Goal: Task Accomplishment & Management: Use online tool/utility

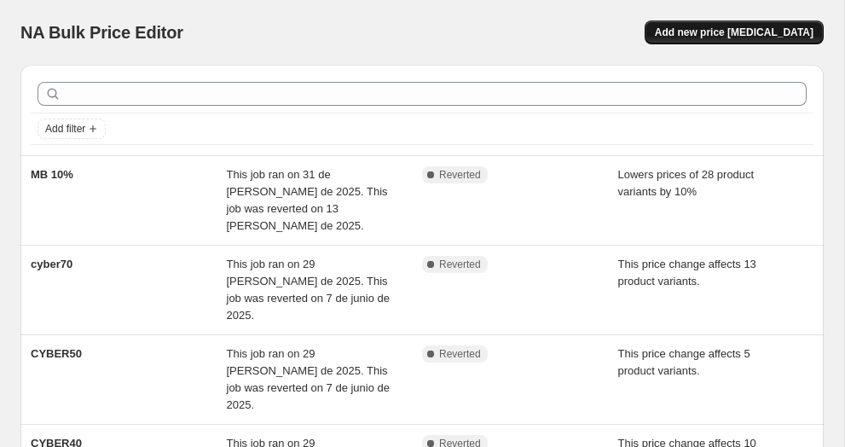
click at [726, 32] on span "Add new price [MEDICAL_DATA]" at bounding box center [734, 33] width 159 height 14
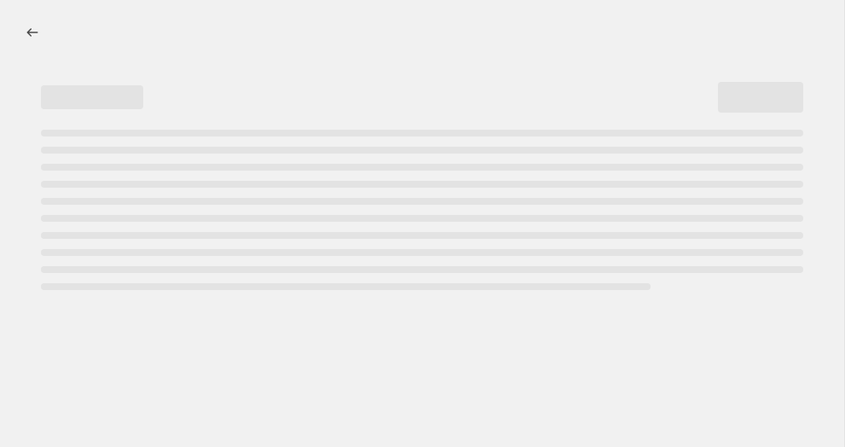
select select "percentage"
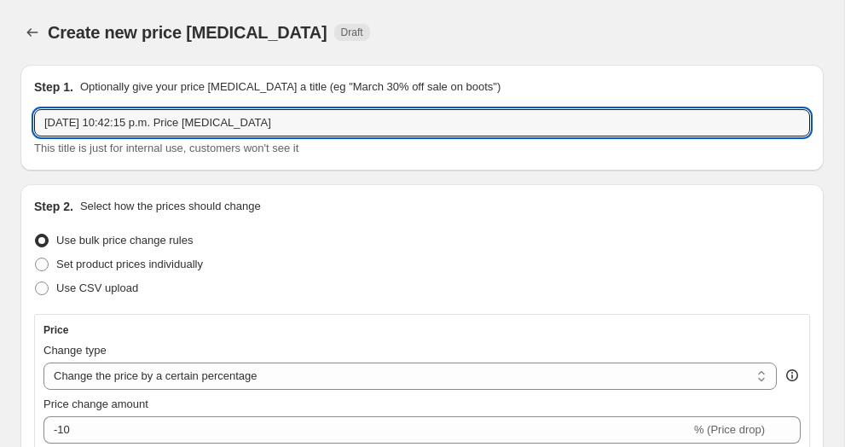
drag, startPoint x: 278, startPoint y: 126, endPoint x: -13, endPoint y: 94, distance: 292.4
click at [0, 94] on html "Home Settings Plans Skip to content Create new price [MEDICAL_DATA]. This page …" at bounding box center [422, 223] width 845 height 447
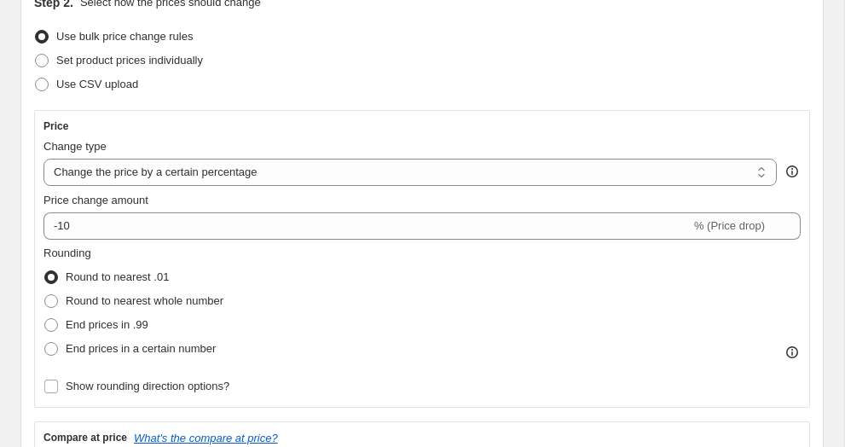
scroll to position [208, 0]
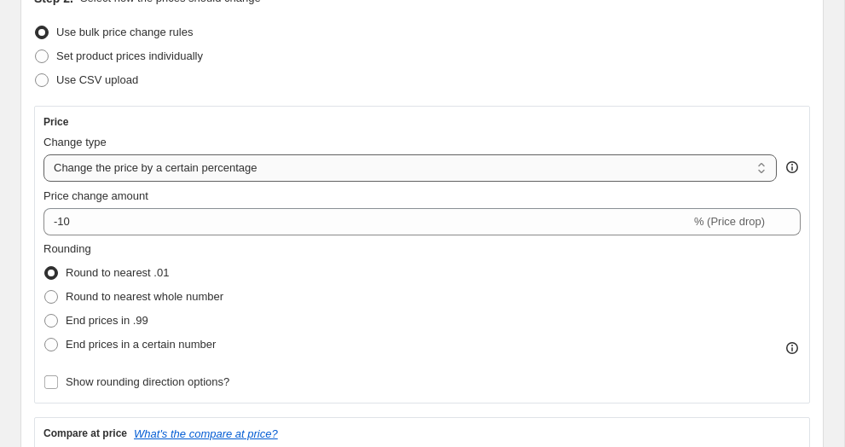
type input "50%offcyber"
click at [126, 174] on select "Change the price to a certain amount Change the price by a certain amount Chang…" at bounding box center [409, 167] width 733 height 27
select select "pcap"
click at [43, 154] on select "Change the price to a certain amount Change the price by a certain amount Chang…" at bounding box center [409, 167] width 733 height 27
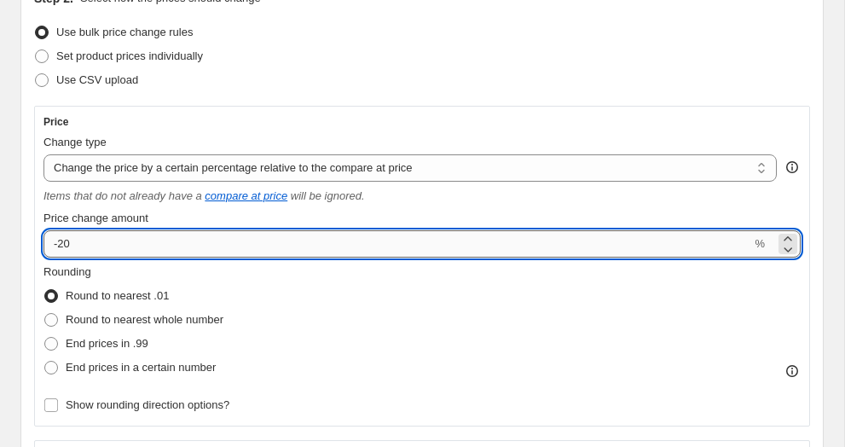
click at [61, 241] on input "-20" at bounding box center [396, 243] width 707 height 27
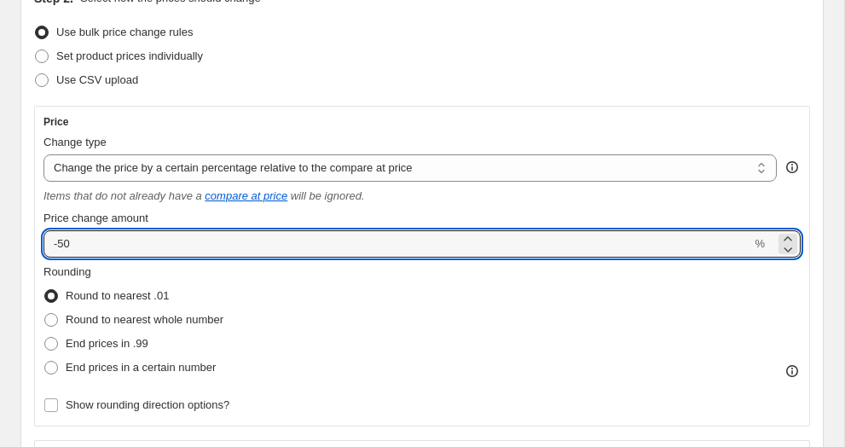
type input "-50"
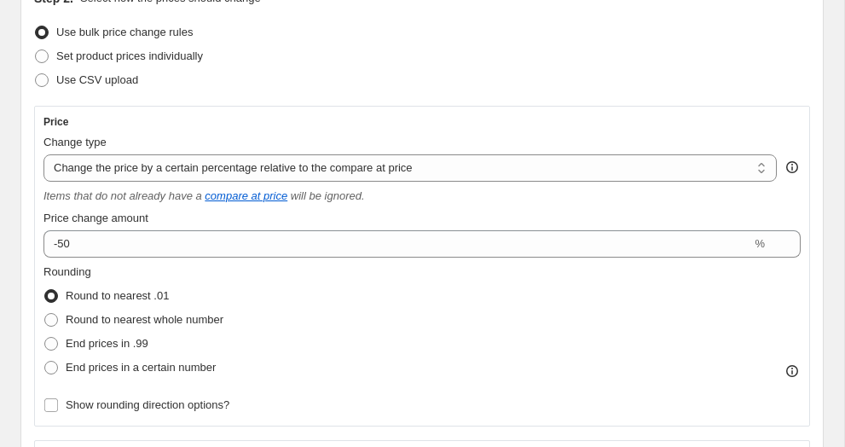
click at [195, 271] on fieldset "Rounding Round to nearest .01 Round to nearest whole number End prices in .99 E…" at bounding box center [133, 321] width 180 height 116
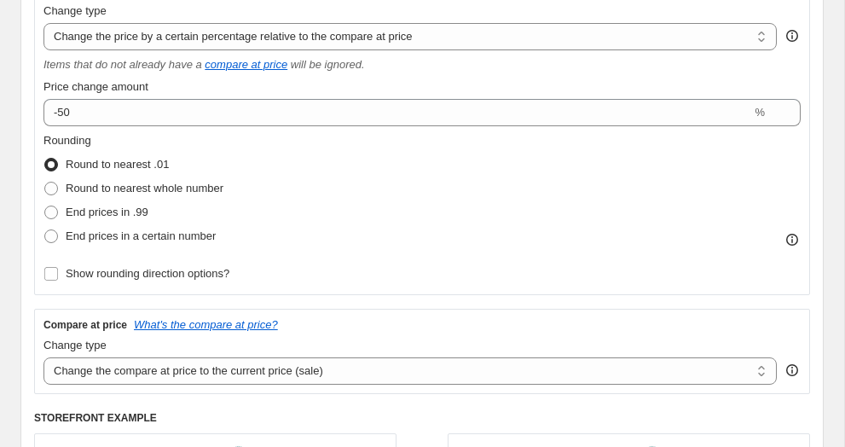
scroll to position [345, 0]
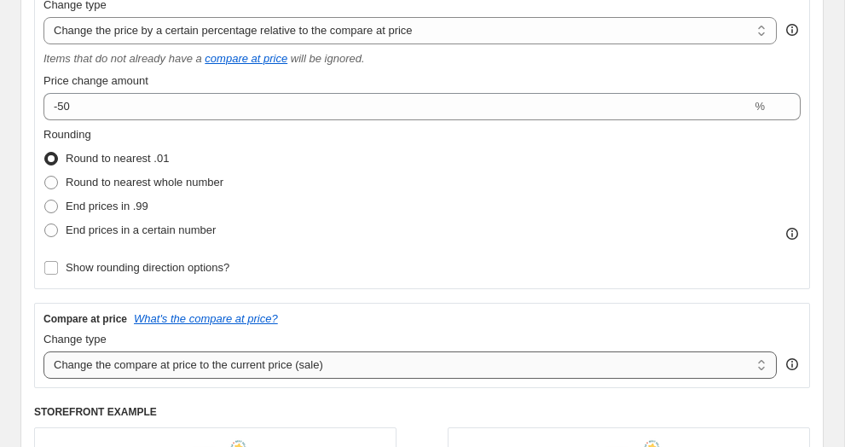
click at [224, 364] on select "Change the compare at price to the current price (sale) Change the compare at p…" at bounding box center [409, 364] width 733 height 27
select select "no_change"
click at [43, 351] on select "Change the compare at price to the current price (sale) Change the compare at p…" at bounding box center [409, 364] width 733 height 27
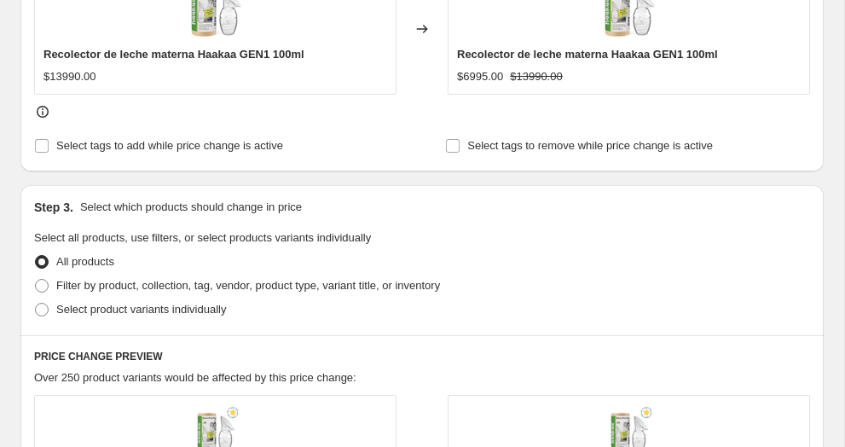
scroll to position [815, 0]
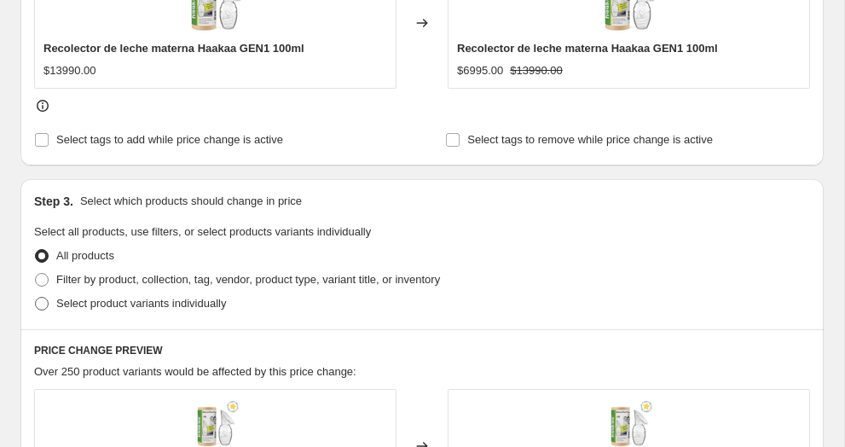
click at [207, 306] on span "Select product variants individually" at bounding box center [141, 303] width 170 height 13
click at [36, 297] on input "Select product variants individually" at bounding box center [35, 297] width 1 height 1
radio input "true"
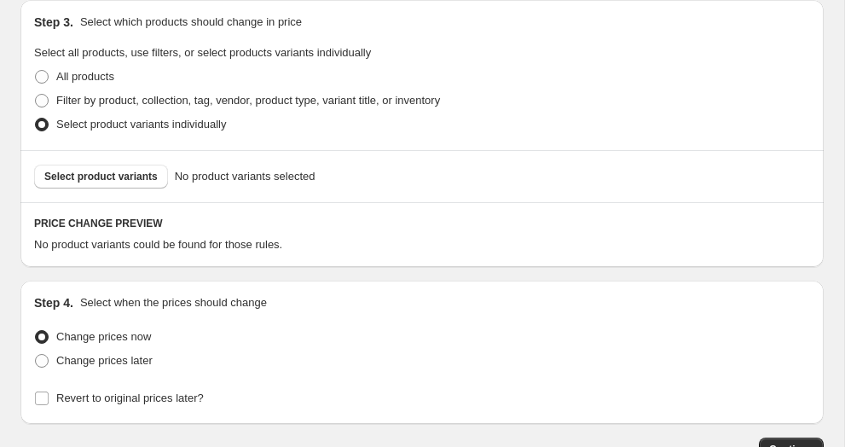
scroll to position [1020, 0]
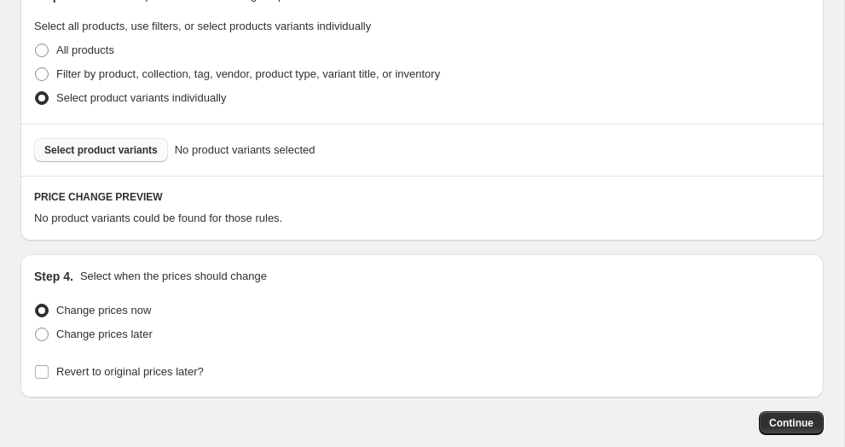
click at [120, 148] on span "Select product variants" at bounding box center [100, 150] width 113 height 14
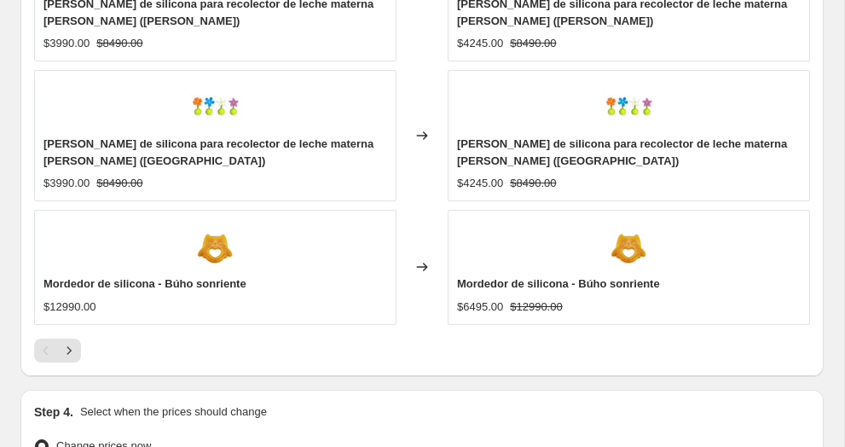
scroll to position [1686, 0]
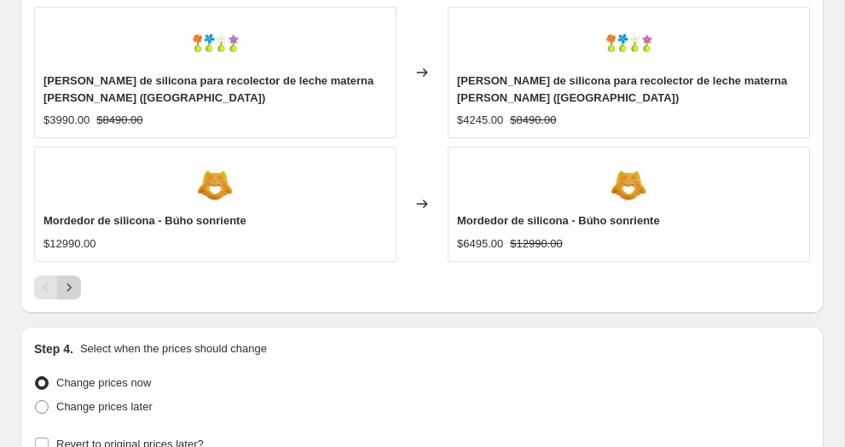
click at [72, 285] on icon "Next" at bounding box center [69, 287] width 17 height 17
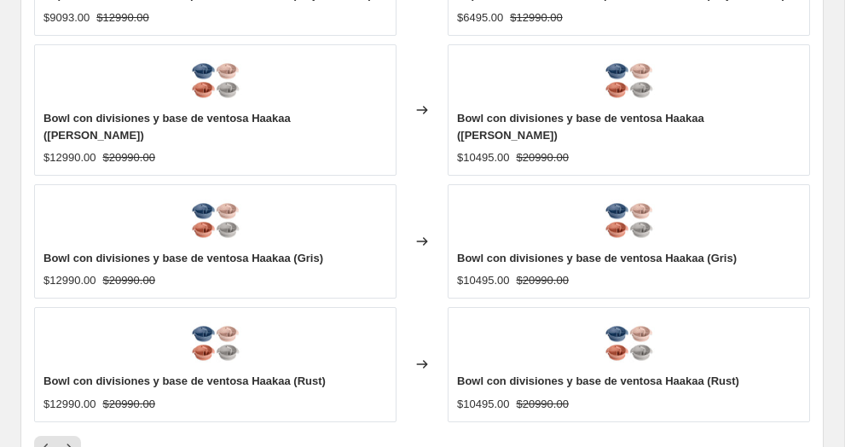
scroll to position [1603, 0]
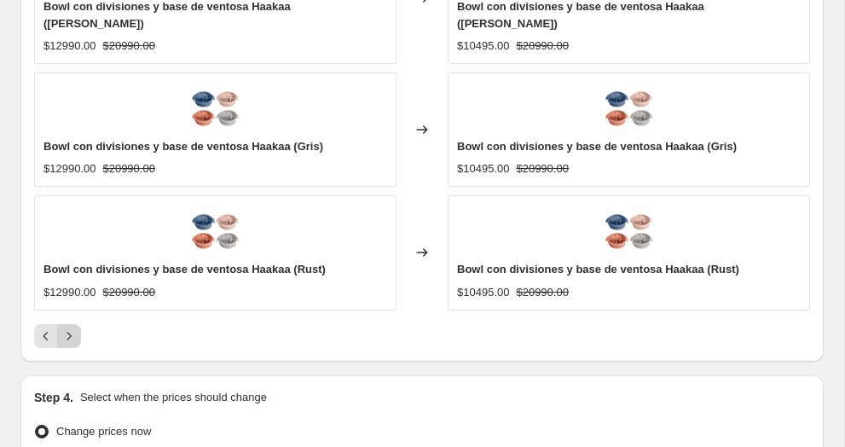
click at [73, 327] on icon "Next" at bounding box center [69, 335] width 17 height 17
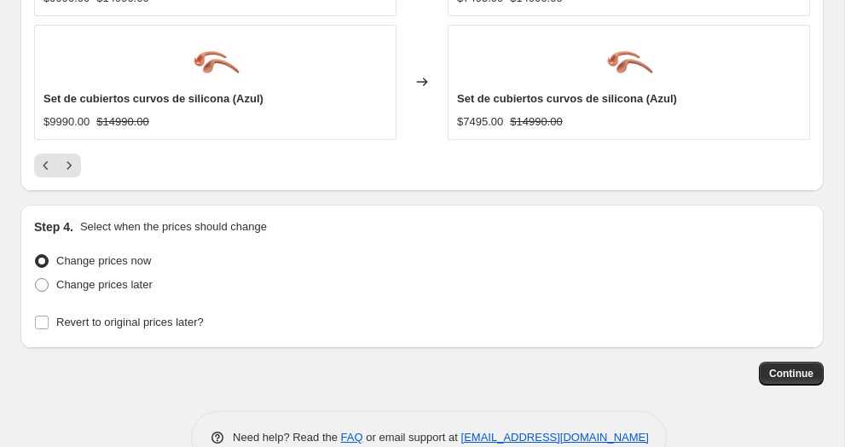
scroll to position [1741, 0]
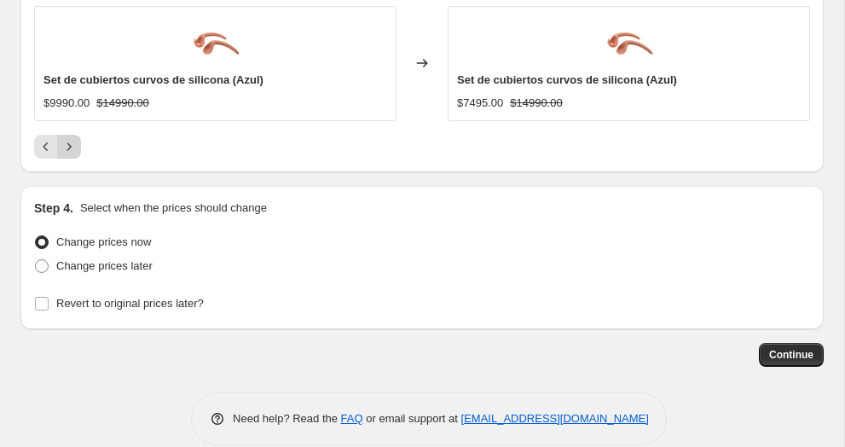
click at [71, 151] on icon "Next" at bounding box center [69, 146] width 17 height 17
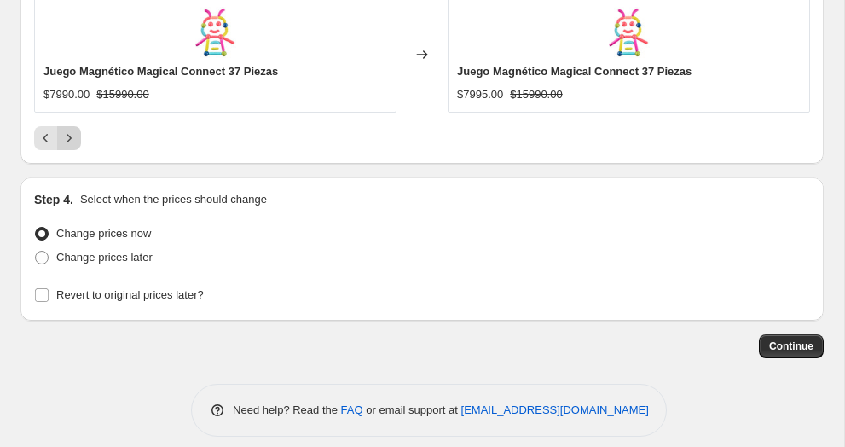
scroll to position [1395, 0]
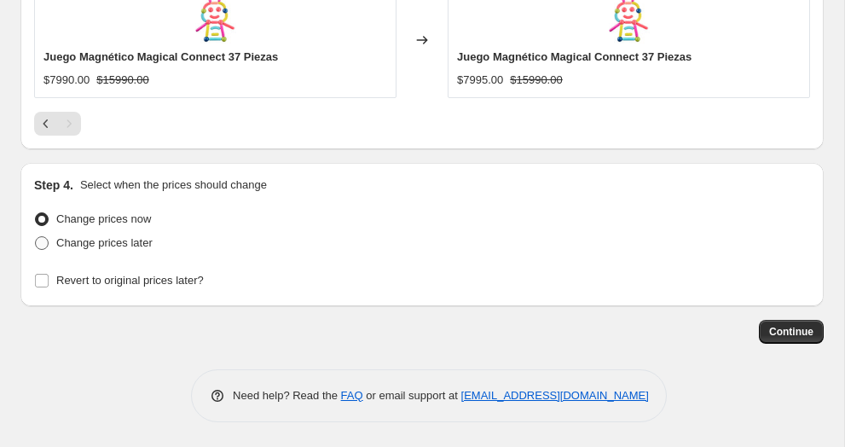
click at [133, 245] on span "Change prices later" at bounding box center [104, 242] width 96 height 13
click at [36, 237] on input "Change prices later" at bounding box center [35, 236] width 1 height 1
radio input "true"
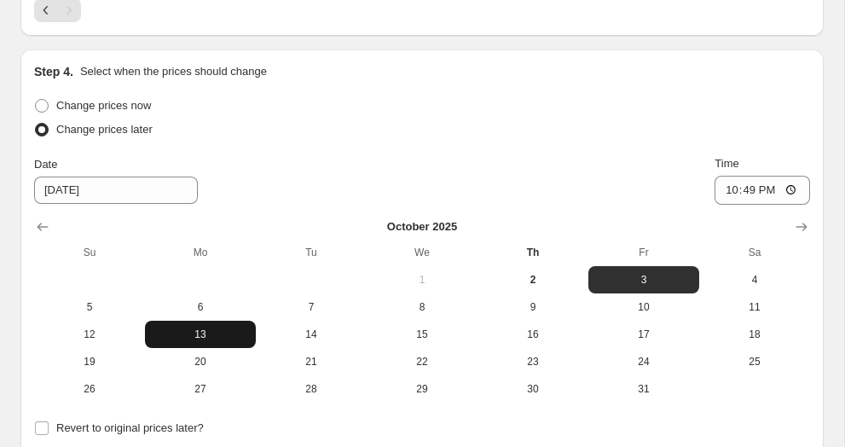
scroll to position [1528, 0]
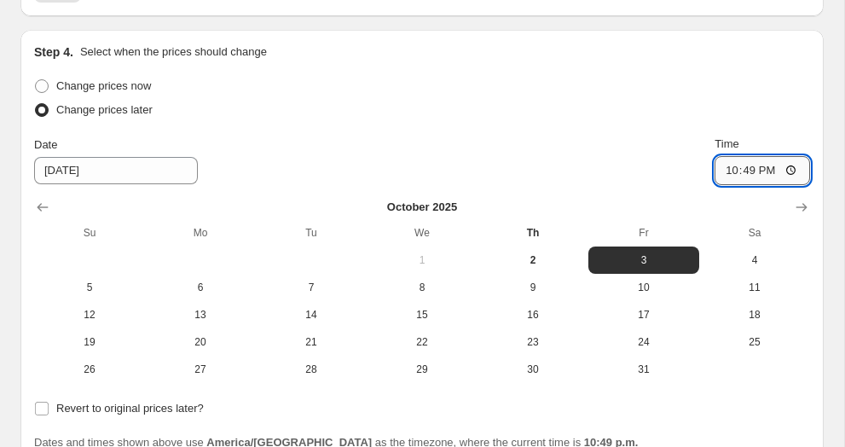
click at [723, 166] on input "22:49" at bounding box center [761, 170] width 95 height 29
type input "00:00"
click at [539, 80] on div "Change prices now" at bounding box center [422, 86] width 776 height 24
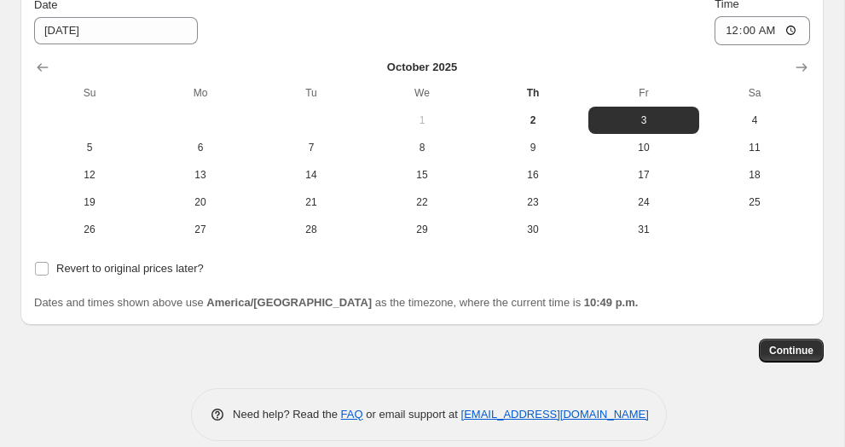
scroll to position [1687, 0]
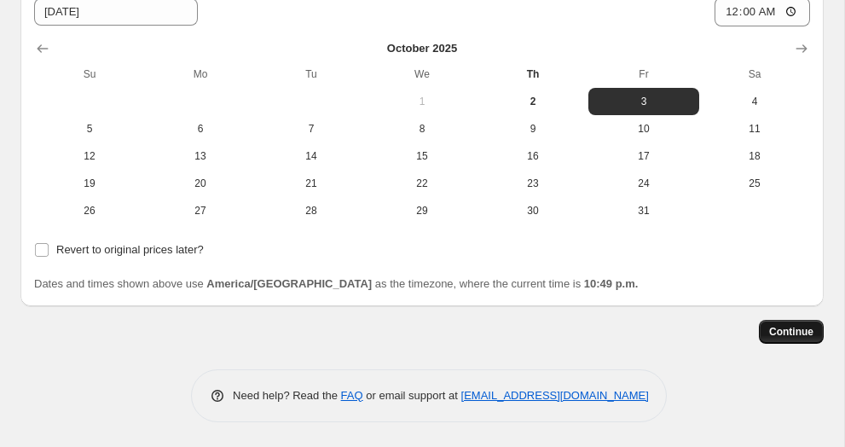
click at [801, 333] on span "Continue" at bounding box center [791, 332] width 44 height 14
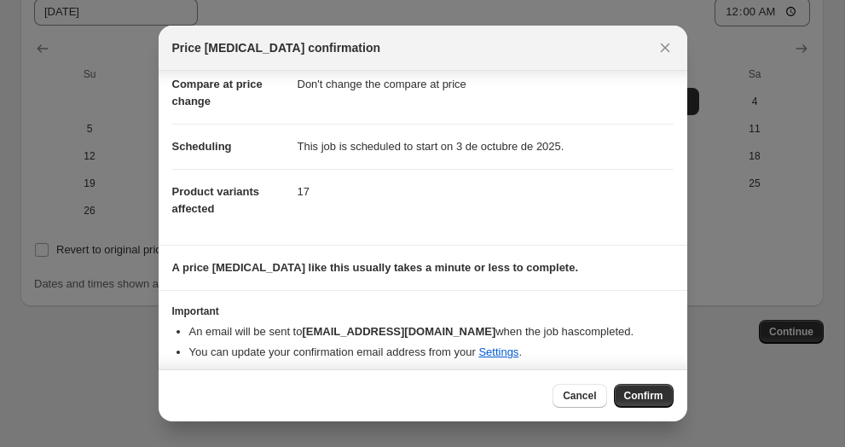
scroll to position [110, 0]
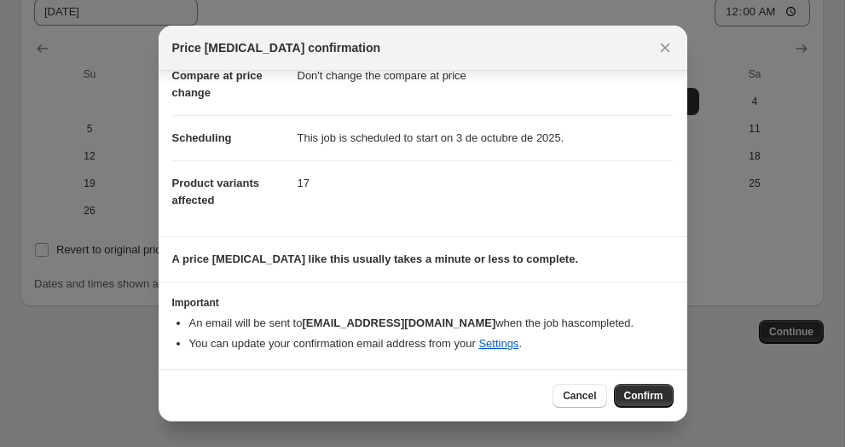
drag, startPoint x: 645, startPoint y: 396, endPoint x: 713, endPoint y: 418, distance: 71.7
click at [713, 446] on div "Price [MEDICAL_DATA] confirmation Confirmation for 50%offcyber Price change Cha…" at bounding box center [422, 447] width 845 height 0
click at [589, 399] on span "Cancel" at bounding box center [578, 396] width 33 height 14
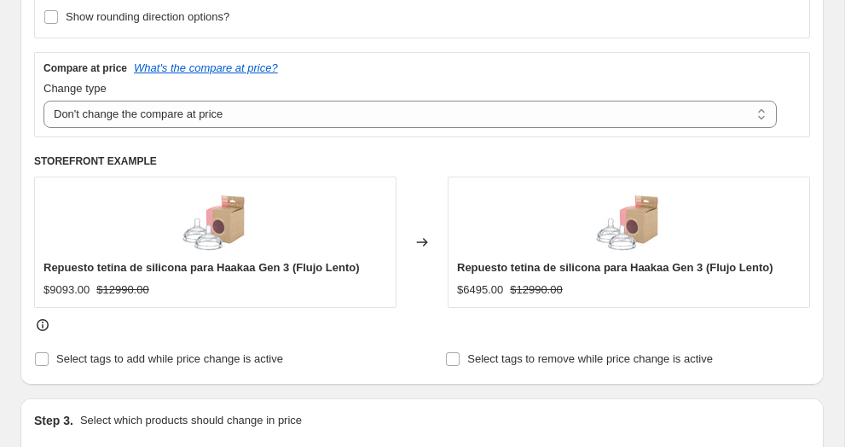
scroll to position [702, 0]
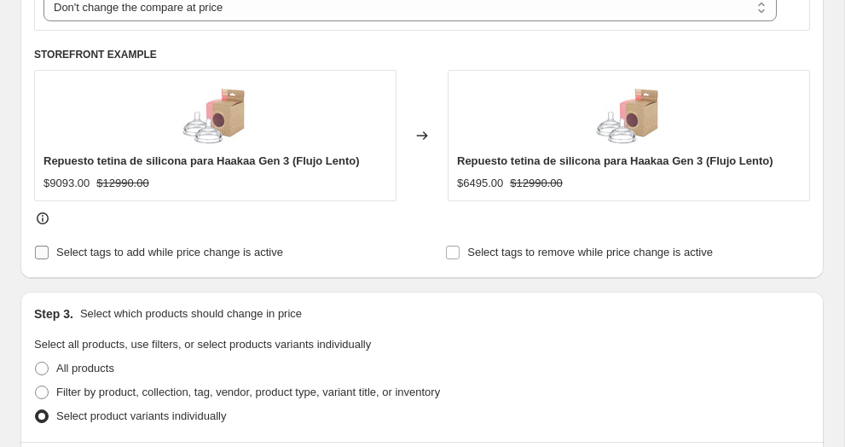
click at [191, 257] on span "Select tags to add while price change is active" at bounding box center [169, 251] width 227 height 13
click at [49, 257] on input "Select tags to add while price change is active" at bounding box center [42, 252] width 14 height 14
checkbox input "true"
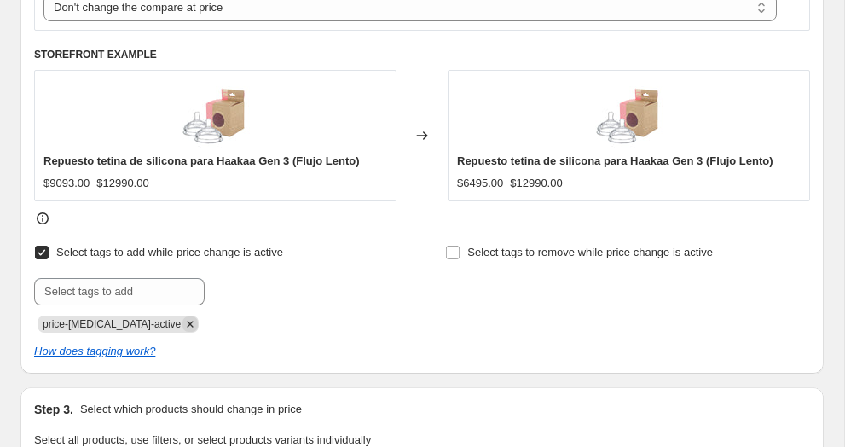
click at [182, 327] on icon "Remove price-change-job-active" at bounding box center [189, 323] width 15 height 15
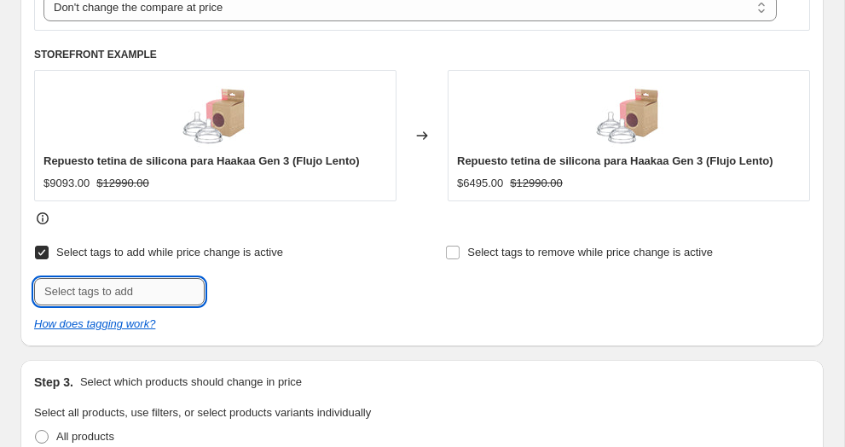
click at [118, 288] on input "text" at bounding box center [119, 291] width 170 height 27
type input "50off"
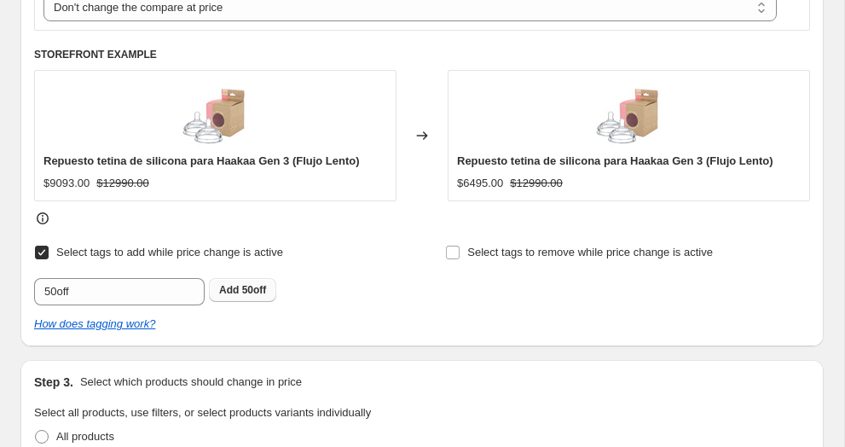
click at [256, 286] on span "50off" at bounding box center [254, 290] width 25 height 12
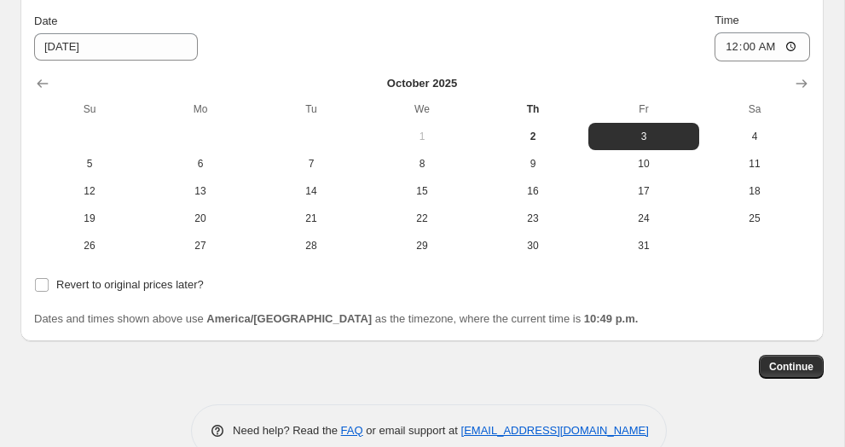
scroll to position [1782, 0]
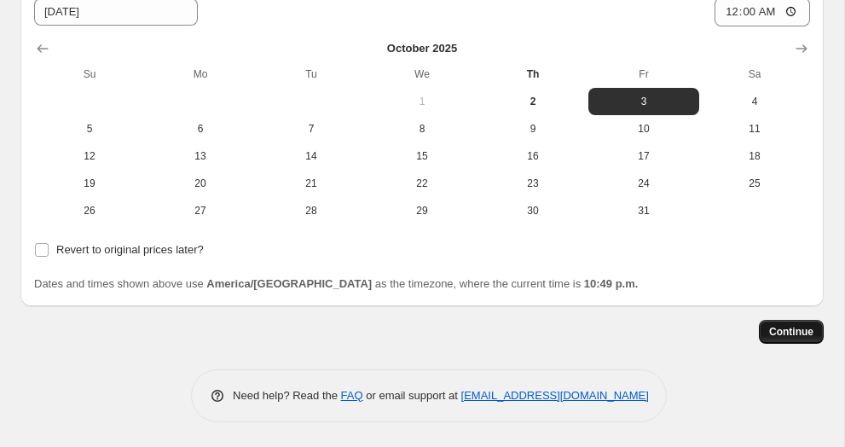
click at [807, 332] on span "Continue" at bounding box center [791, 332] width 44 height 14
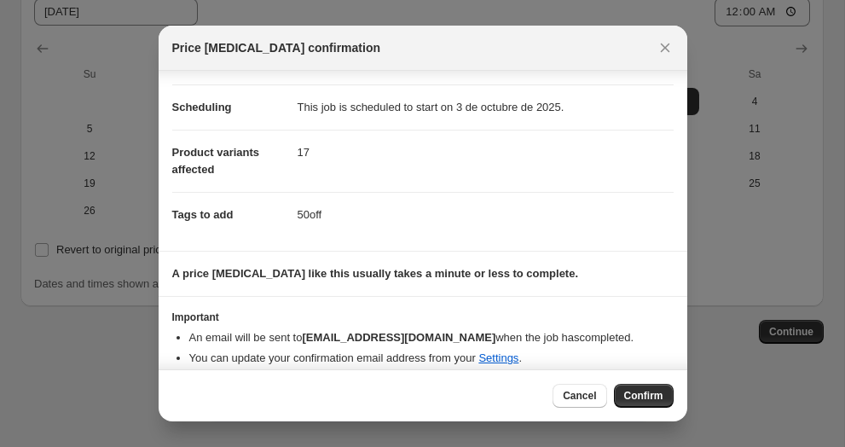
scroll to position [155, 0]
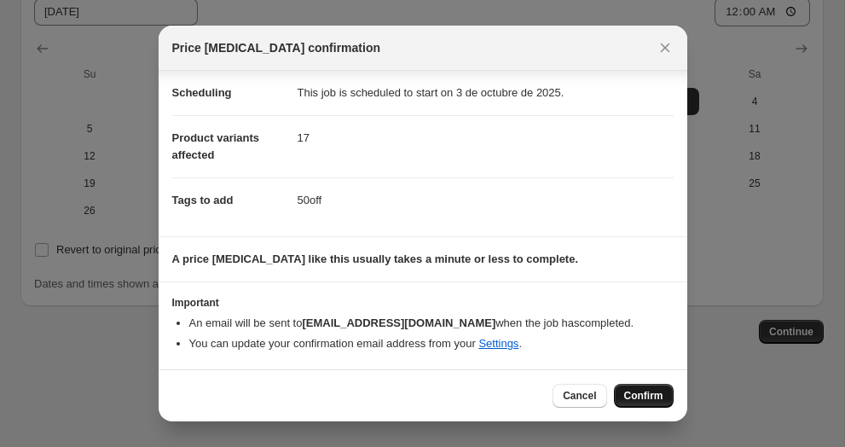
click at [624, 392] on span "Confirm" at bounding box center [643, 396] width 39 height 14
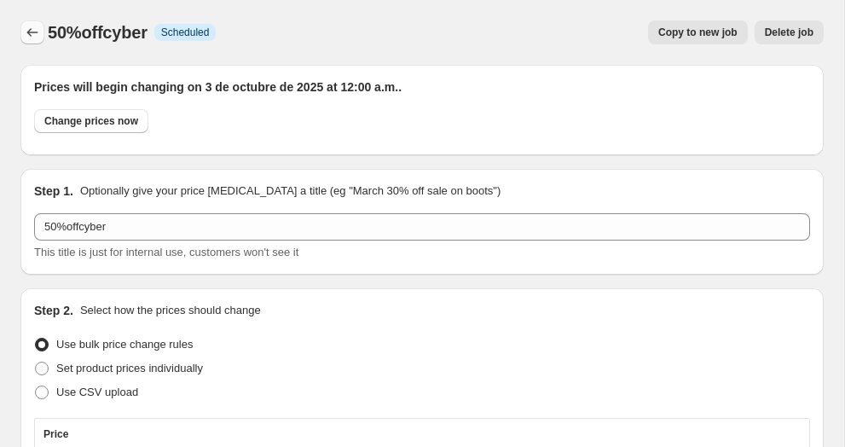
click at [32, 31] on icon "Price change jobs" at bounding box center [32, 32] width 17 height 17
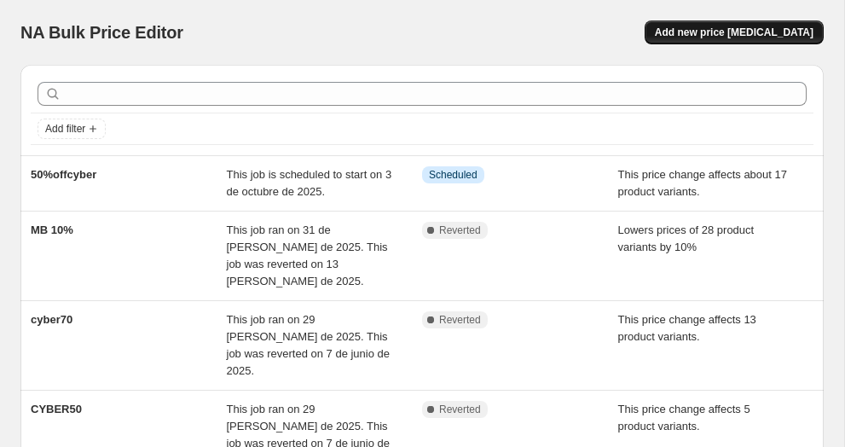
click at [684, 37] on button "Add new price [MEDICAL_DATA]" at bounding box center [733, 32] width 179 height 24
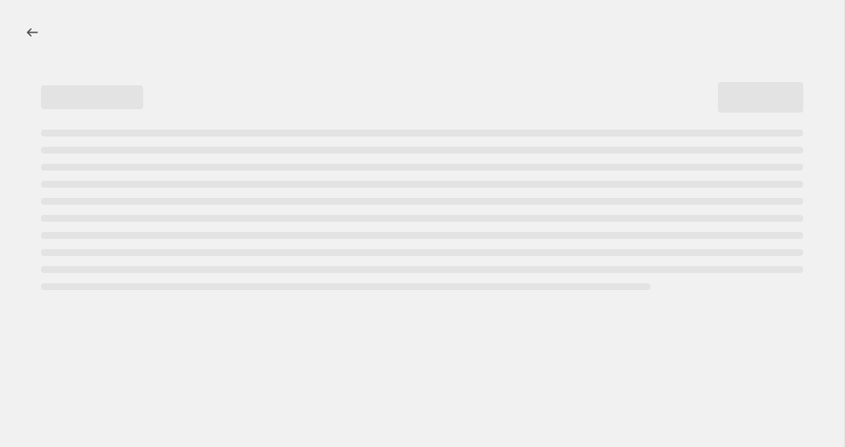
select select "percentage"
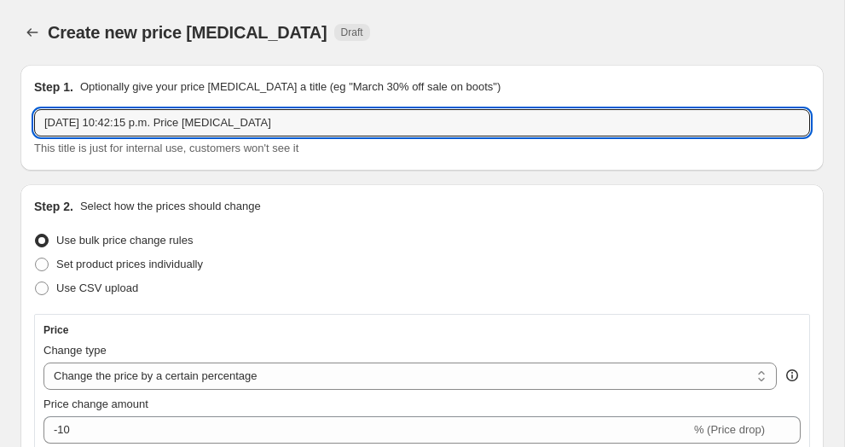
drag, startPoint x: 309, startPoint y: 113, endPoint x: 60, endPoint y: 81, distance: 251.8
click at [60, 81] on div "Step 1. Optionally give your price [MEDICAL_DATA] a title (eg "March 30% off sa…" at bounding box center [422, 117] width 776 height 78
drag, startPoint x: 329, startPoint y: 120, endPoint x: 34, endPoint y: 111, distance: 295.0
click at [34, 111] on input "[DATE] 10:42:15 p.m. Price [MEDICAL_DATA]" at bounding box center [422, 122] width 776 height 27
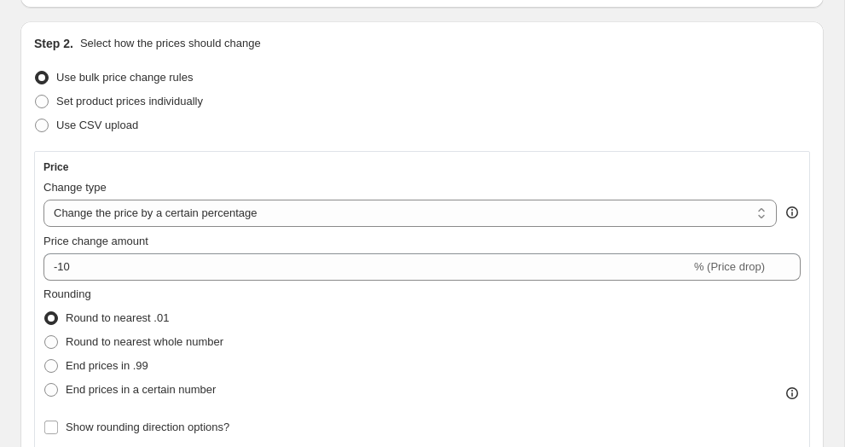
scroll to position [182, 0]
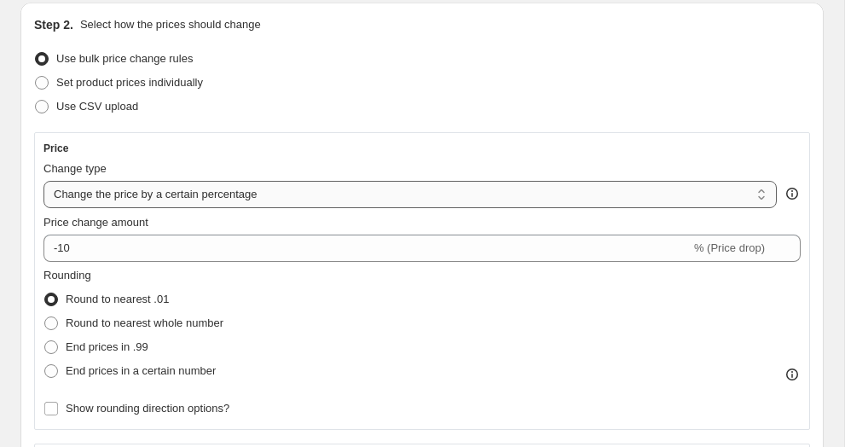
type input "40%off"
click at [126, 201] on select "Change the price to a certain amount Change the price by a certain amount Chang…" at bounding box center [409, 194] width 733 height 27
select select "pcap"
click at [43, 181] on select "Change the price to a certain amount Change the price by a certain amount Chang…" at bounding box center [409, 194] width 733 height 27
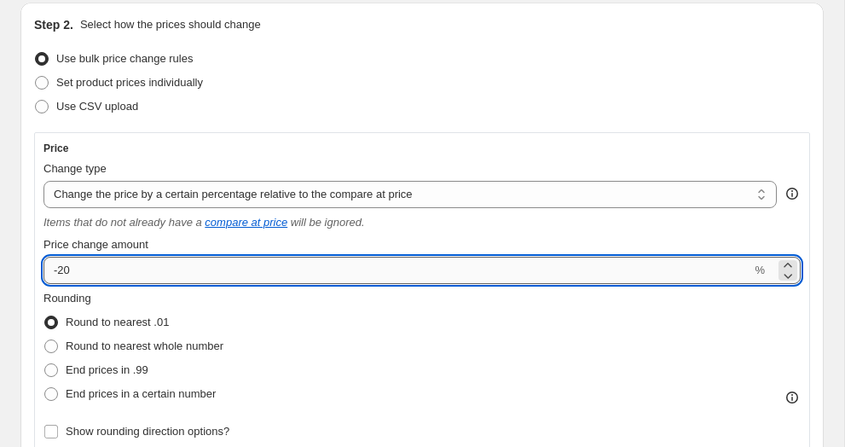
click at [68, 270] on input "-20" at bounding box center [396, 270] width 707 height 27
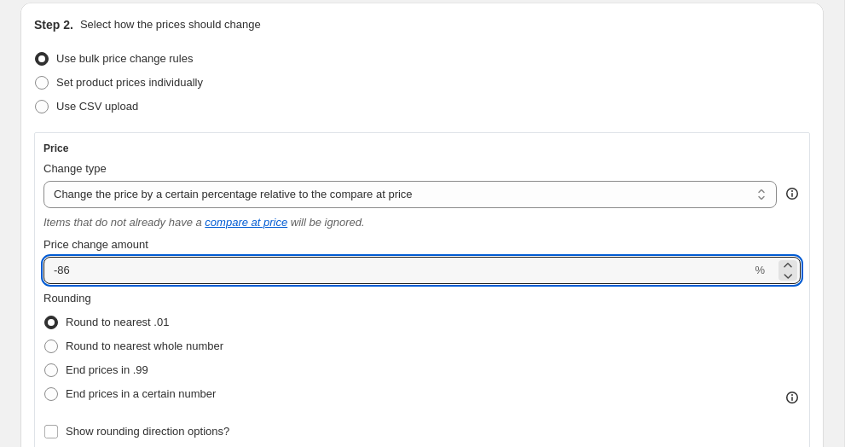
drag, startPoint x: 119, startPoint y: 273, endPoint x: 11, endPoint y: 266, distance: 108.5
type input "40"
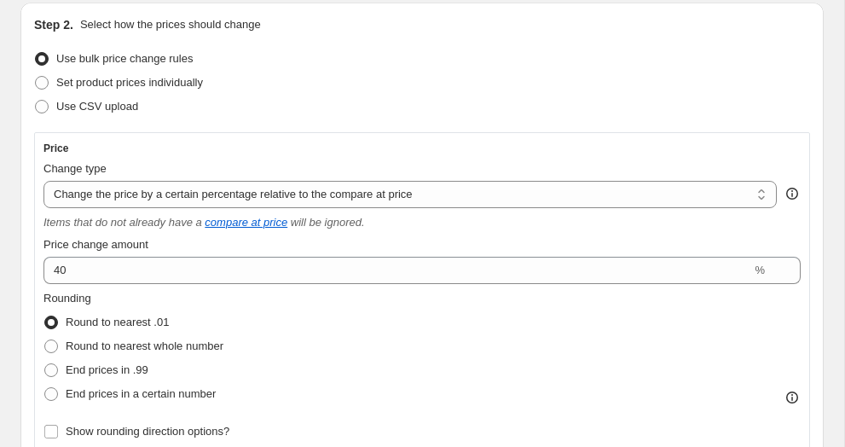
click at [146, 294] on fieldset "Rounding Round to nearest .01 Round to nearest whole number End prices in .99 E…" at bounding box center [133, 348] width 180 height 116
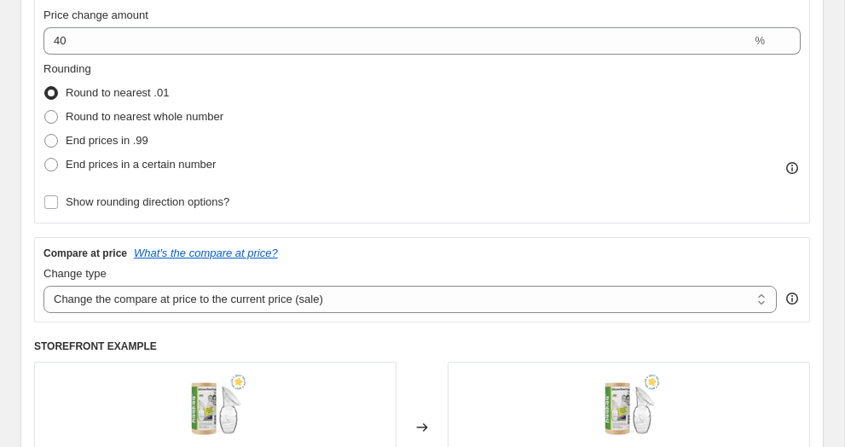
scroll to position [418, 0]
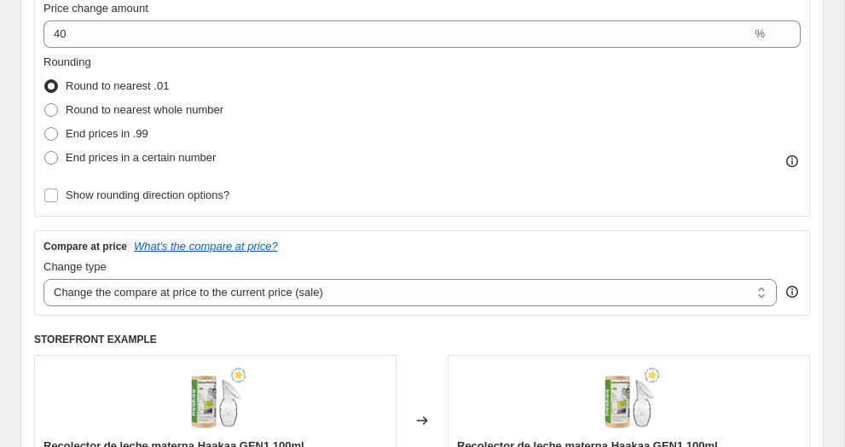
click at [146, 294] on select "Change the compare at price to the current price (sale) Change the compare at p…" at bounding box center [409, 292] width 733 height 27
select select "no_change"
click at [43, 279] on select "Change the compare at price to the current price (sale) Change the compare at p…" at bounding box center [409, 292] width 733 height 27
click at [233, 343] on h6 "STOREFRONT EXAMPLE" at bounding box center [422, 339] width 776 height 14
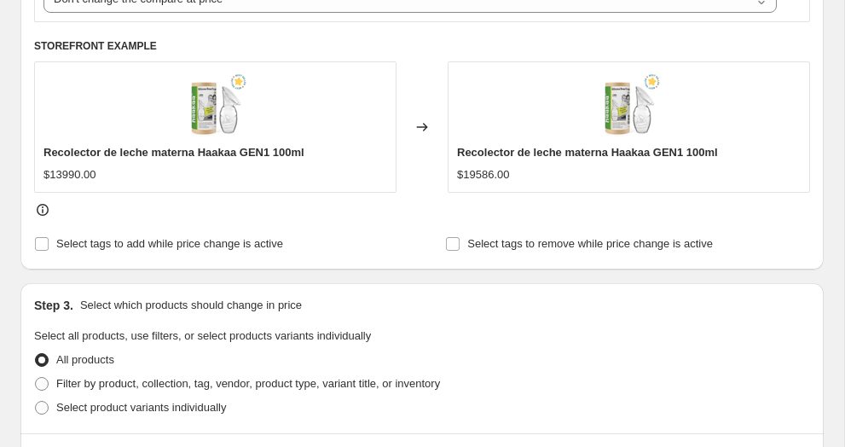
scroll to position [712, 0]
click at [209, 408] on span "Select product variants individually" at bounding box center [141, 406] width 170 height 13
click at [36, 401] on input "Select product variants individually" at bounding box center [35, 400] width 1 height 1
radio input "true"
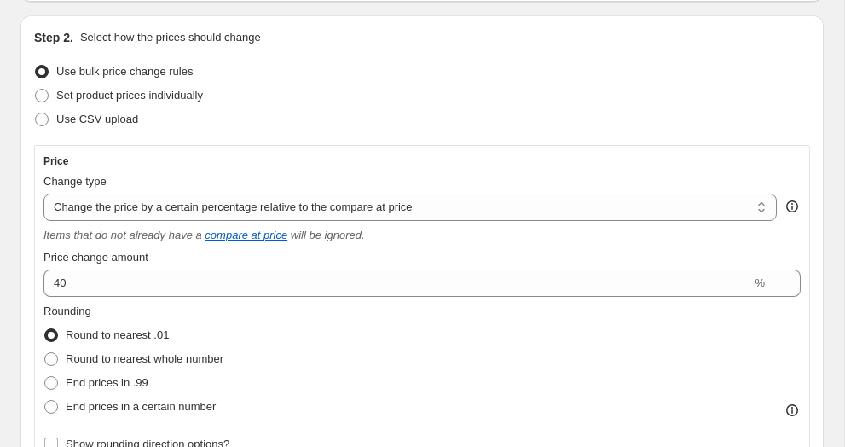
scroll to position [316, 0]
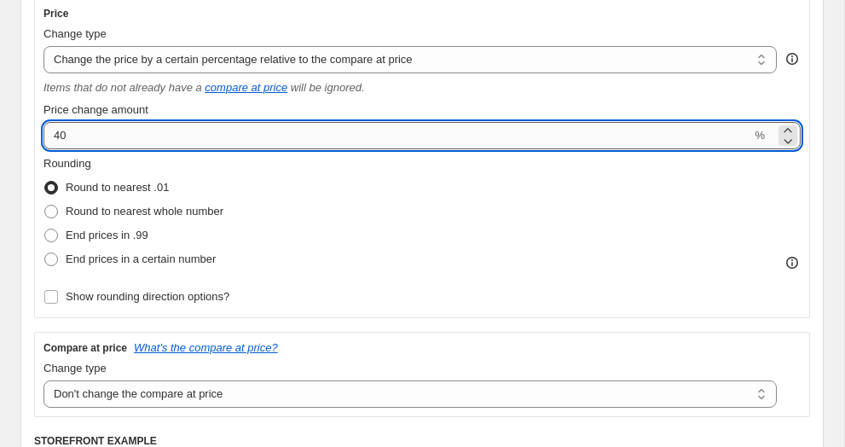
click at [50, 138] on input "40" at bounding box center [396, 135] width 707 height 27
type input "-40"
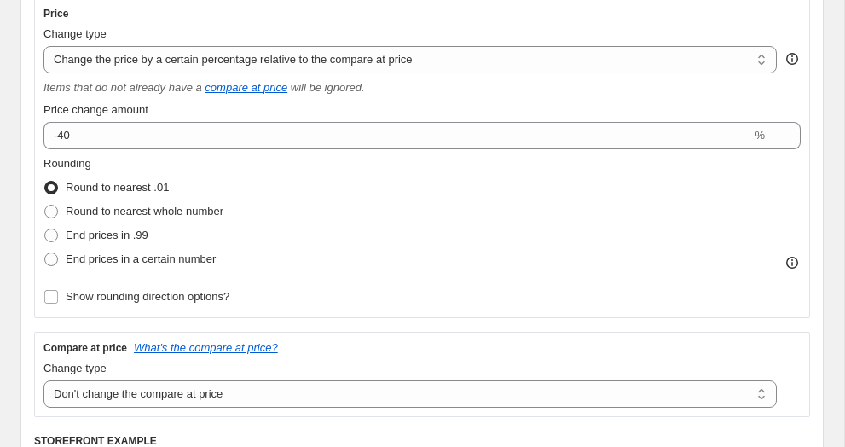
click at [215, 155] on fieldset "Rounding Round to nearest .01 Round to nearest whole number End prices in .99 E…" at bounding box center [133, 213] width 180 height 116
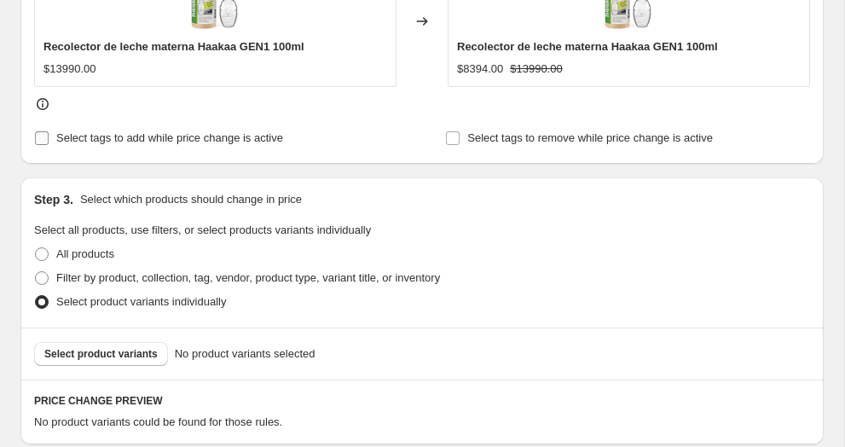
click at [198, 138] on span "Select tags to add while price change is active" at bounding box center [169, 137] width 227 height 13
click at [49, 138] on input "Select tags to add while price change is active" at bounding box center [42, 138] width 14 height 14
checkbox input "true"
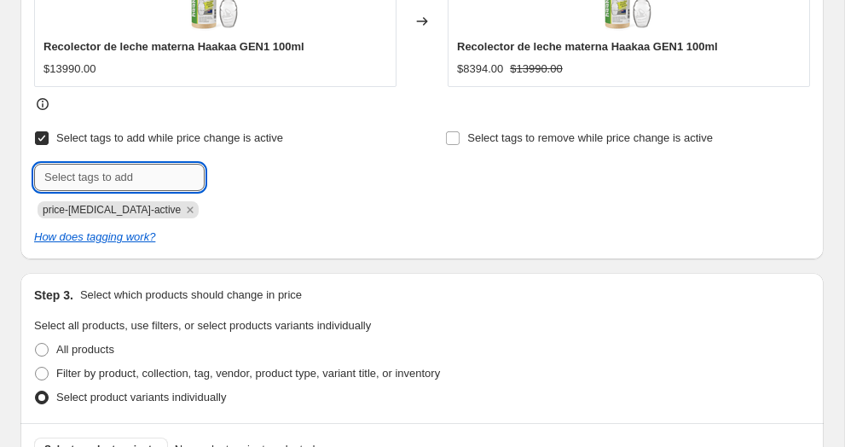
click at [78, 178] on input "text" at bounding box center [119, 177] width 170 height 27
type input "40off"
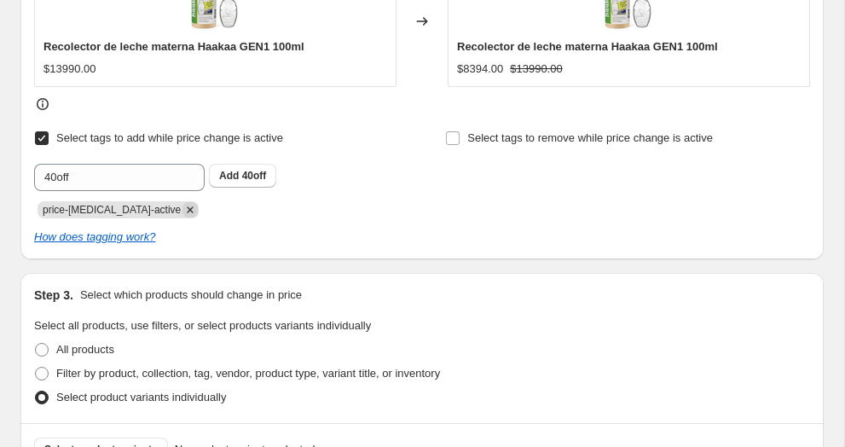
click at [182, 214] on icon "Remove price-change-job-active" at bounding box center [189, 209] width 15 height 15
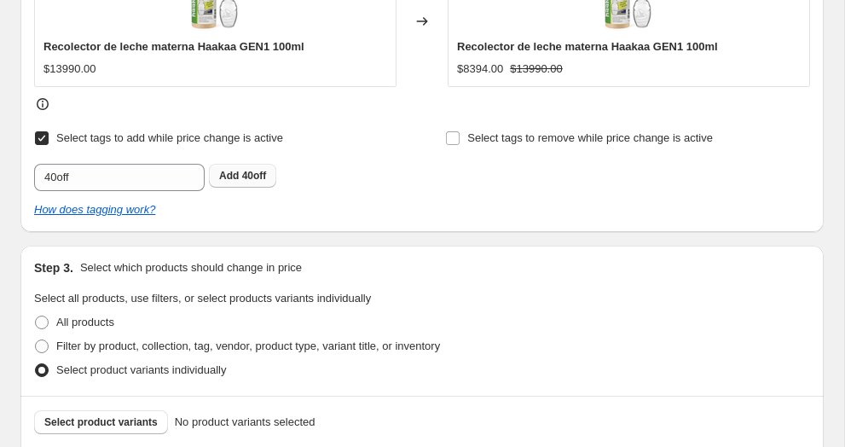
click at [257, 175] on span "40off" at bounding box center [254, 176] width 25 height 12
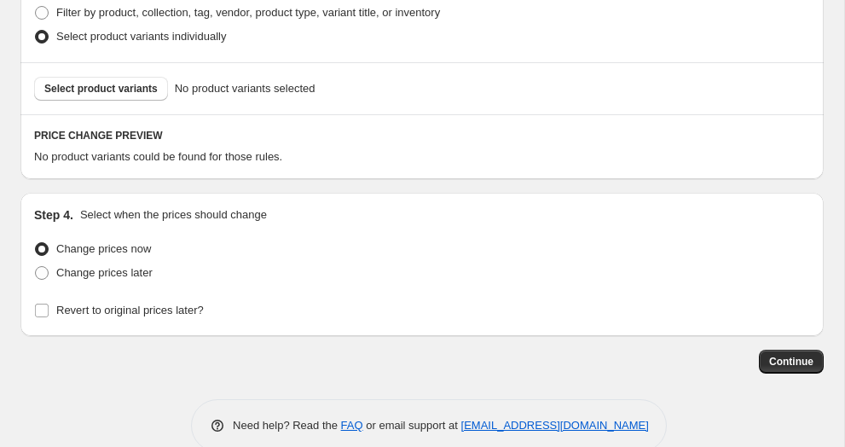
scroll to position [1181, 0]
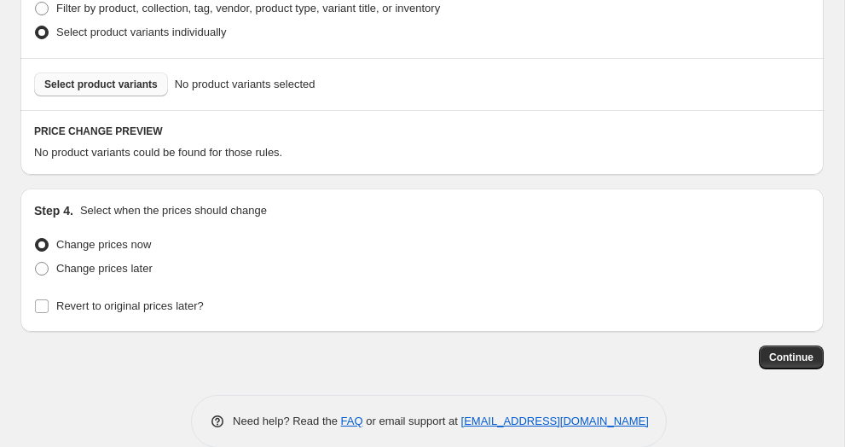
click at [130, 72] on button "Select product variants" at bounding box center [101, 84] width 134 height 24
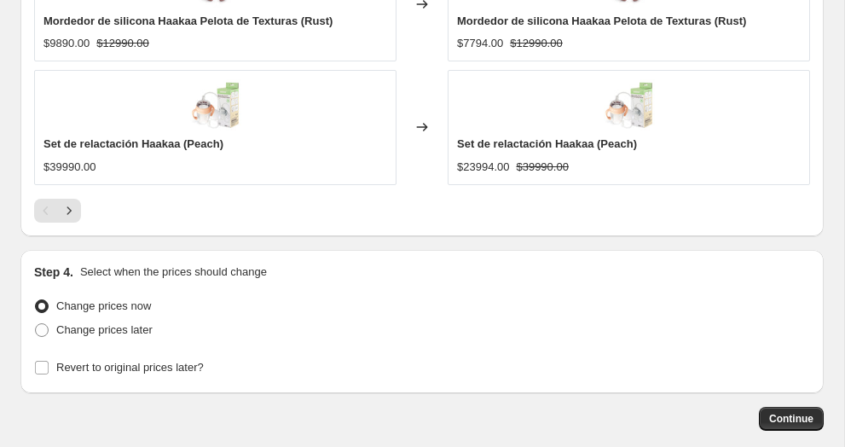
scroll to position [1861, 0]
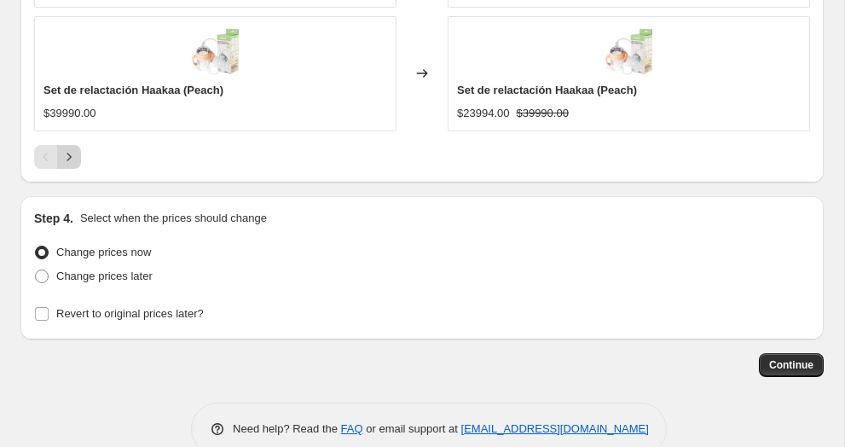
click at [78, 145] on button "Next" at bounding box center [69, 157] width 24 height 24
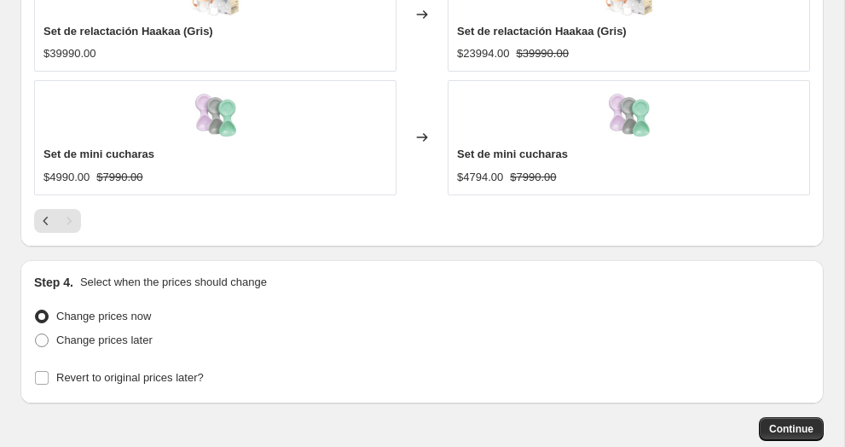
scroll to position [1491, 0]
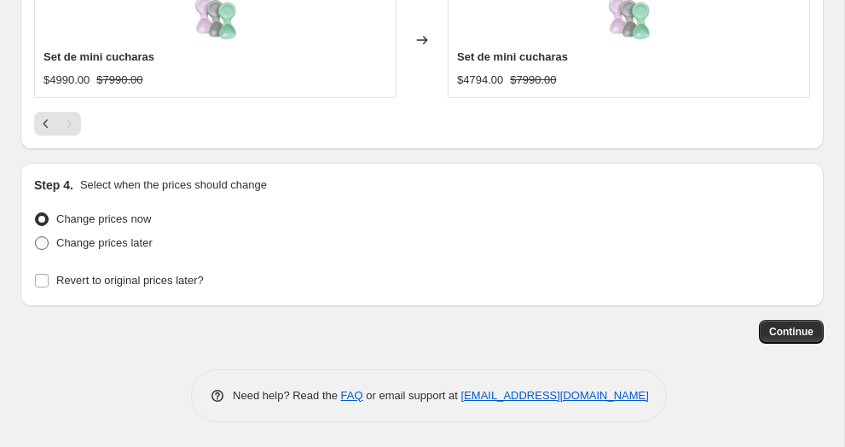
click at [113, 242] on span "Change prices later" at bounding box center [104, 242] width 96 height 13
click at [36, 237] on input "Change prices later" at bounding box center [35, 236] width 1 height 1
radio input "true"
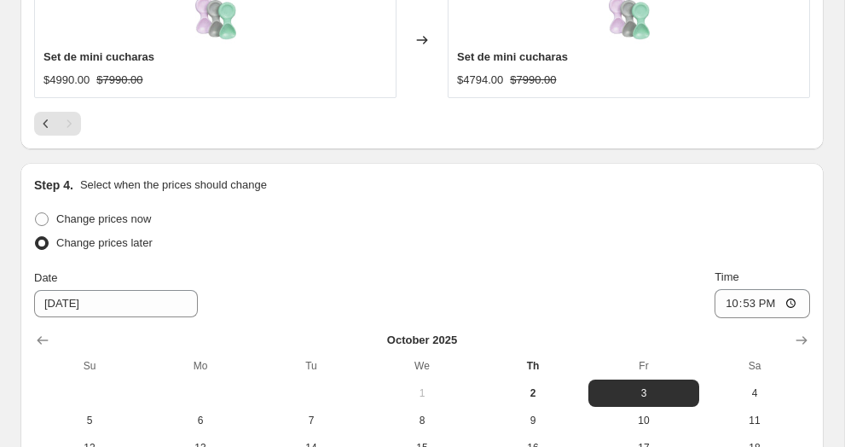
scroll to position [1680, 0]
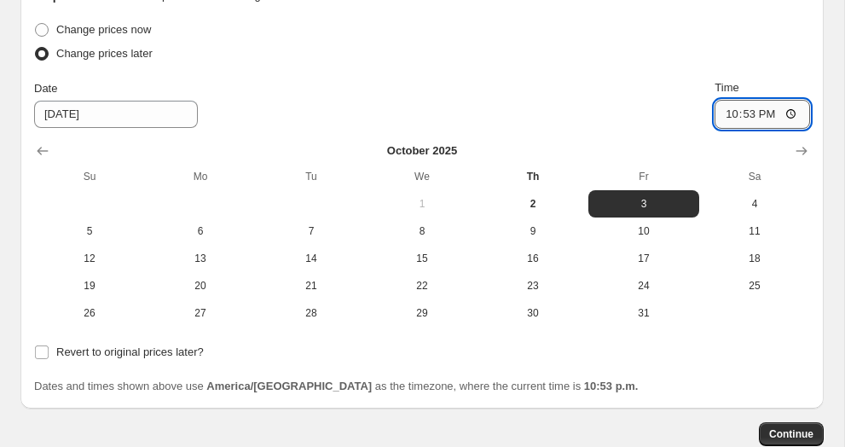
click at [726, 114] on input "22:53" at bounding box center [761, 114] width 95 height 29
type input "00:00"
click at [626, 66] on div "Change prices now Change prices later Date [DATE] Time 00:00 [DATE] Su Mo Tu We…" at bounding box center [422, 172] width 776 height 309
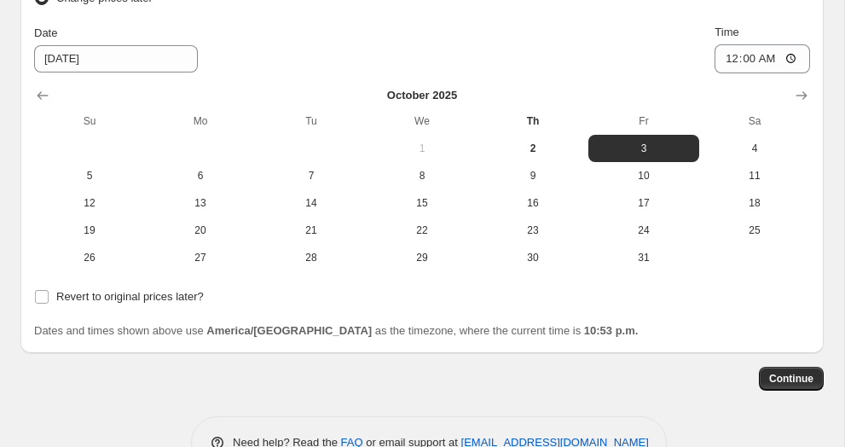
scroll to position [1740, 0]
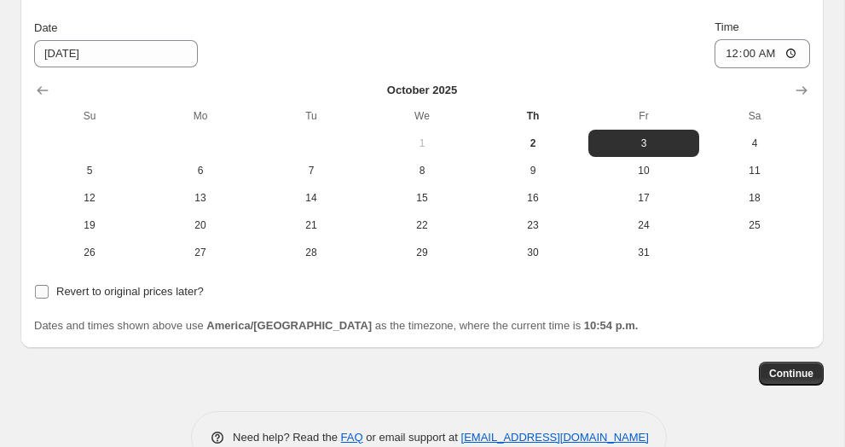
click at [45, 291] on input "Revert to original prices later?" at bounding box center [42, 292] width 14 height 14
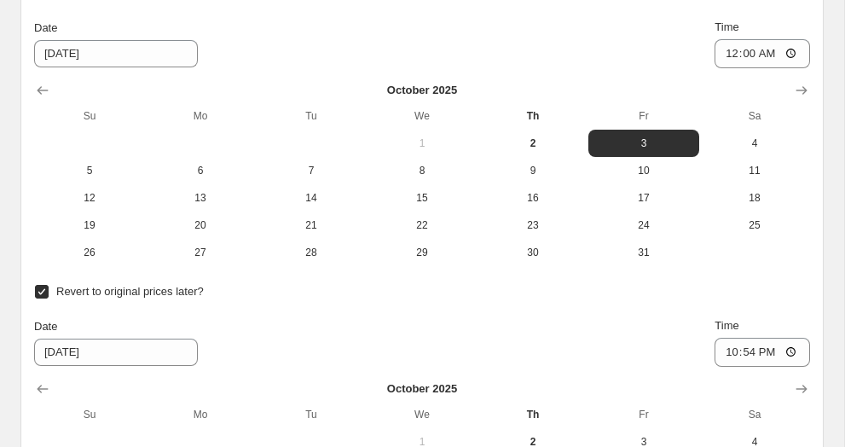
click at [43, 291] on input "Revert to original prices later?" at bounding box center [42, 292] width 14 height 14
checkbox input "false"
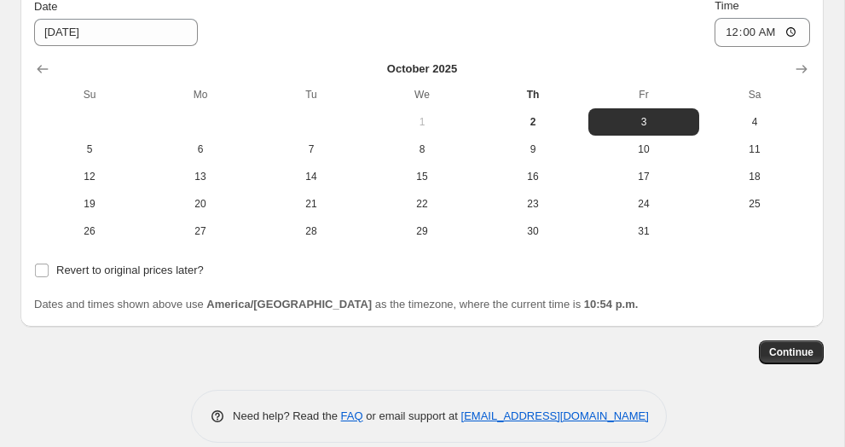
scroll to position [1764, 0]
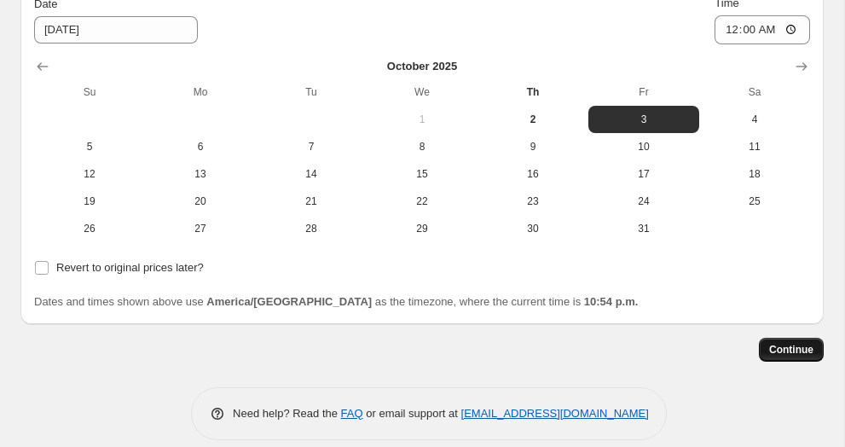
click at [785, 349] on span "Continue" at bounding box center [791, 350] width 44 height 14
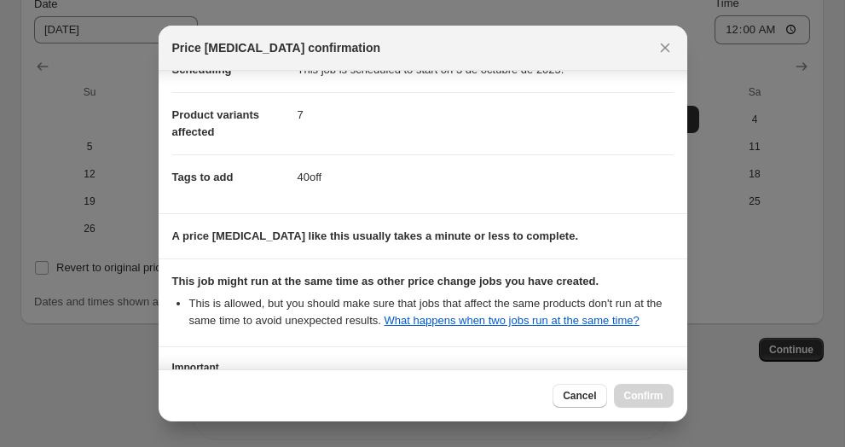
scroll to position [330, 0]
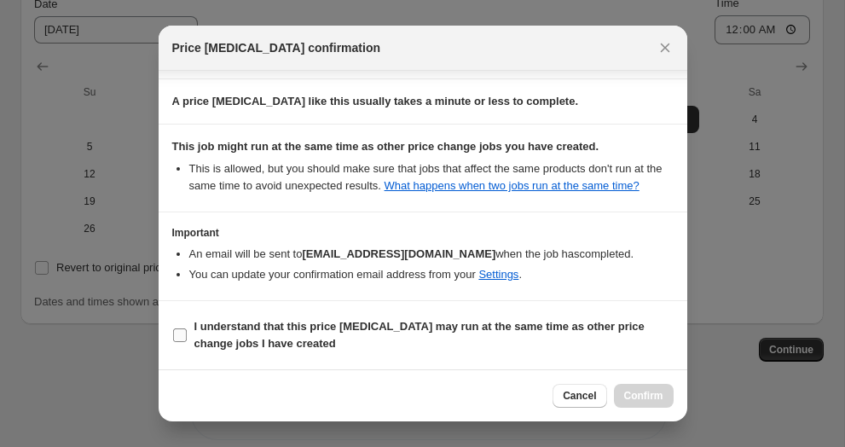
click at [186, 329] on input "I understand that this price [MEDICAL_DATA] may run at the same time as other p…" at bounding box center [180, 335] width 14 height 14
checkbox input "true"
click at [655, 402] on button "Confirm" at bounding box center [644, 396] width 60 height 24
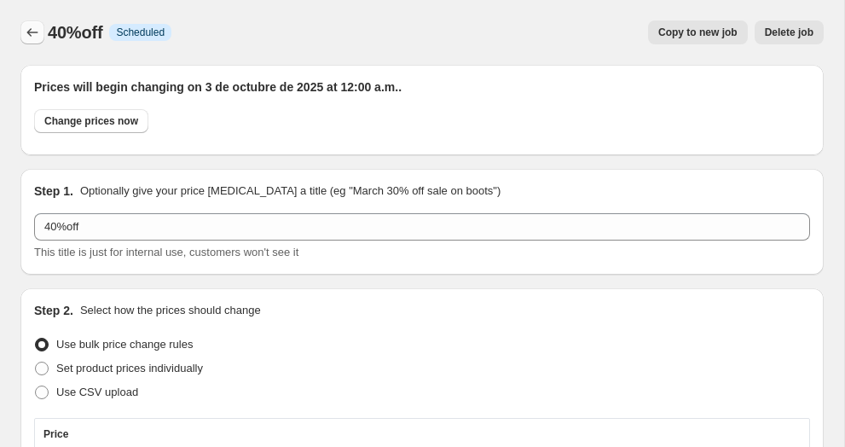
click at [37, 34] on icon "Price change jobs" at bounding box center [32, 32] width 17 height 17
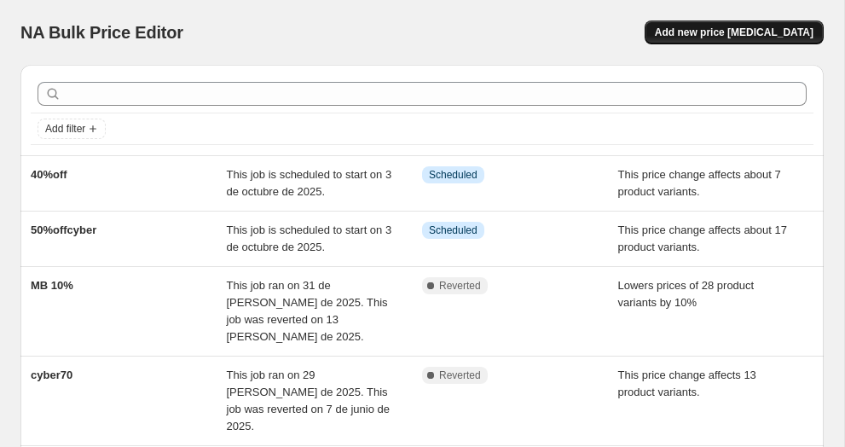
click at [710, 32] on span "Add new price [MEDICAL_DATA]" at bounding box center [734, 33] width 159 height 14
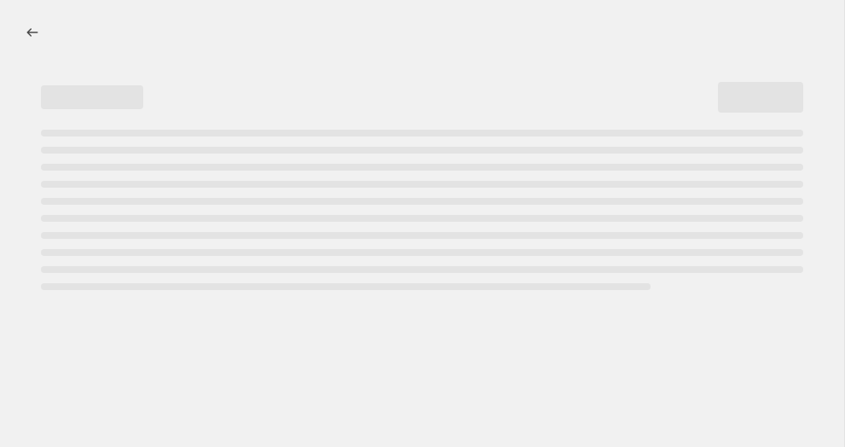
select select "percentage"
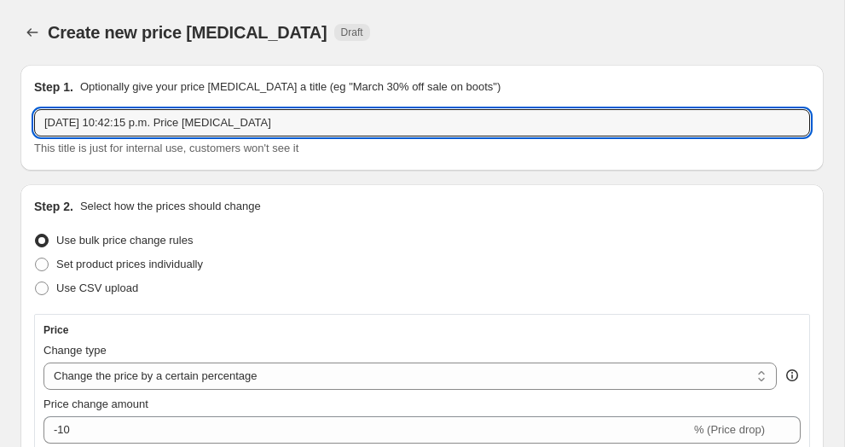
drag, startPoint x: 336, startPoint y: 132, endPoint x: -36, endPoint y: 61, distance: 378.3
click at [0, 61] on html "Home Settings Plans Skip to content Create new price [MEDICAL_DATA]. This page …" at bounding box center [422, 223] width 845 height 447
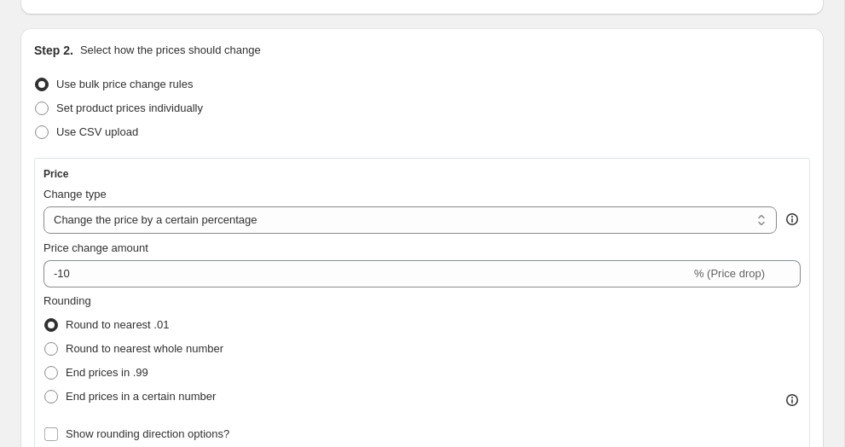
scroll to position [208, 0]
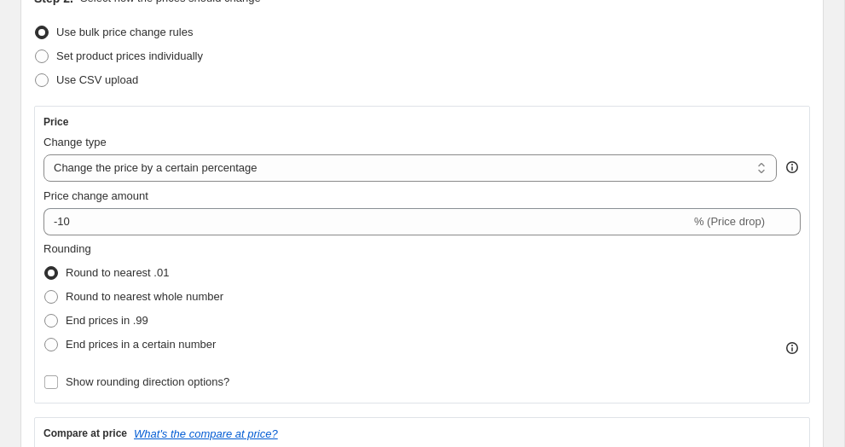
type input "30%off"
click at [138, 182] on div "Price Change type Change the price to a certain amount Change the price by a ce…" at bounding box center [421, 254] width 757 height 279
click at [139, 171] on select "Change the price to a certain amount Change the price by a certain amount Chang…" at bounding box center [409, 167] width 733 height 27
select select "pcap"
click at [43, 154] on select "Change the price to a certain amount Change the price by a certain amount Chang…" at bounding box center [409, 167] width 733 height 27
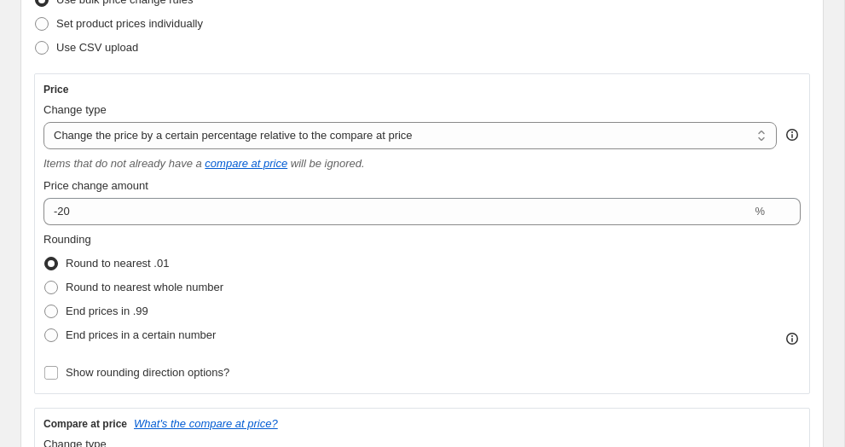
scroll to position [274, 0]
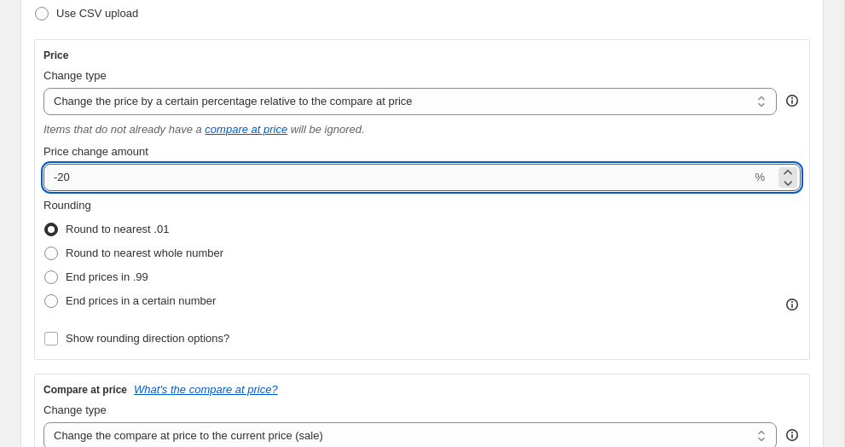
click at [69, 176] on input "-20" at bounding box center [396, 177] width 707 height 27
type input "-2"
type input "-30"
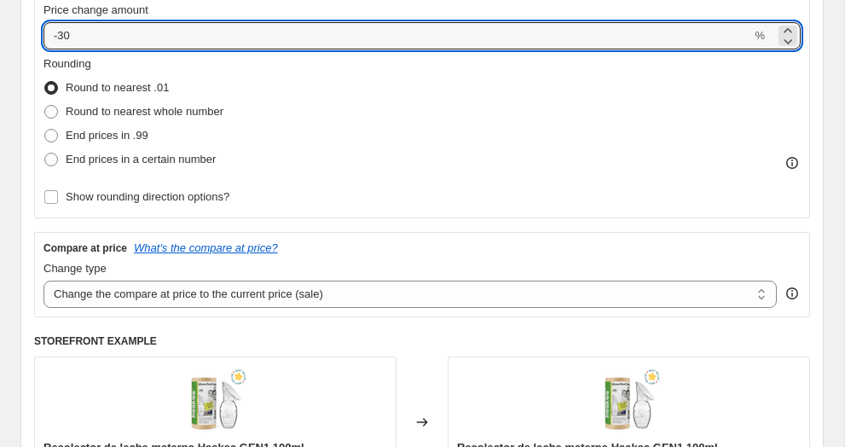
scroll to position [420, 0]
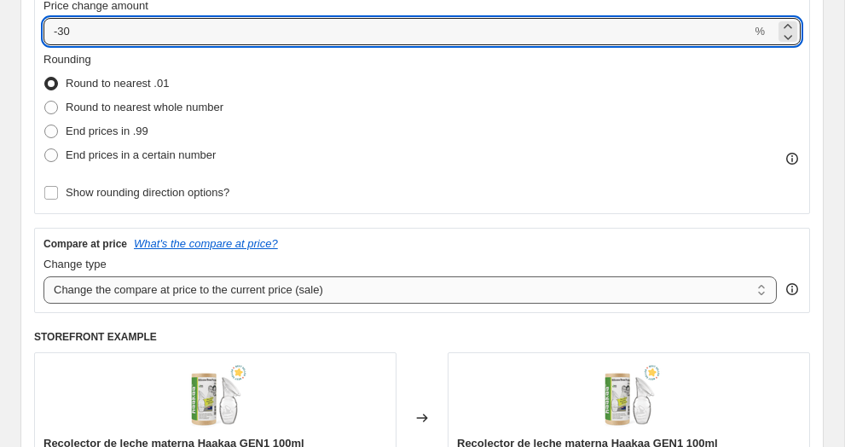
click at [182, 291] on select "Change the compare at price to the current price (sale) Change the compare at p…" at bounding box center [409, 289] width 733 height 27
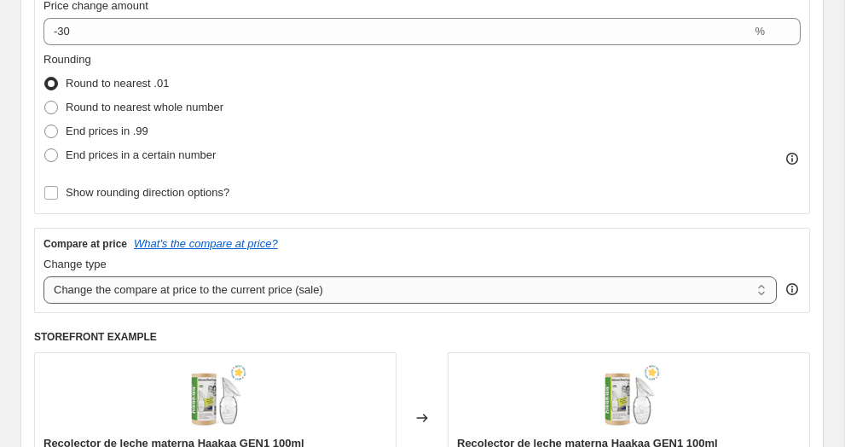
select select "no_change"
click at [43, 276] on select "Change the compare at price to the current price (sale) Change the compare at p…" at bounding box center [409, 289] width 733 height 27
click at [300, 217] on div "Price Change type Change the price to a certain amount Change the price by a ce…" at bounding box center [422, 102] width 776 height 419
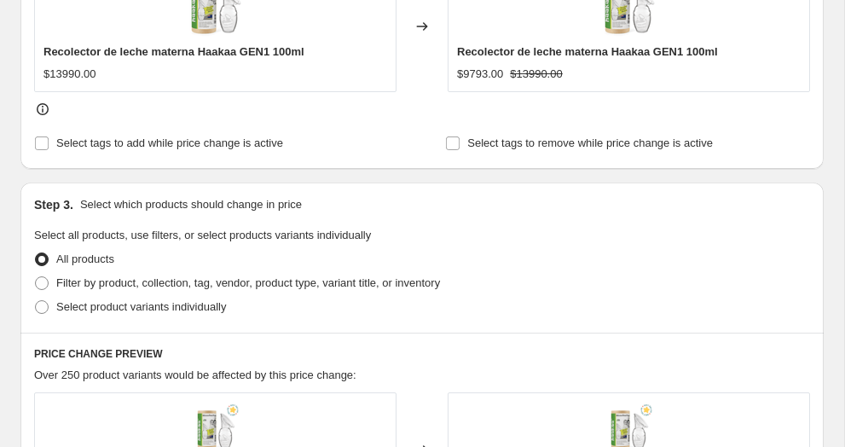
scroll to position [816, 0]
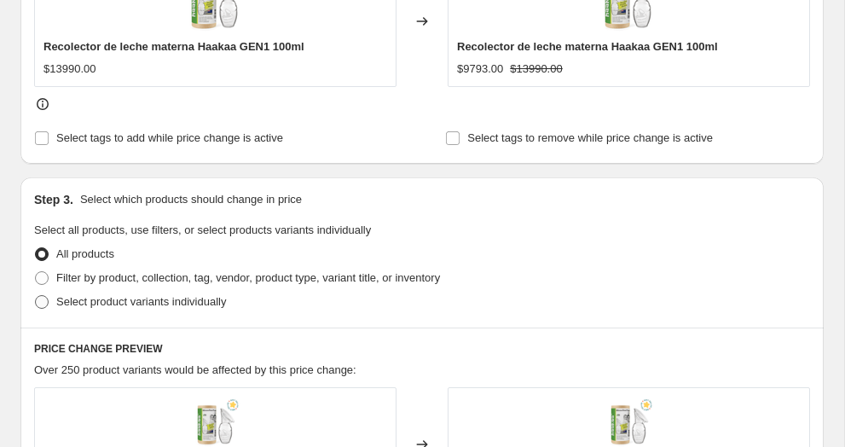
click at [148, 300] on span "Select product variants individually" at bounding box center [141, 301] width 170 height 13
click at [36, 296] on input "Select product variants individually" at bounding box center [35, 295] width 1 height 1
radio input "true"
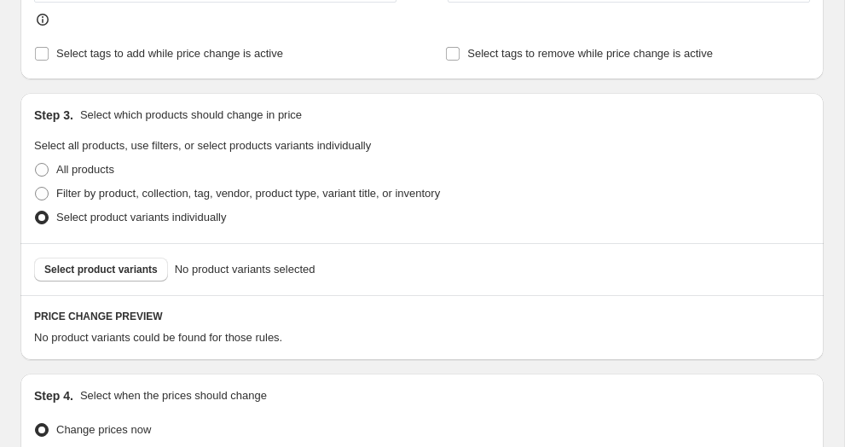
scroll to position [989, 0]
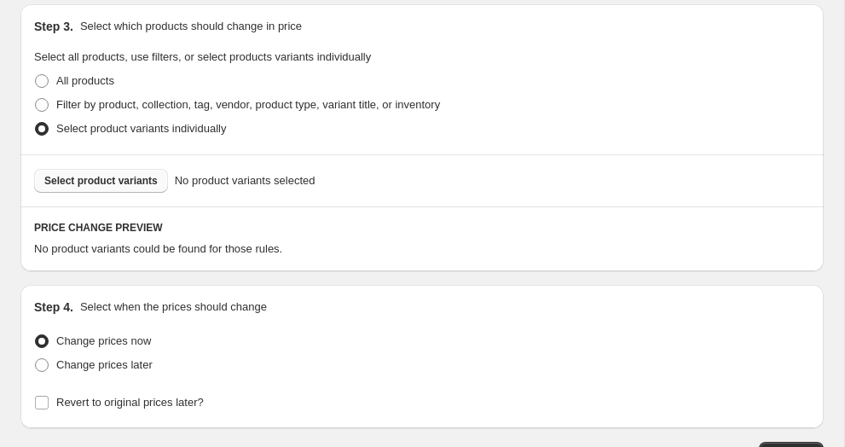
click at [122, 177] on span "Select product variants" at bounding box center [100, 181] width 113 height 14
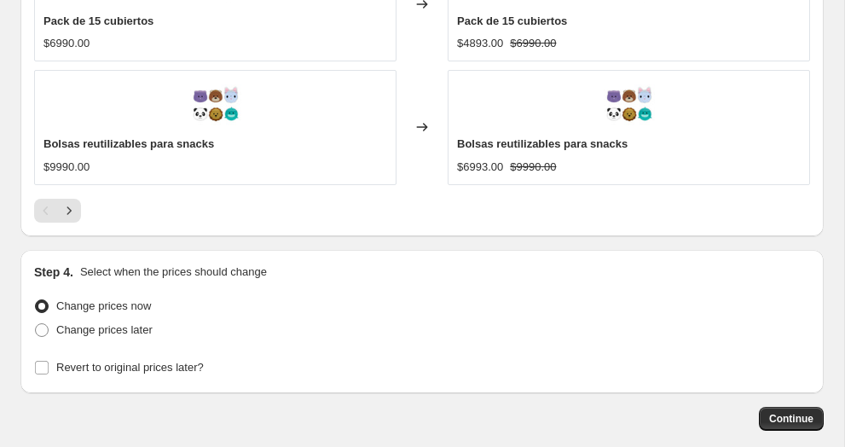
scroll to position [1723, 0]
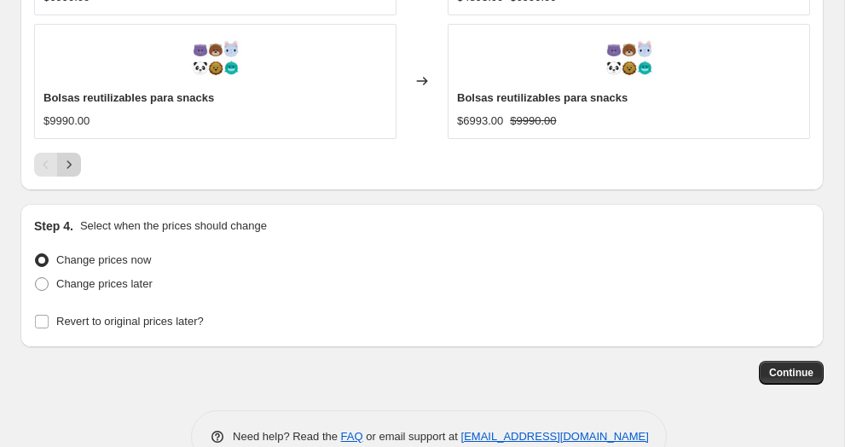
click at [70, 167] on icon "Next" at bounding box center [69, 164] width 17 height 17
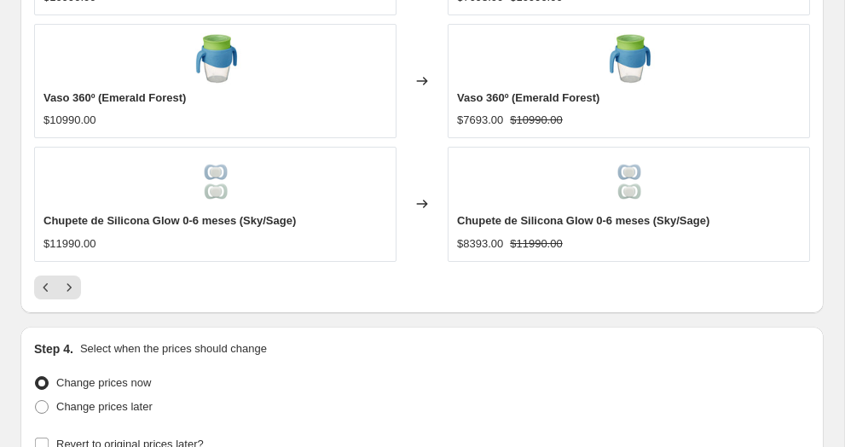
scroll to position [1604, 0]
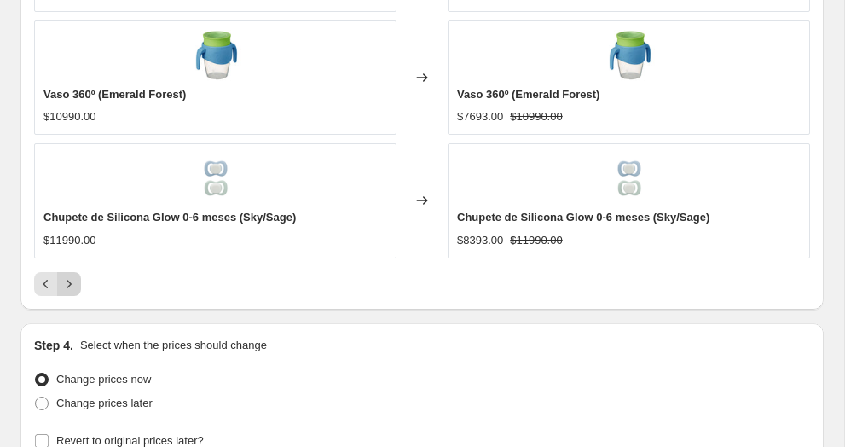
click at [69, 282] on icon "Next" at bounding box center [69, 284] width 4 height 8
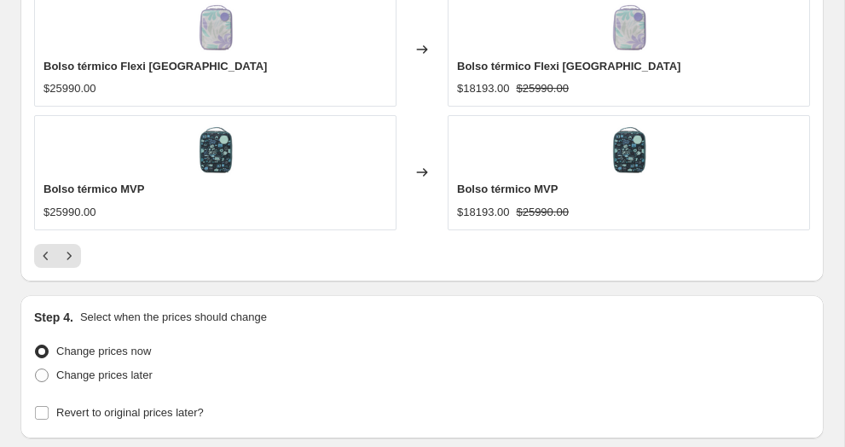
scroll to position [1662, 0]
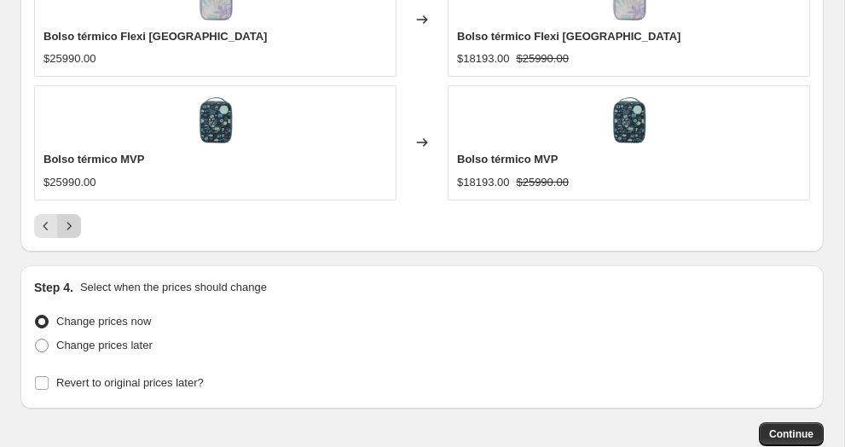
click at [70, 224] on icon "Next" at bounding box center [69, 225] width 17 height 17
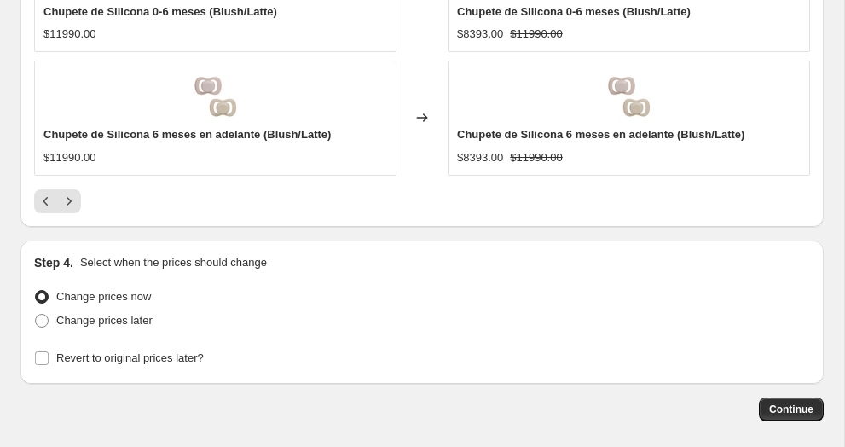
scroll to position [1760, 0]
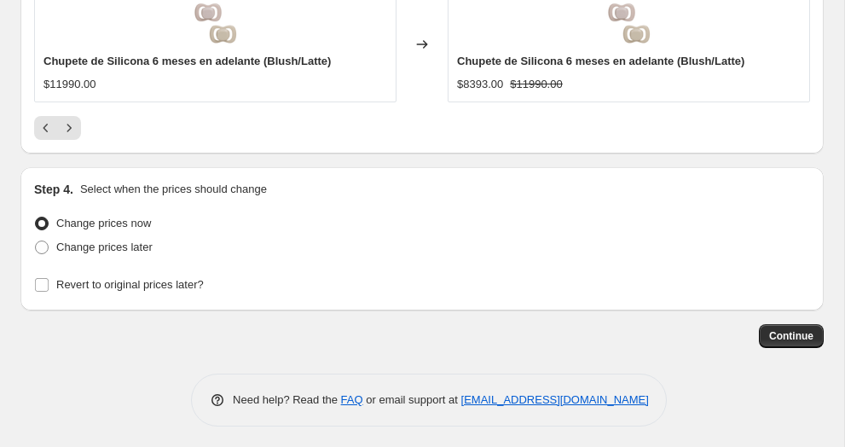
click at [69, 126] on icon "Next" at bounding box center [69, 128] width 4 height 8
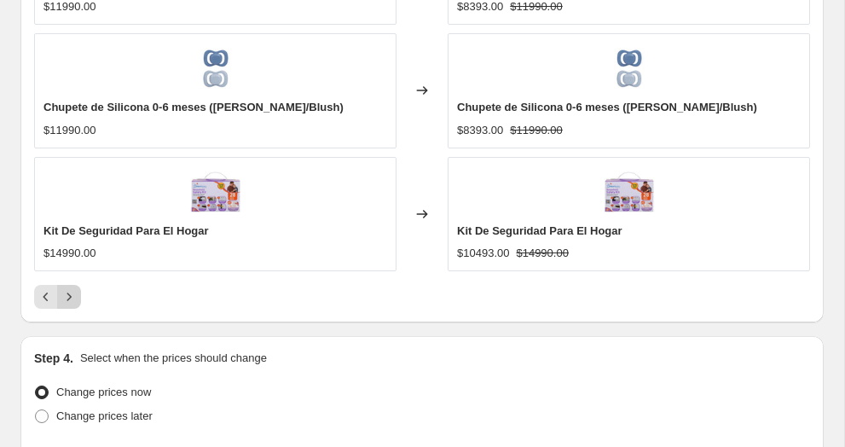
scroll to position [1519, 0]
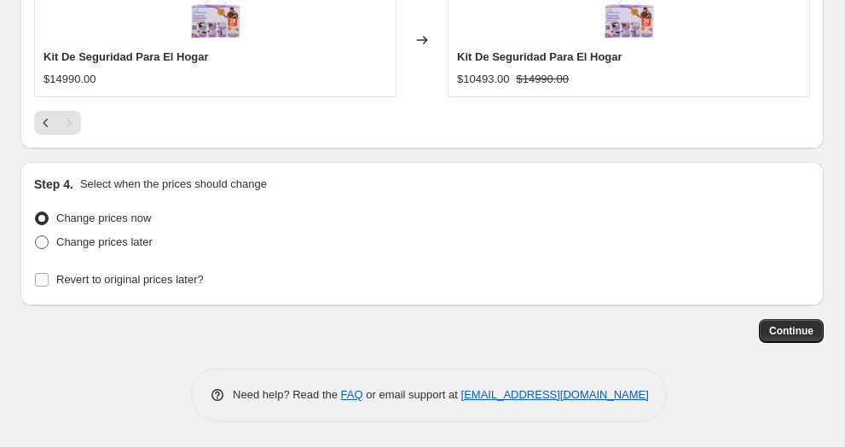
click at [49, 242] on label "Change prices later" at bounding box center [93, 242] width 118 height 24
click at [36, 236] on input "Change prices later" at bounding box center [35, 235] width 1 height 1
radio input "true"
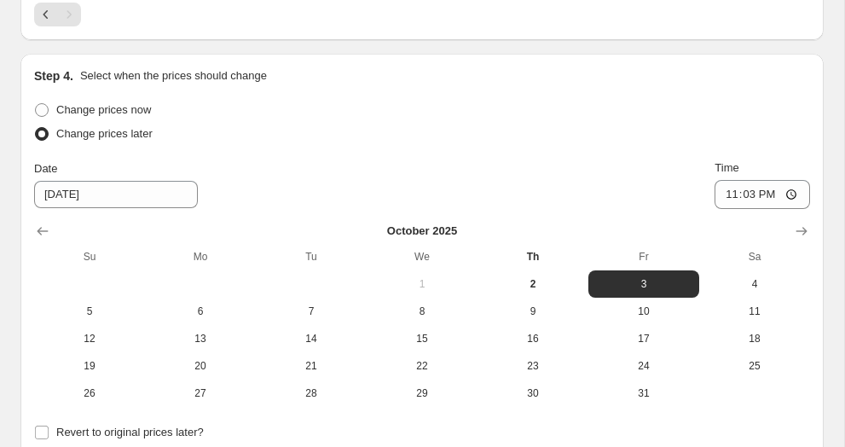
scroll to position [1628, 0]
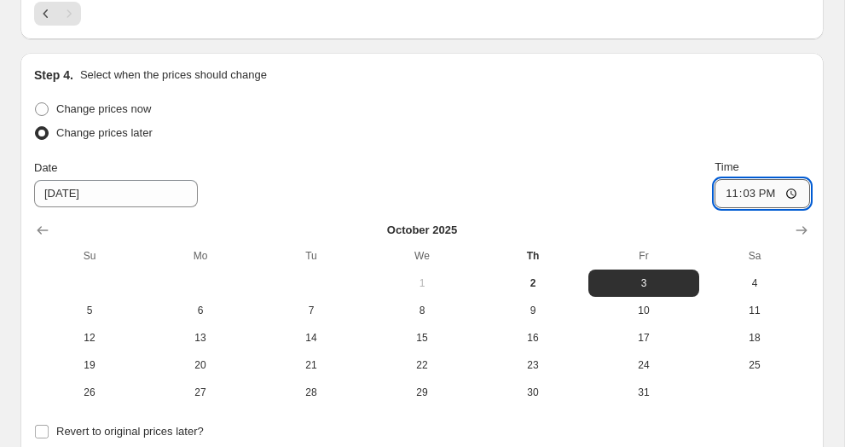
click at [739, 196] on input "23:03" at bounding box center [761, 193] width 95 height 29
click at [721, 200] on input "23:03" at bounding box center [761, 193] width 95 height 29
click at [773, 191] on input "23:03" at bounding box center [761, 193] width 95 height 29
click at [721, 193] on input "23:03" at bounding box center [761, 193] width 95 height 29
type input "00:00"
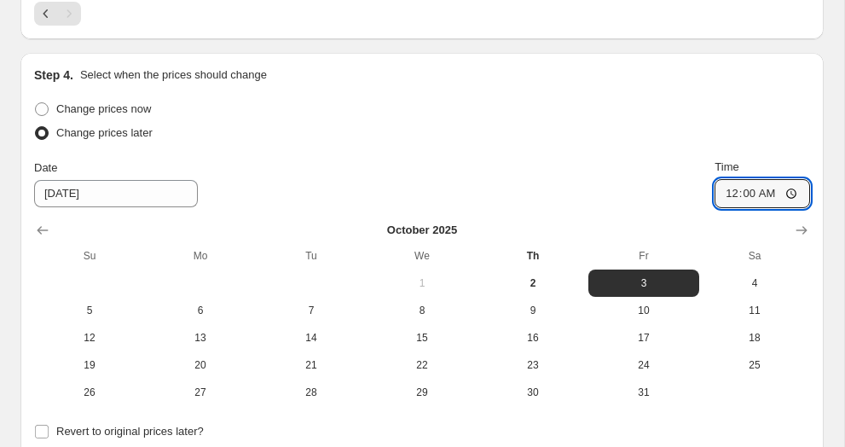
click at [681, 157] on div "Change prices now Change prices later Date [DATE] Time 00:00 [DATE] Su Mo Tu We…" at bounding box center [422, 251] width 776 height 309
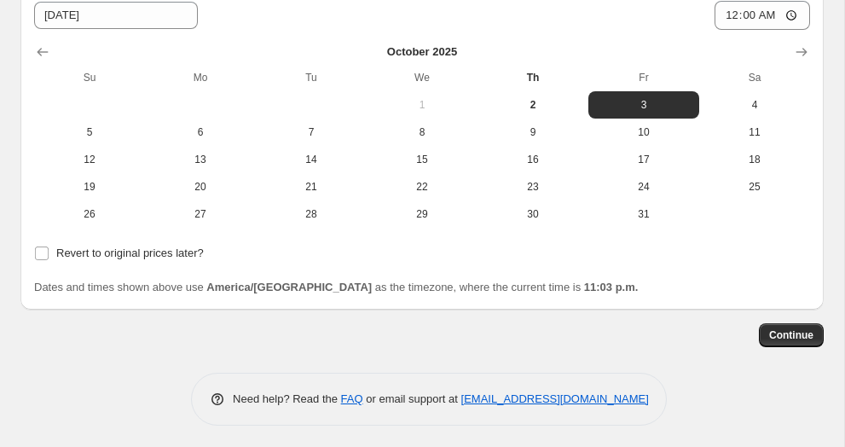
scroll to position [1810, 0]
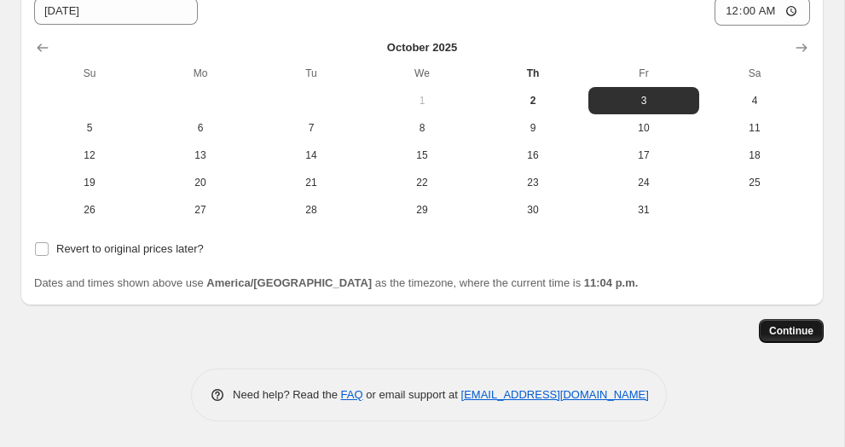
click at [805, 327] on span "Continue" at bounding box center [791, 331] width 44 height 14
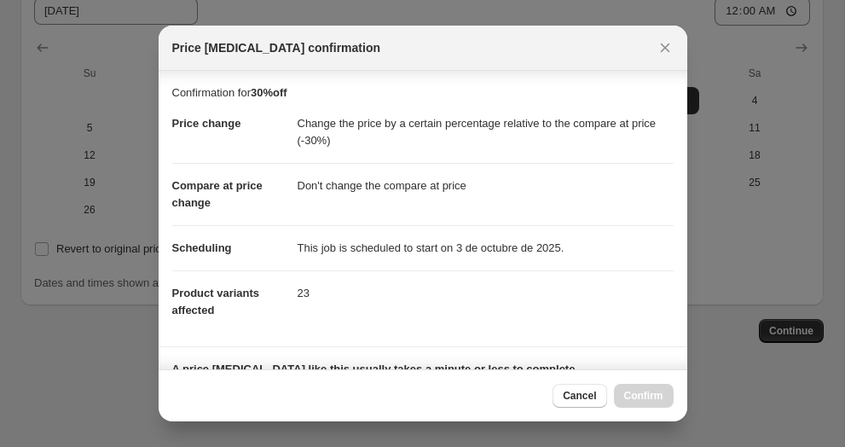
scroll to position [285, 0]
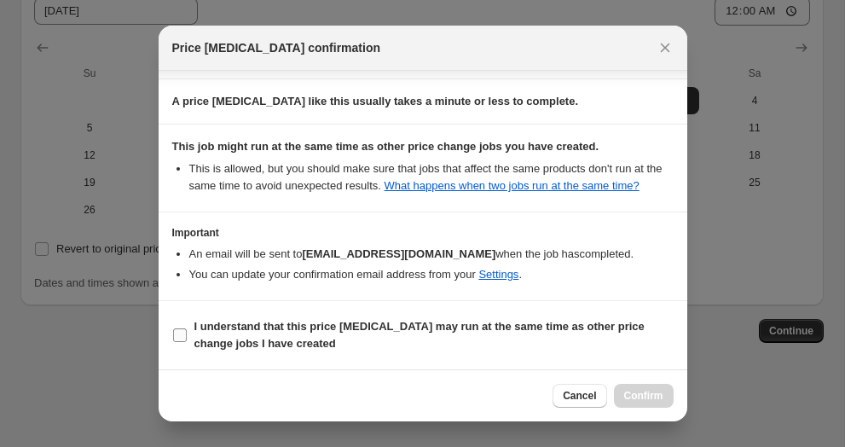
click at [332, 323] on b "I understand that this price [MEDICAL_DATA] may run at the same time as other p…" at bounding box center [419, 335] width 450 height 30
click at [187, 328] on input "I understand that this price [MEDICAL_DATA] may run at the same time as other p…" at bounding box center [180, 335] width 14 height 14
checkbox input "true"
click at [621, 390] on button "Confirm" at bounding box center [644, 396] width 60 height 24
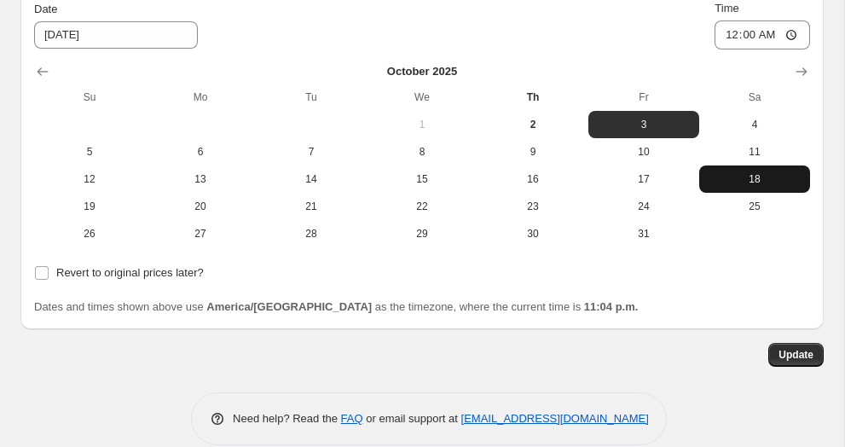
scroll to position [1914, 0]
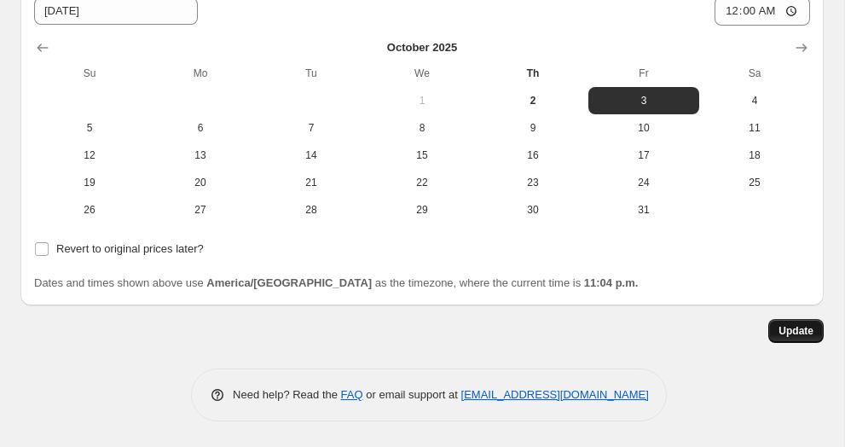
click at [778, 337] on span "Update" at bounding box center [795, 331] width 35 height 14
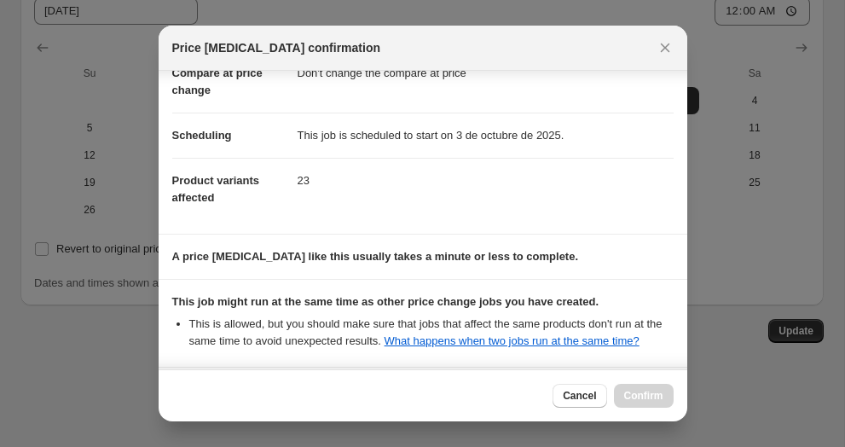
scroll to position [124, 0]
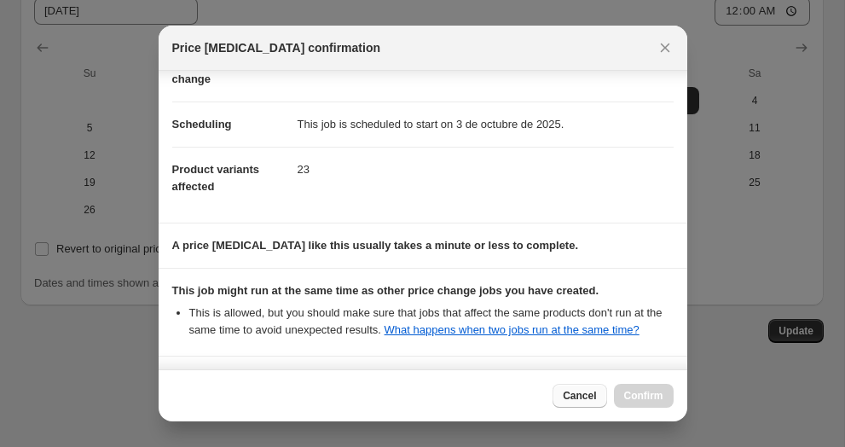
click at [567, 397] on span "Cancel" at bounding box center [578, 396] width 33 height 14
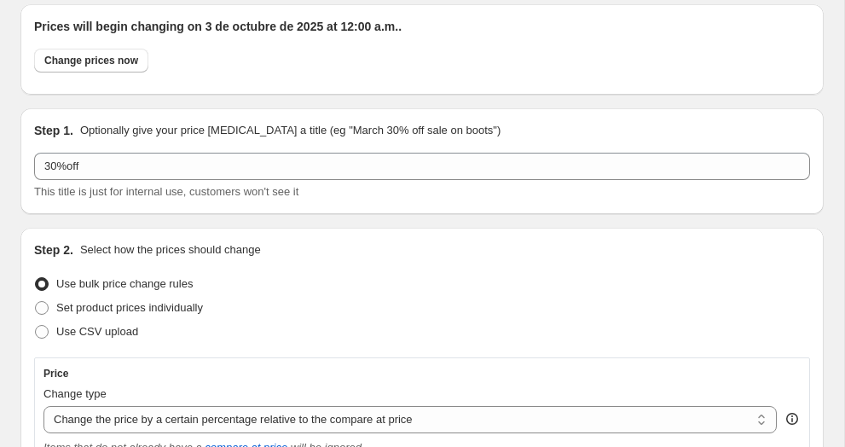
scroll to position [0, 0]
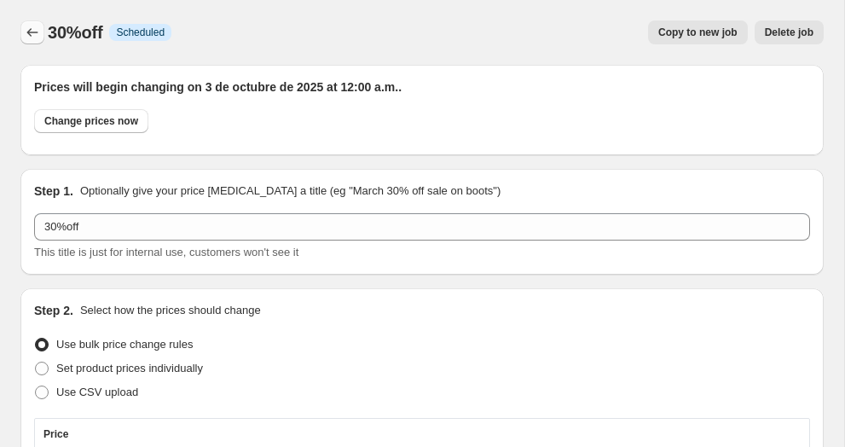
click at [37, 31] on icon "Price change jobs" at bounding box center [32, 32] width 17 height 17
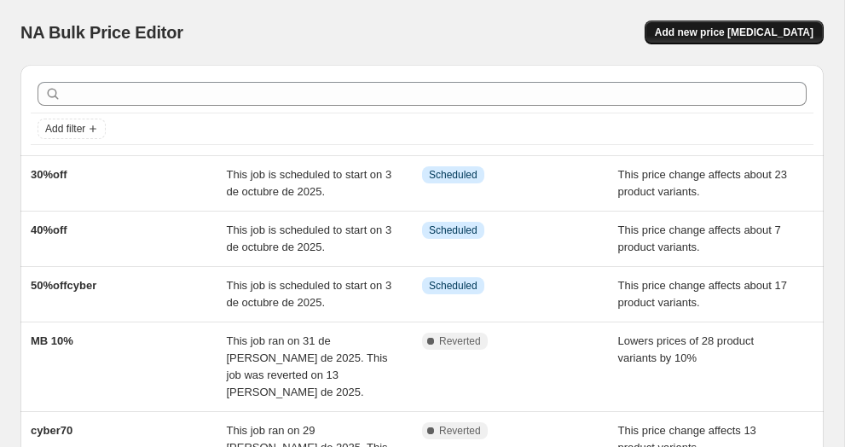
click at [759, 31] on span "Add new price [MEDICAL_DATA]" at bounding box center [734, 33] width 159 height 14
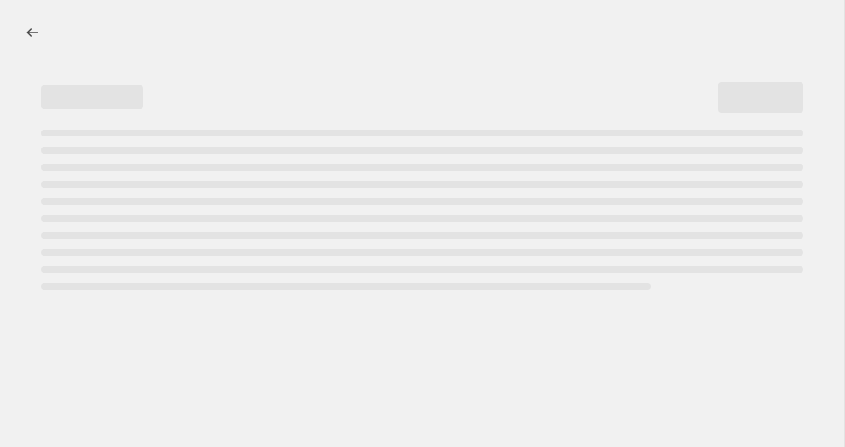
select select "percentage"
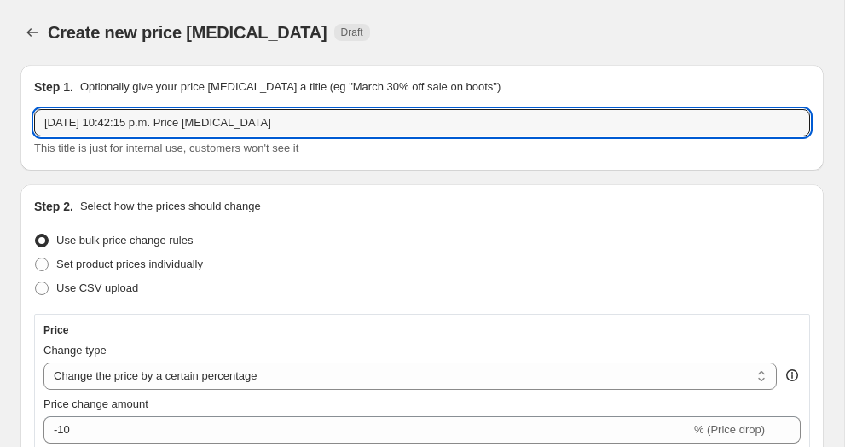
drag, startPoint x: 332, startPoint y: 116, endPoint x: 85, endPoint y: 24, distance: 263.7
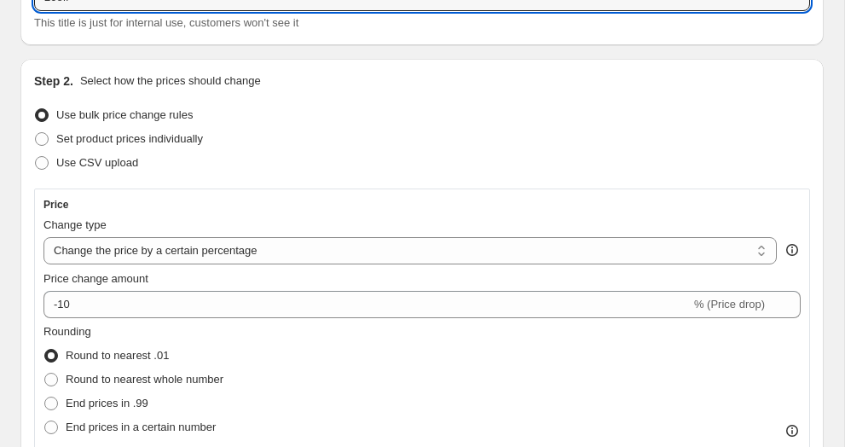
scroll to position [176, 0]
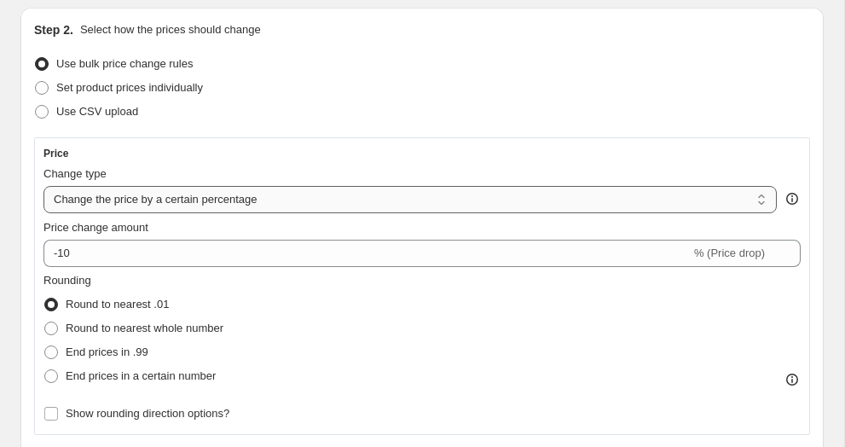
type input "20off"
click at [187, 194] on select "Change the price to a certain amount Change the price by a certain amount Chang…" at bounding box center [409, 199] width 733 height 27
select select "pcap"
click at [43, 186] on select "Change the price to a certain amount Change the price by a certain amount Chang…" at bounding box center [409, 199] width 733 height 27
type input "-20"
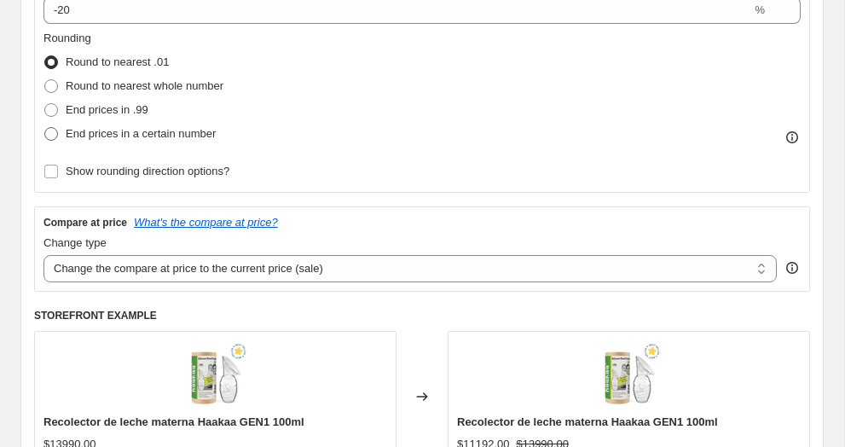
scroll to position [462, 0]
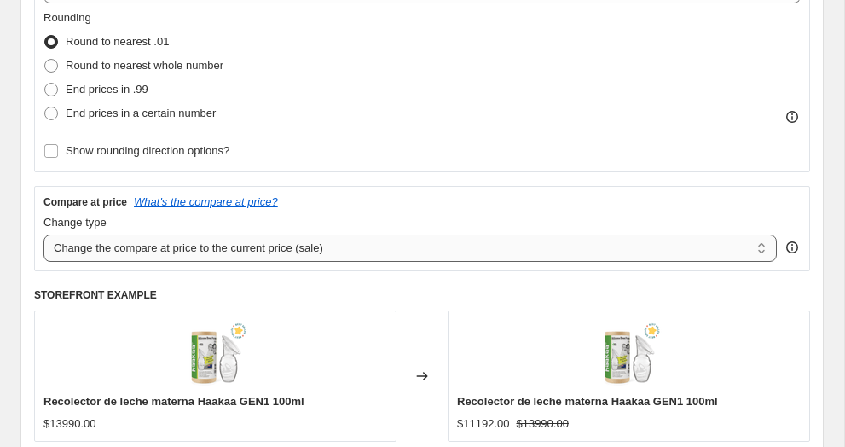
click at [125, 251] on select "Change the compare at price to the current price (sale) Change the compare at p…" at bounding box center [409, 247] width 733 height 27
select select "no_change"
click at [43, 234] on select "Change the compare at price to the current price (sale) Change the compare at p…" at bounding box center [409, 247] width 733 height 27
click at [288, 274] on div "Price Change type Change the price to a certain amount Change the price by a ce…" at bounding box center [422, 159] width 776 height 615
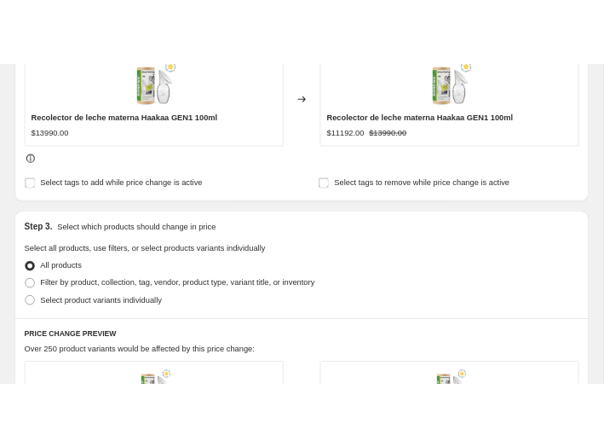
scroll to position [828, 0]
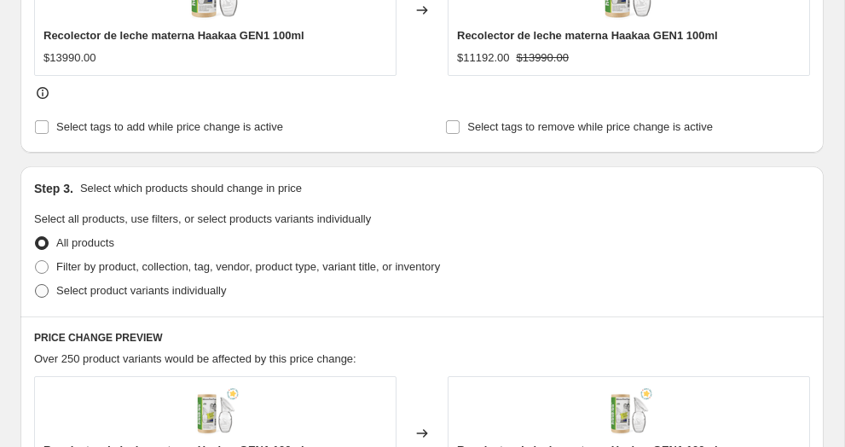
click at [46, 288] on span at bounding box center [42, 291] width 14 height 14
click at [36, 285] on input "Select product variants individually" at bounding box center [35, 284] width 1 height 1
radio input "true"
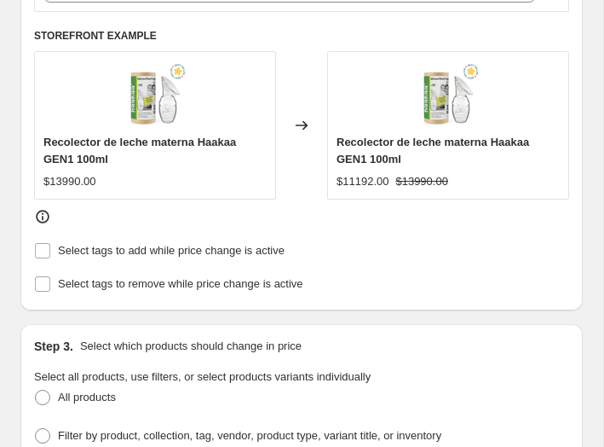
scroll to position [828, 0]
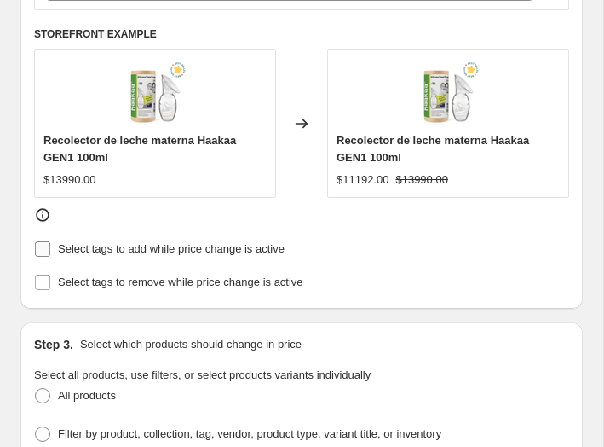
click at [49, 248] on input "Select tags to add while price change is active" at bounding box center [42, 248] width 15 height 15
checkbox input "true"
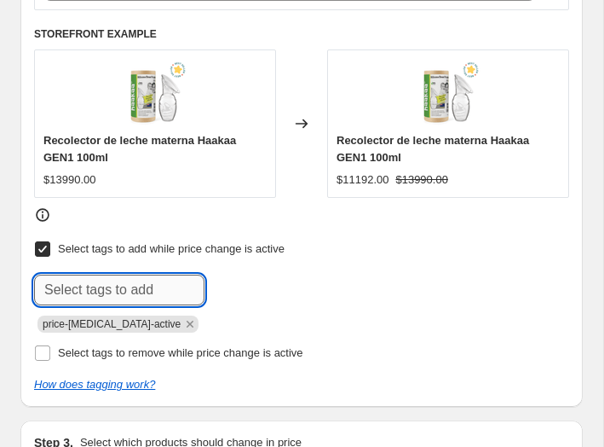
click at [71, 278] on input "text" at bounding box center [119, 289] width 170 height 31
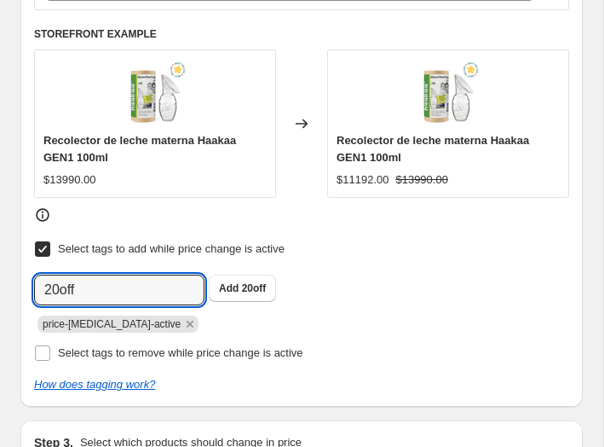
type input "20off"
click at [402, 321] on div "price-[MEDICAL_DATA]-active" at bounding box center [301, 322] width 535 height 20
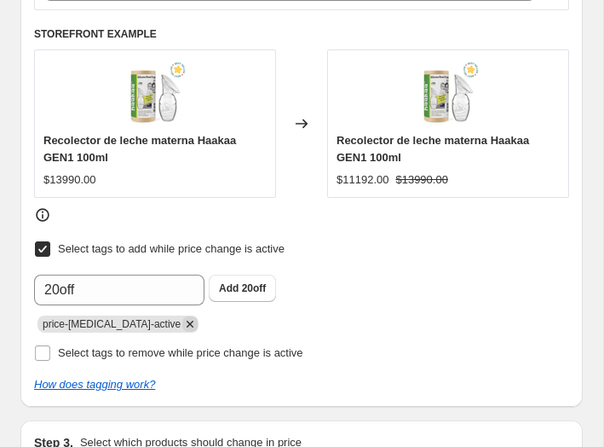
click at [182, 321] on icon "Remove price-change-job-active" at bounding box center [189, 323] width 15 height 15
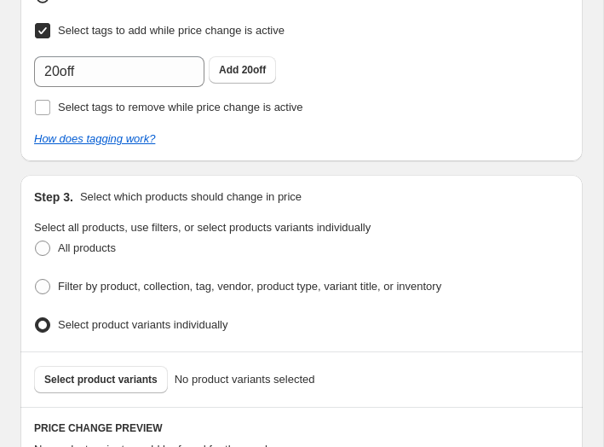
scroll to position [1095, 0]
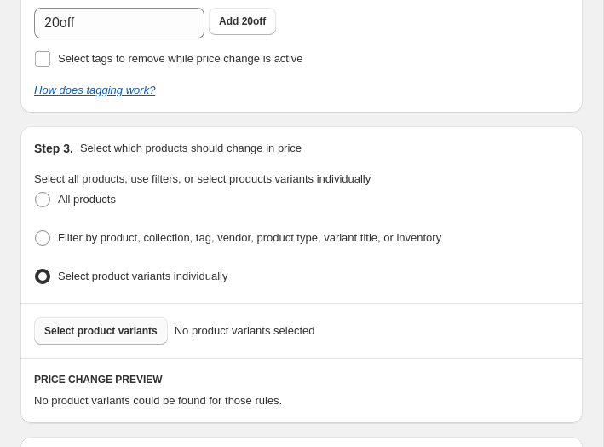
click at [124, 324] on span "Select product variants" at bounding box center [100, 331] width 113 height 14
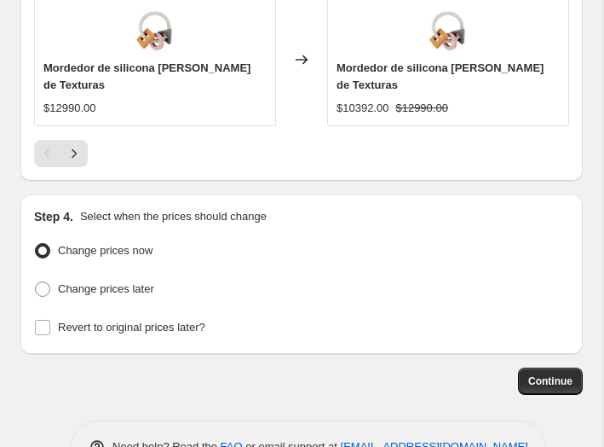
scroll to position [2118, 0]
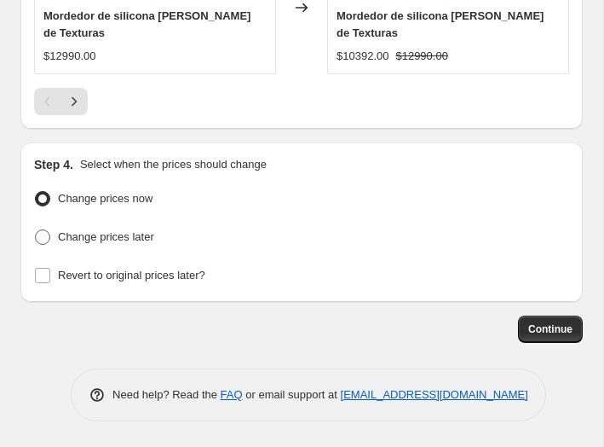
click at [129, 240] on span "Change prices later" at bounding box center [106, 236] width 96 height 13
click at [36, 230] on input "Change prices later" at bounding box center [35, 229] width 1 height 1
radio input "true"
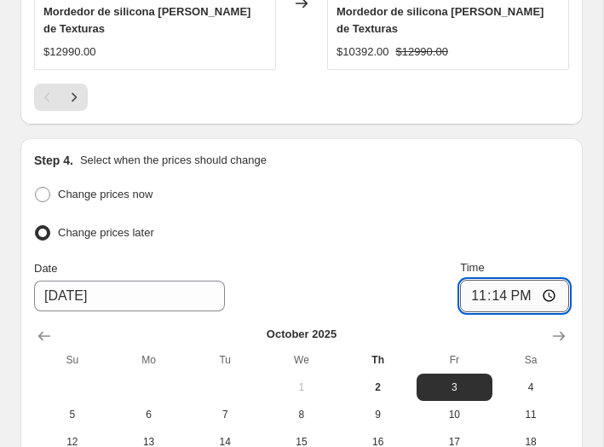
click at [480, 309] on input "23:14" at bounding box center [514, 296] width 109 height 32
click at [476, 312] on input "23:14" at bounding box center [514, 296] width 109 height 32
click at [470, 303] on input "23:14" at bounding box center [514, 296] width 109 height 32
type input "00:00"
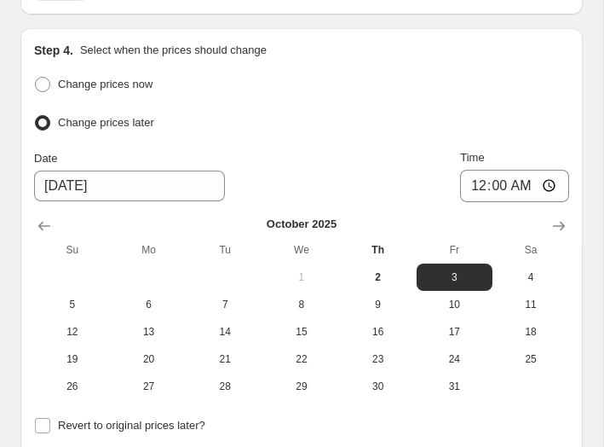
scroll to position [2430, 0]
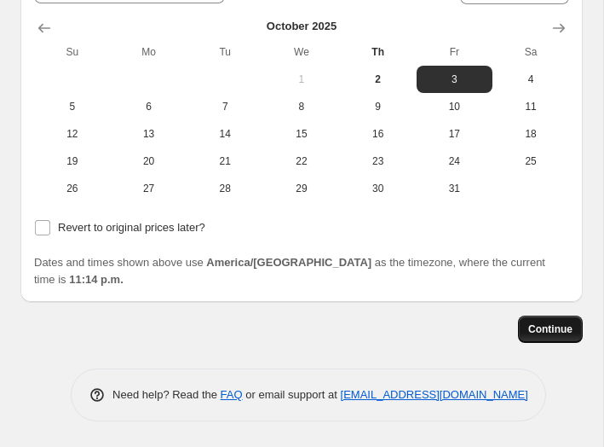
click at [528, 323] on span "Continue" at bounding box center [550, 329] width 44 height 14
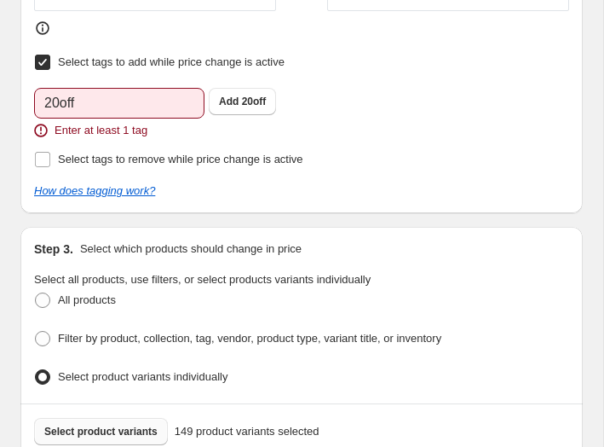
scroll to position [1109, 0]
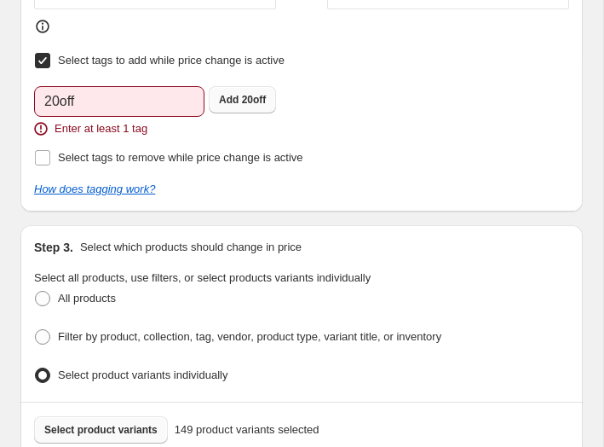
click at [268, 86] on button "Add 20off" at bounding box center [242, 99] width 67 height 27
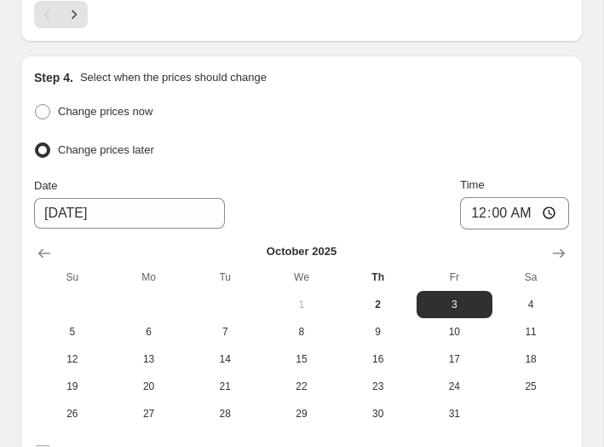
scroll to position [2457, 0]
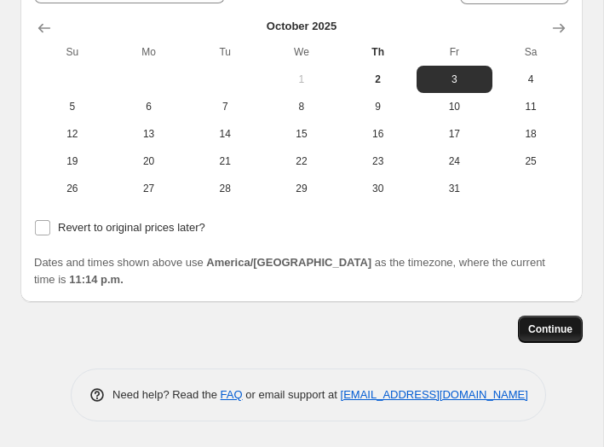
click at [542, 335] on span "Continue" at bounding box center [550, 329] width 44 height 14
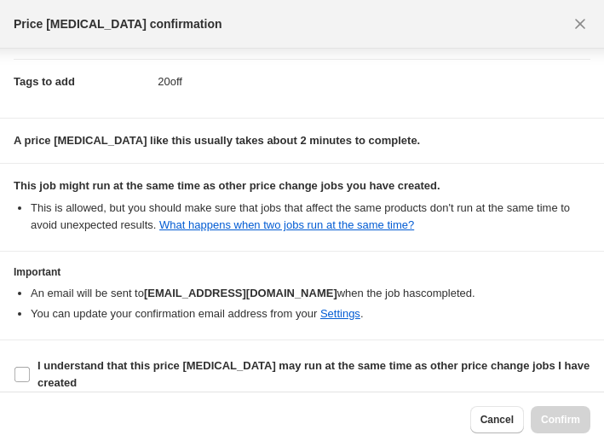
scroll to position [251, 0]
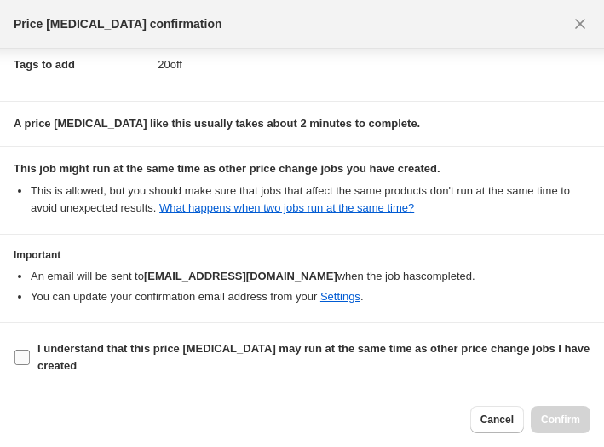
click at [20, 358] on input "I understand that this price [MEDICAL_DATA] may run at the same time as other p…" at bounding box center [21, 356] width 15 height 15
checkbox input "true"
click at [555, 420] on span "Confirm" at bounding box center [560, 419] width 39 height 14
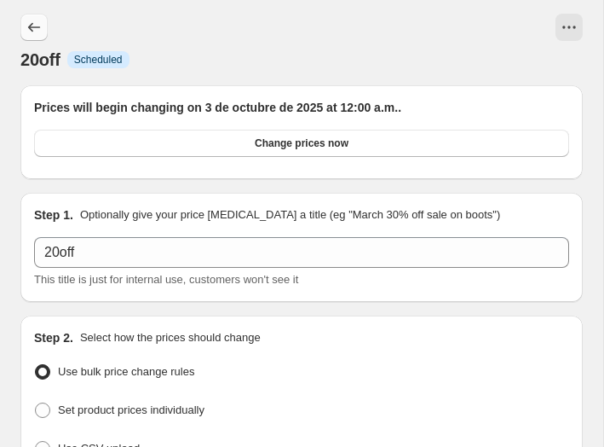
click at [31, 26] on icon "Price change jobs" at bounding box center [34, 27] width 17 height 17
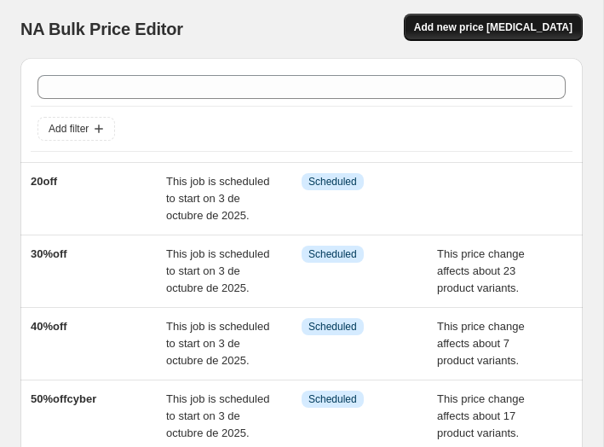
click at [528, 21] on span "Add new price [MEDICAL_DATA]" at bounding box center [493, 27] width 159 height 14
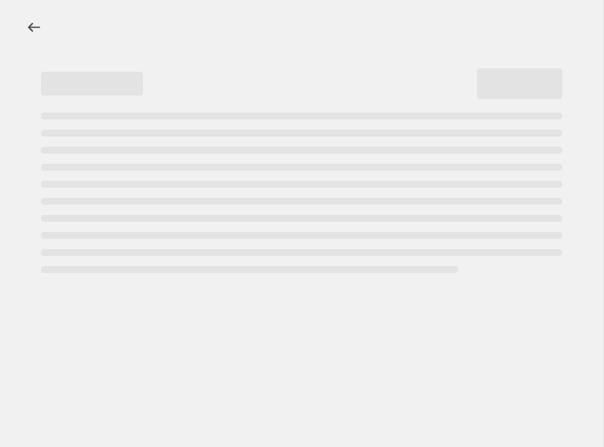
select select "percentage"
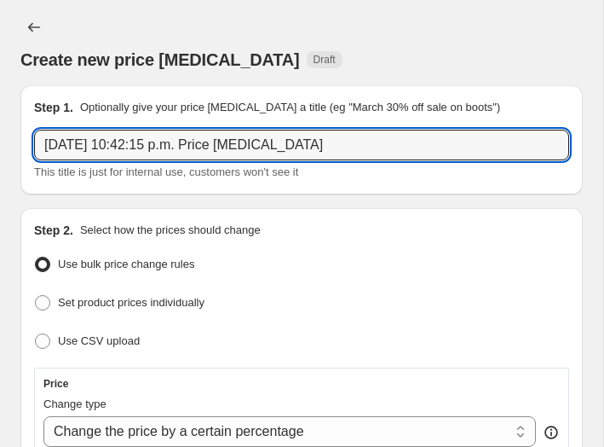
drag, startPoint x: 332, startPoint y: 143, endPoint x: -72, endPoint y: 136, distance: 403.2
click at [0, 136] on html "Home Settings Plans Skip to content Create new price [MEDICAL_DATA]. This page …" at bounding box center [302, 223] width 604 height 447
type input "15off"
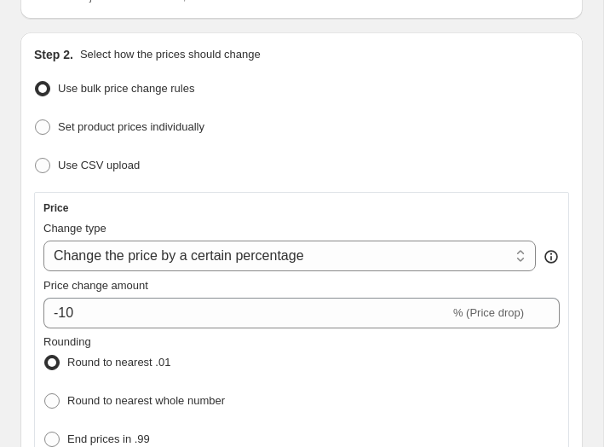
scroll to position [187, 0]
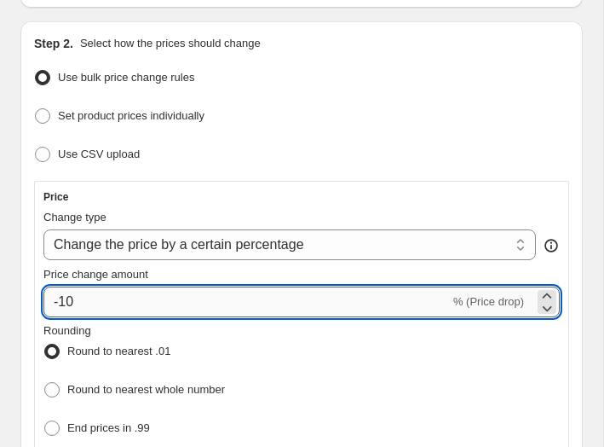
drag, startPoint x: 88, startPoint y: 297, endPoint x: 61, endPoint y: 298, distance: 26.4
click at [61, 298] on input "-10" at bounding box center [246, 301] width 407 height 31
type input "-15"
click at [267, 268] on div "Price change amount" at bounding box center [301, 274] width 516 height 17
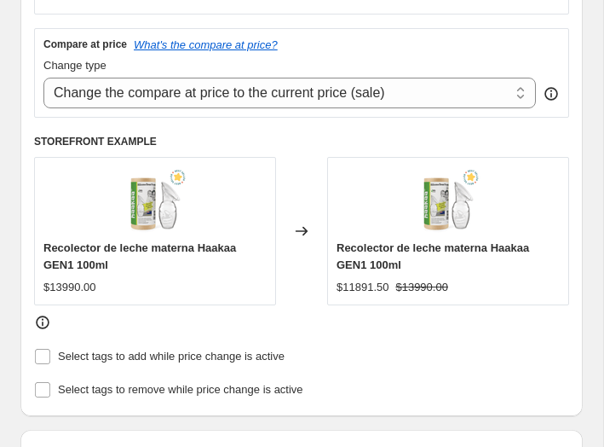
scroll to position [703, 0]
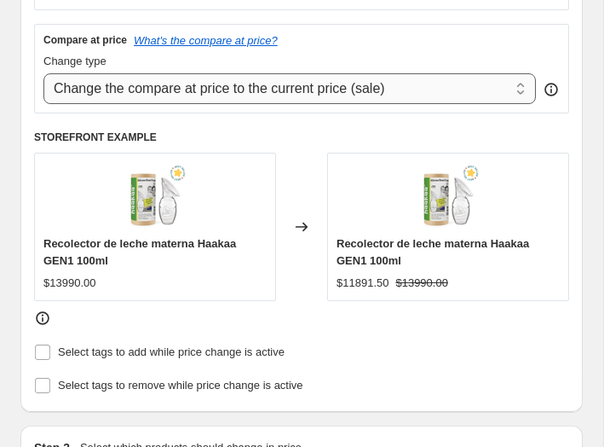
click at [292, 91] on select "Change the compare at price to the current price (sale) Change the compare at p…" at bounding box center [289, 88] width 493 height 31
select select "pp"
click at [43, 73] on select "Change the compare at price to the current price (sale) Change the compare at p…" at bounding box center [289, 88] width 493 height 31
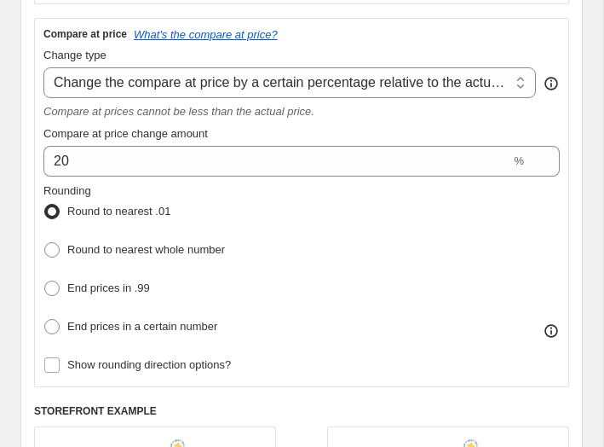
scroll to position [710, 0]
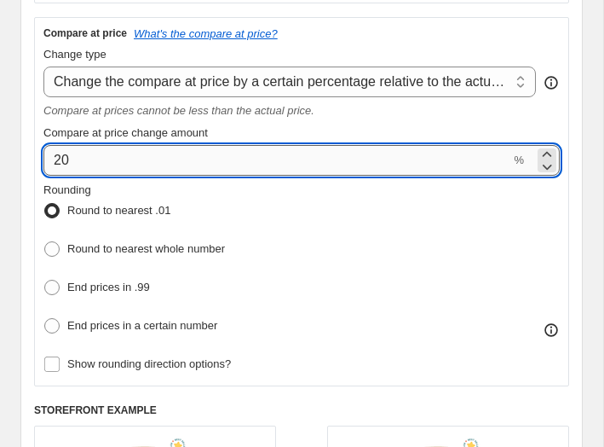
drag, startPoint x: 92, startPoint y: 149, endPoint x: 53, endPoint y: 148, distance: 39.2
click at [53, 148] on input "20" at bounding box center [276, 160] width 467 height 31
type input "-15"
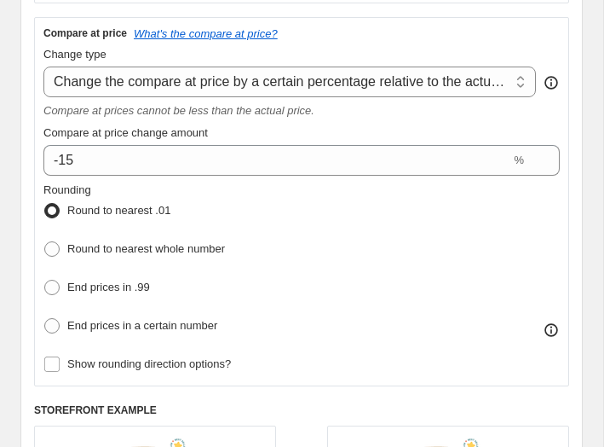
click at [178, 183] on fieldset "Rounding Round to nearest .01 Round to nearest whole number End prices in .99 E…" at bounding box center [134, 260] width 182 height 157
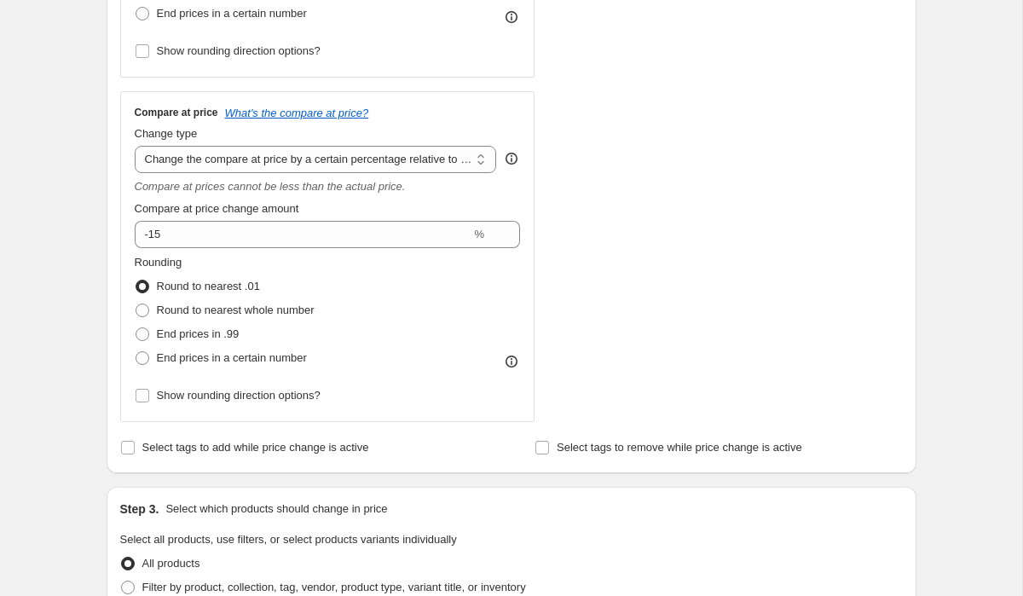
scroll to position [493, 0]
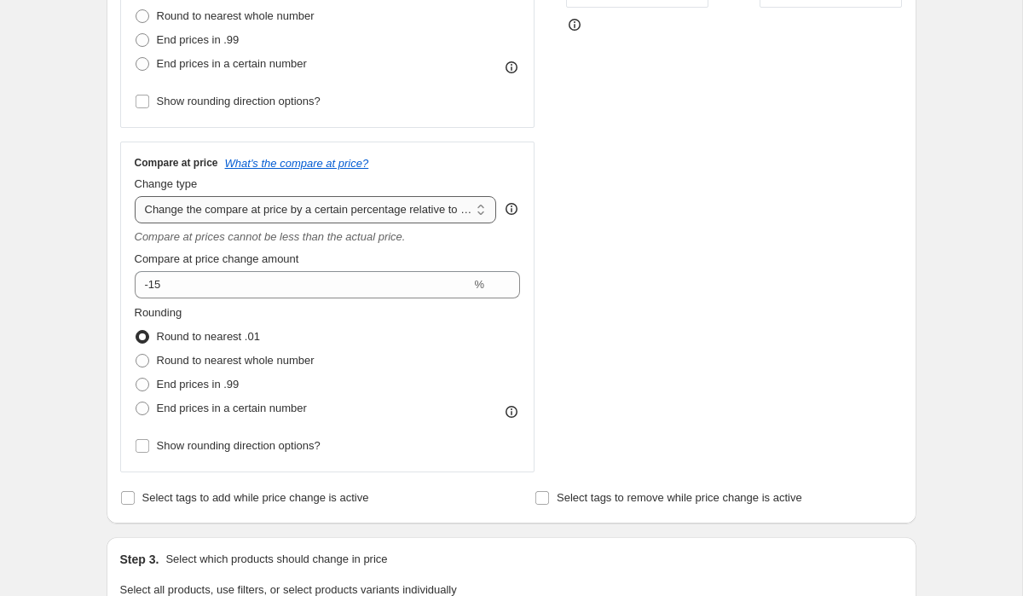
click at [308, 203] on select "Change the compare at price to the current price (sale) Change the compare at p…" at bounding box center [316, 209] width 362 height 27
select select "no_change"
click at [135, 196] on select "Change the compare at price to the current price (sale) Change the compare at p…" at bounding box center [316, 209] width 362 height 27
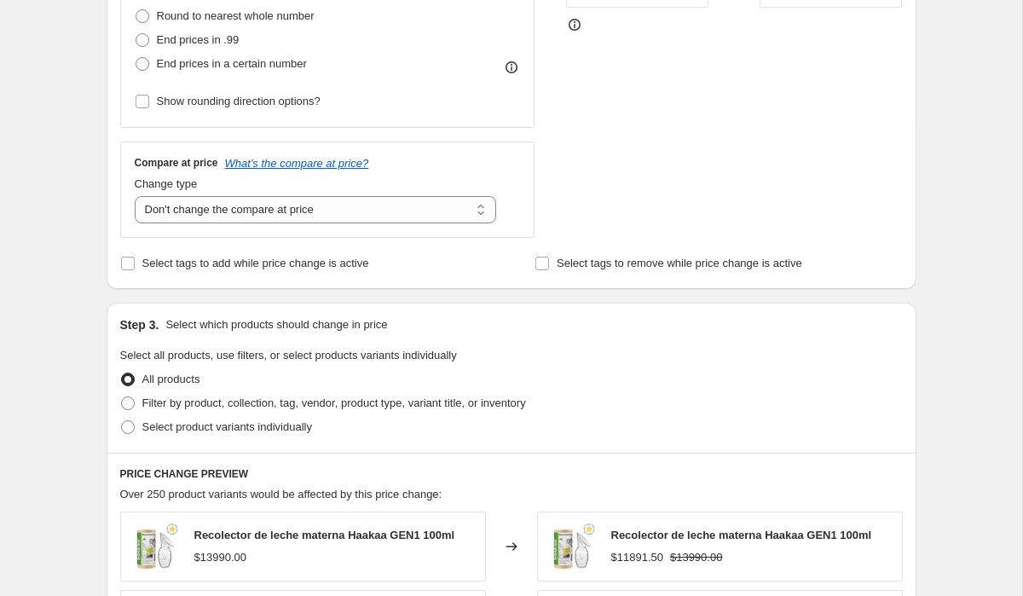
click at [671, 176] on div "STOREFRONT EXAMPLE Recolector de leche materna Haakaa GEN1 100ml $13990.00 Chan…" at bounding box center [734, 29] width 337 height 418
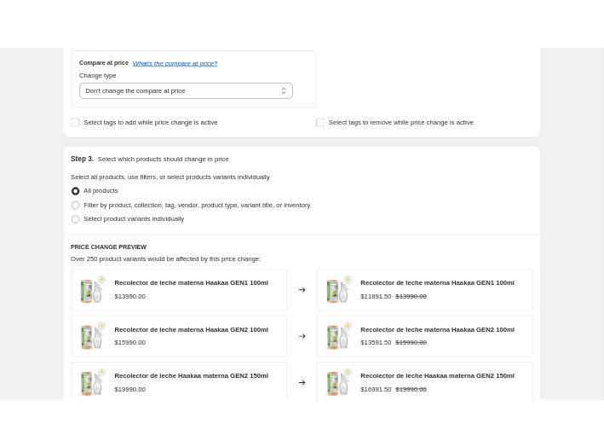
scroll to position [636, 0]
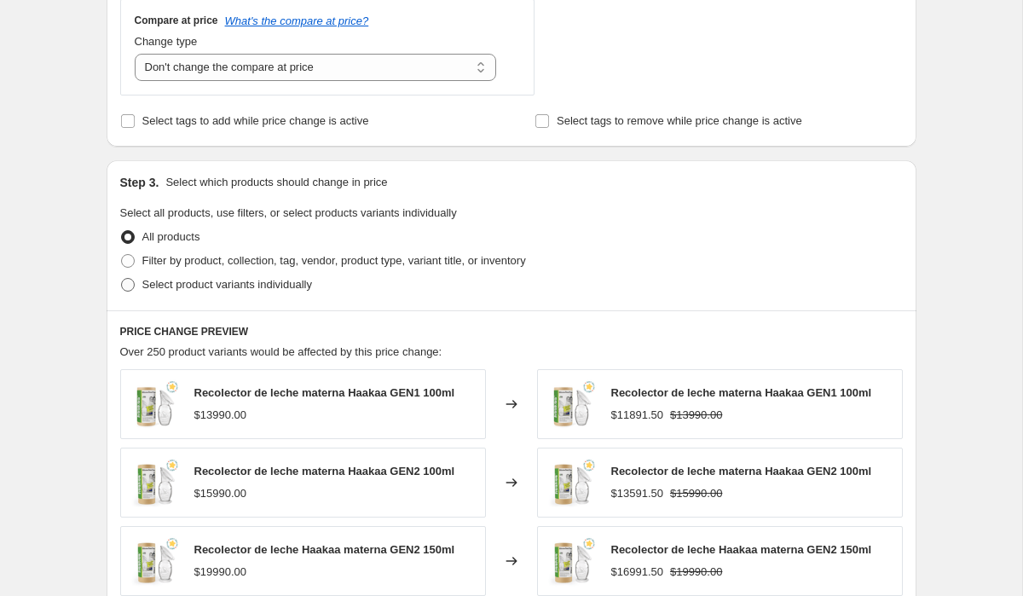
click at [194, 281] on span "Select product variants individually" at bounding box center [227, 284] width 170 height 13
click at [122, 279] on input "Select product variants individually" at bounding box center [121, 278] width 1 height 1
radio input "true"
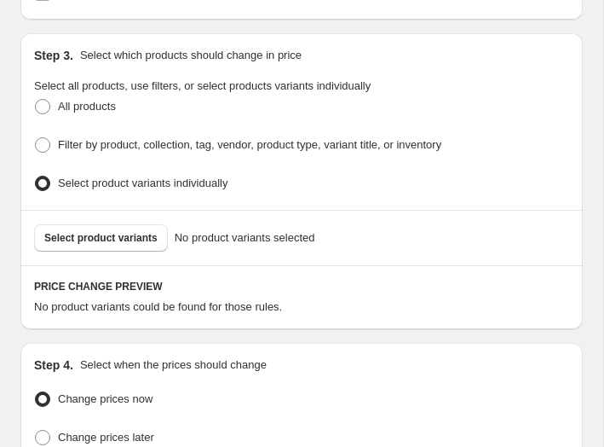
scroll to position [1143, 0]
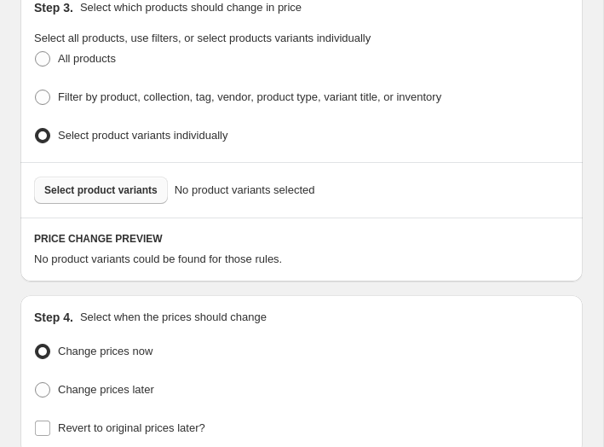
click at [94, 185] on span "Select product variants" at bounding box center [100, 190] width 113 height 14
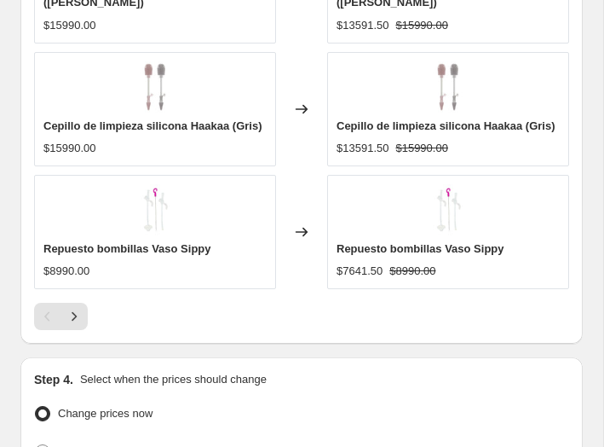
scroll to position [1955, 0]
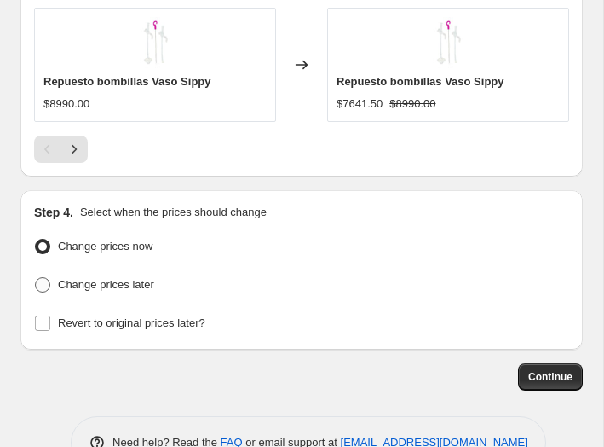
click at [143, 278] on span "Change prices later" at bounding box center [106, 284] width 96 height 13
click at [36, 277] on input "Change prices later" at bounding box center [35, 277] width 1 height 1
radio input "true"
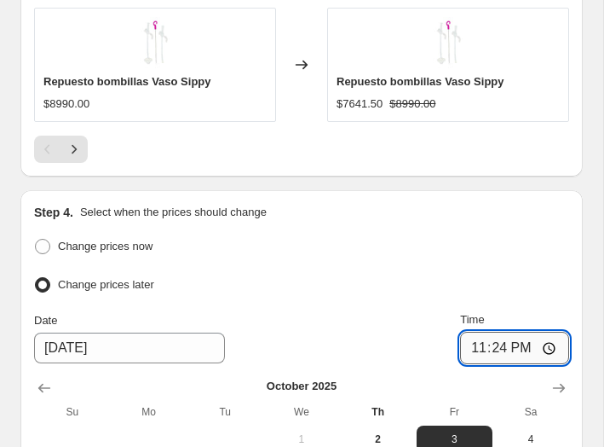
click at [504, 332] on input "23:24" at bounding box center [514, 348] width 109 height 32
click at [470, 332] on input "11:24" at bounding box center [514, 348] width 109 height 32
type input "00:00"
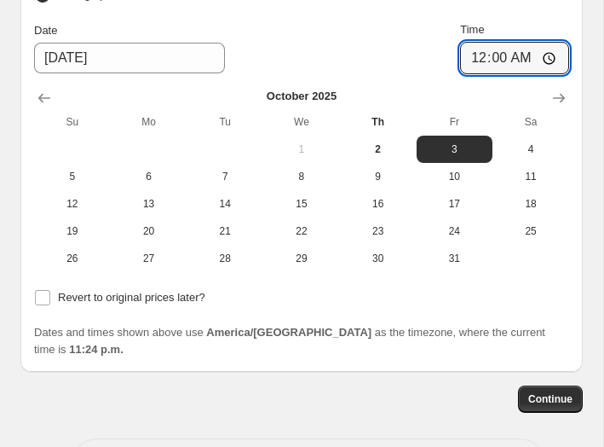
scroll to position [2267, 0]
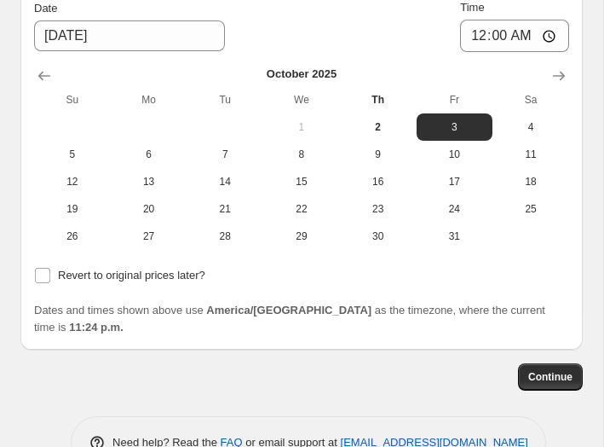
click at [436, 363] on div "Continue" at bounding box center [301, 376] width 562 height 27
click at [529, 370] on span "Continue" at bounding box center [550, 377] width 44 height 14
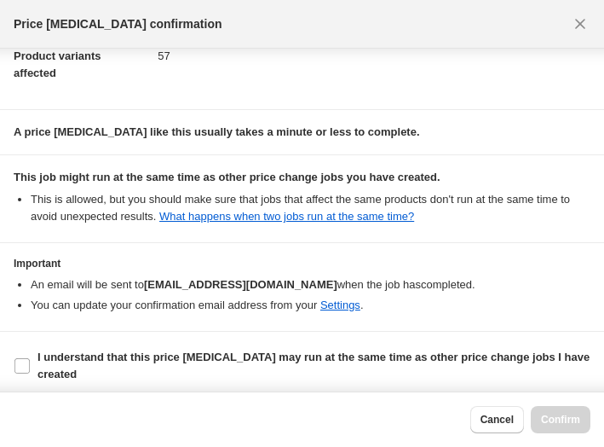
scroll to position [206, 0]
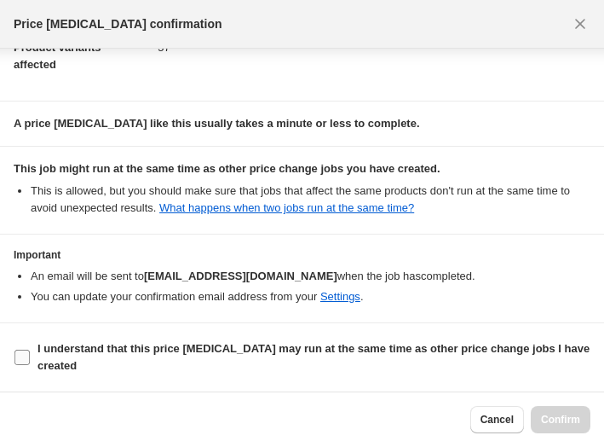
click at [102, 359] on span "I understand that this price [MEDICAL_DATA] may run at the same time as other p…" at bounding box center [313, 357] width 553 height 34
click at [30, 359] on input "I understand that this price [MEDICAL_DATA] may run at the same time as other p…" at bounding box center [21, 356] width 15 height 15
checkbox input "true"
click at [564, 430] on button "Confirm" at bounding box center [561, 419] width 60 height 27
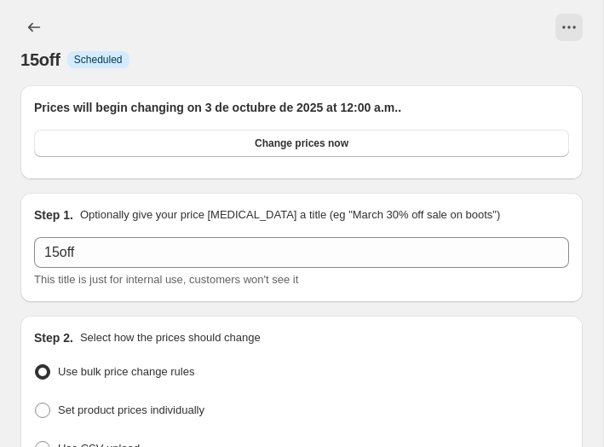
scroll to position [2267, 0]
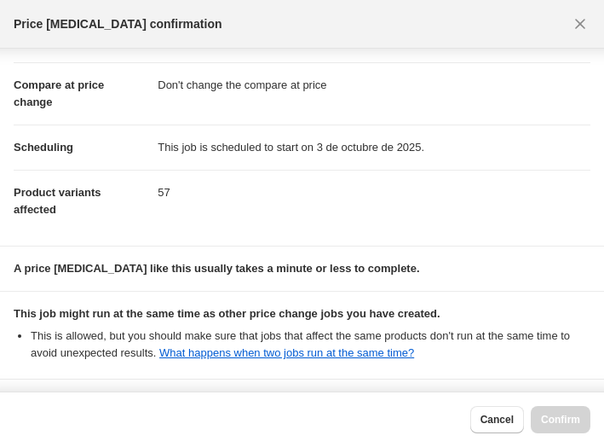
scroll to position [206, 0]
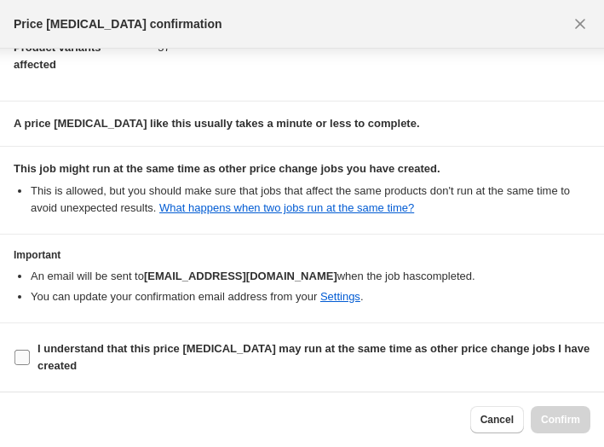
click at [25, 353] on input "I understand that this price [MEDICAL_DATA] may run at the same time as other p…" at bounding box center [21, 356] width 15 height 15
checkbox input "true"
click at [562, 424] on span "Confirm" at bounding box center [560, 419] width 39 height 14
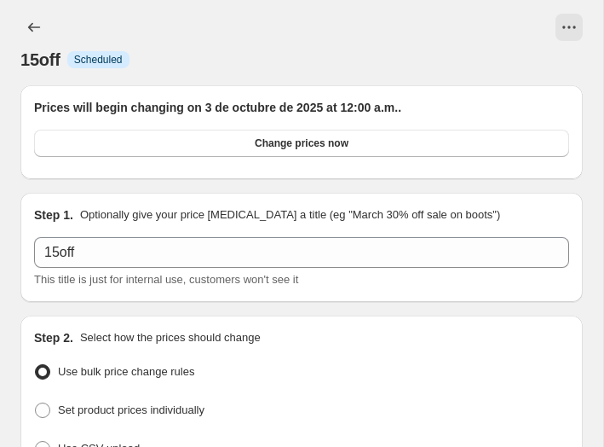
scroll to position [2267, 0]
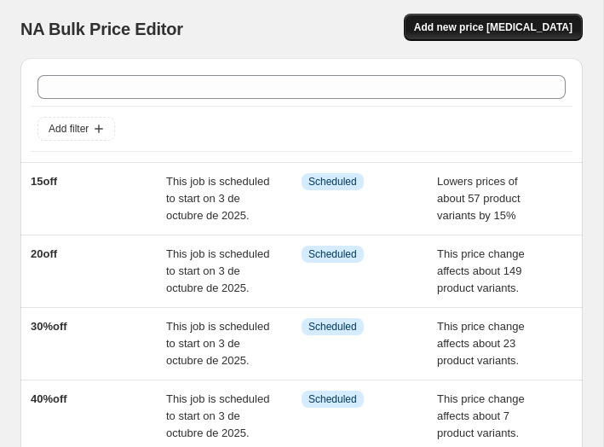
click at [539, 33] on span "Add new price [MEDICAL_DATA]" at bounding box center [493, 27] width 159 height 14
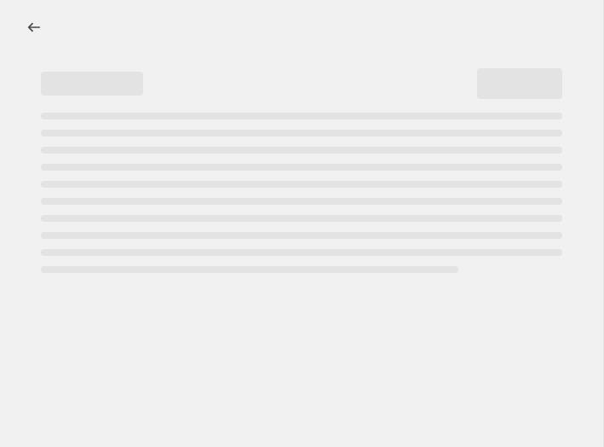
select select "percentage"
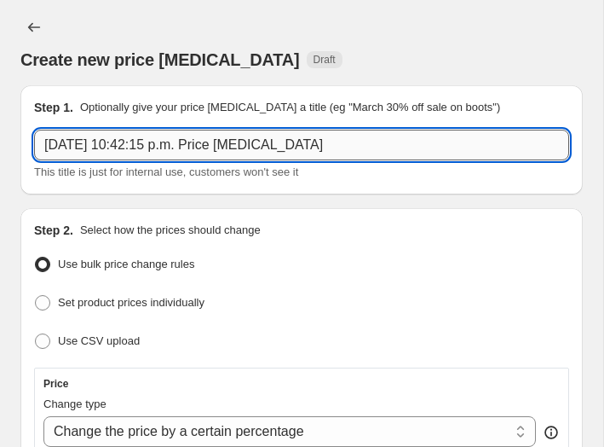
click at [129, 136] on input "[DATE] 10:42:15 p.m. Price [MEDICAL_DATA]" at bounding box center [301, 145] width 535 height 31
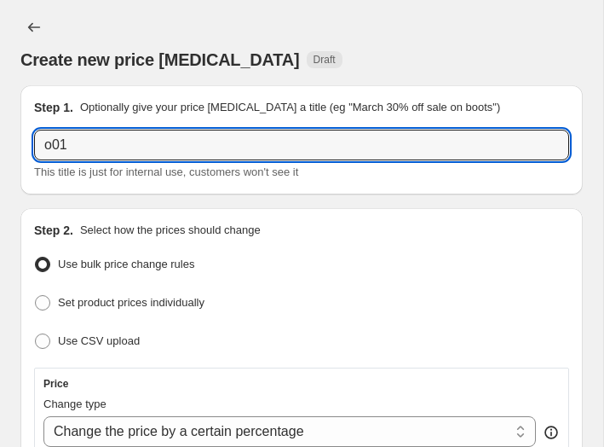
drag, startPoint x: 89, startPoint y: 146, endPoint x: 10, endPoint y: 133, distance: 80.3
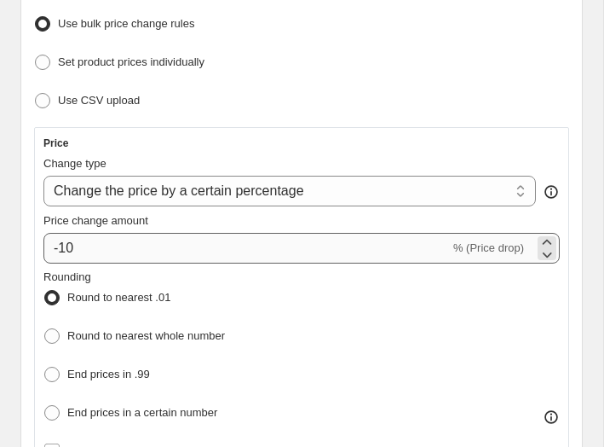
scroll to position [247, 0]
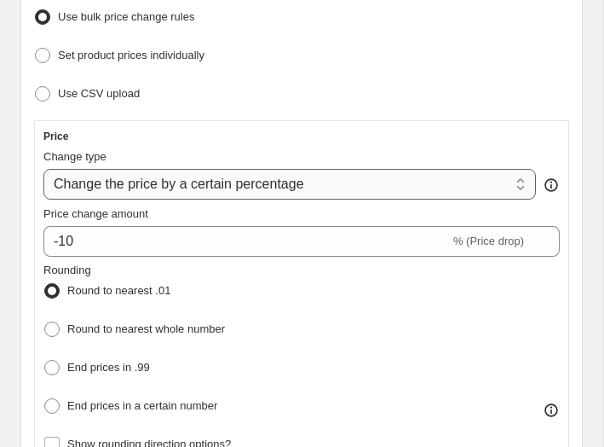
type input "10off"
click at [219, 188] on select "Change the price to a certain amount Change the price by a certain amount Chang…" at bounding box center [289, 184] width 493 height 31
select select "pcap"
click at [43, 169] on select "Change the price to a certain amount Change the price by a certain amount Chang…" at bounding box center [289, 184] width 493 height 31
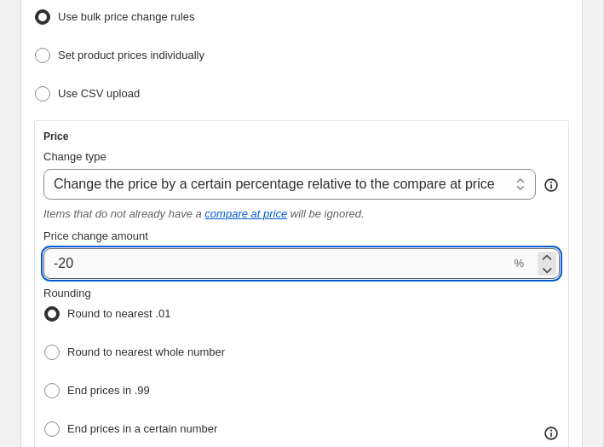
click at [70, 256] on input "-20" at bounding box center [276, 263] width 467 height 31
type input "-10"
click at [311, 107] on div "Step 2. Select how the prices should change Use bulk price change rules Set pro…" at bounding box center [301, 425] width 535 height 902
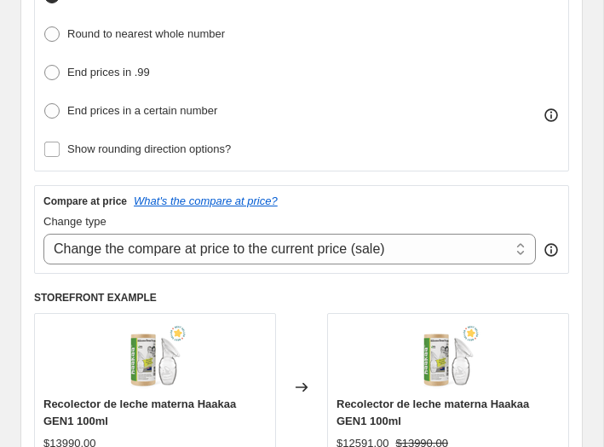
scroll to position [575, 0]
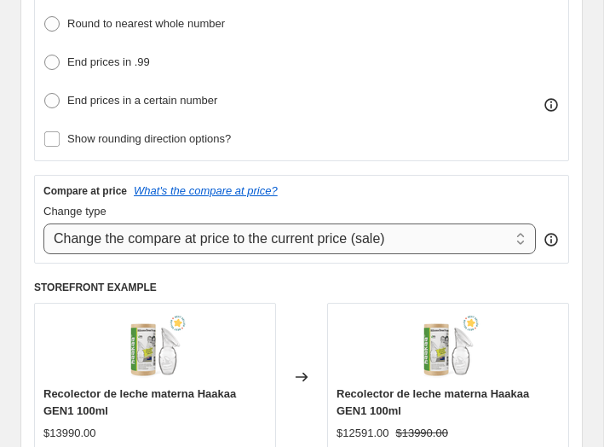
click at [297, 239] on select "Change the compare at price to the current price (sale) Change the compare at p…" at bounding box center [289, 238] width 493 height 31
select select "no_change"
click at [43, 223] on select "Change the compare at price to the current price (sale) Change the compare at p…" at bounding box center [289, 238] width 493 height 31
click at [288, 270] on div "Price Change type Change the price to a certain amount Change the price by a ce…" at bounding box center [301, 134] width 535 height 684
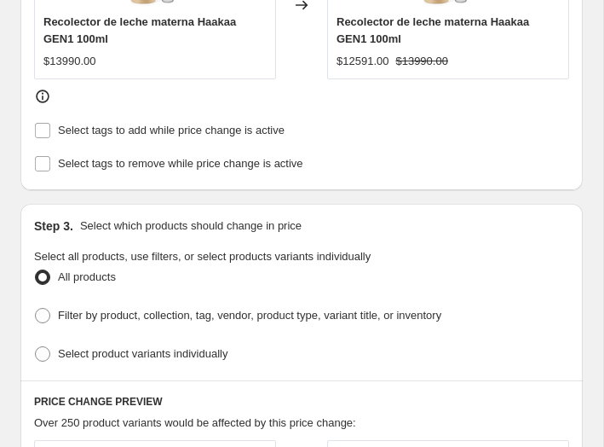
scroll to position [958, 0]
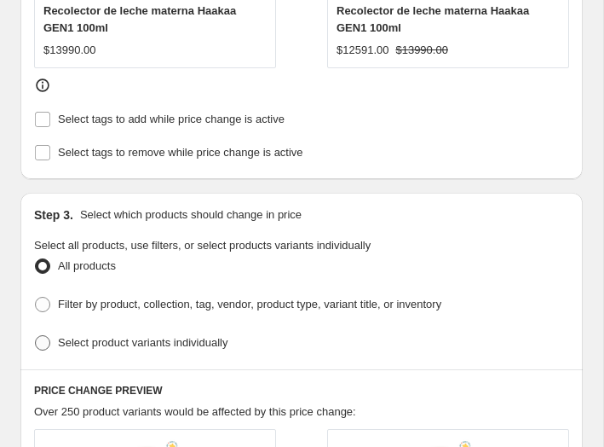
click at [120, 336] on span "Select product variants individually" at bounding box center [143, 342] width 170 height 13
click at [36, 335] on input "Select product variants individually" at bounding box center [35, 335] width 1 height 1
radio input "true"
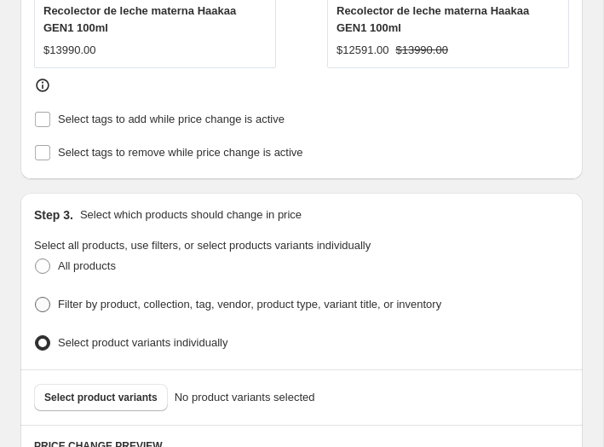
scroll to position [1009, 0]
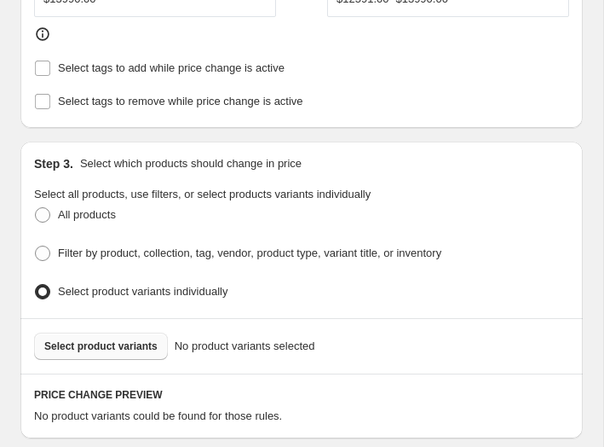
click at [132, 339] on span "Select product variants" at bounding box center [100, 346] width 113 height 14
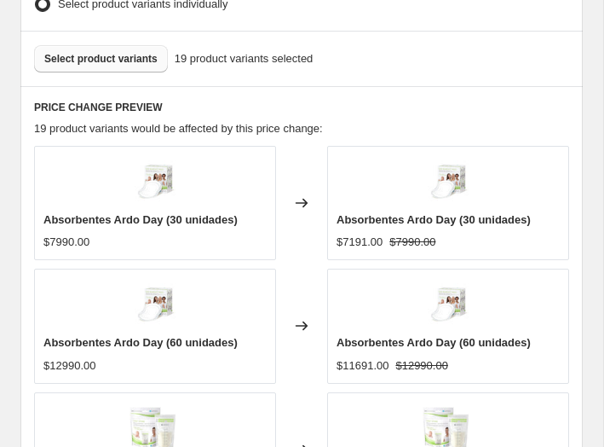
scroll to position [1277, 0]
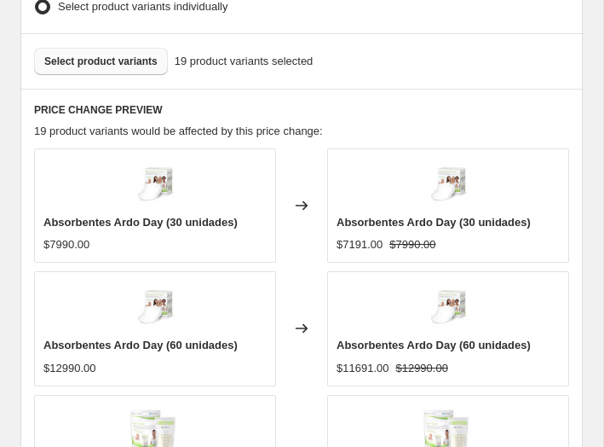
click at [95, 55] on span "Select product variants" at bounding box center [100, 62] width 113 height 14
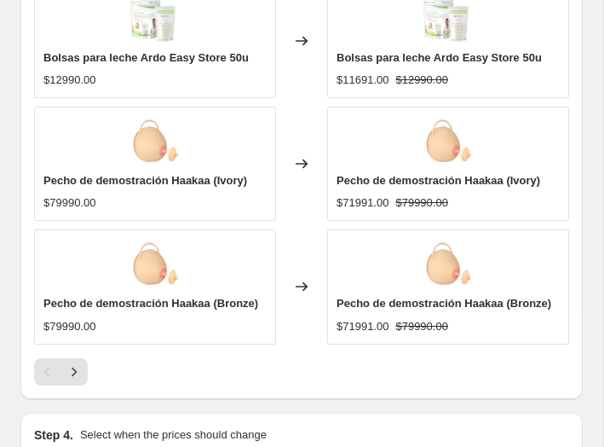
scroll to position [1944, 0]
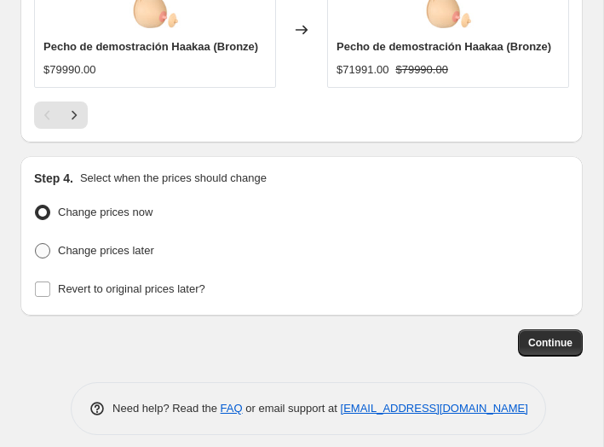
click at [102, 244] on span "Change prices later" at bounding box center [106, 250] width 96 height 13
click at [36, 243] on input "Change prices later" at bounding box center [35, 243] width 1 height 1
radio input "true"
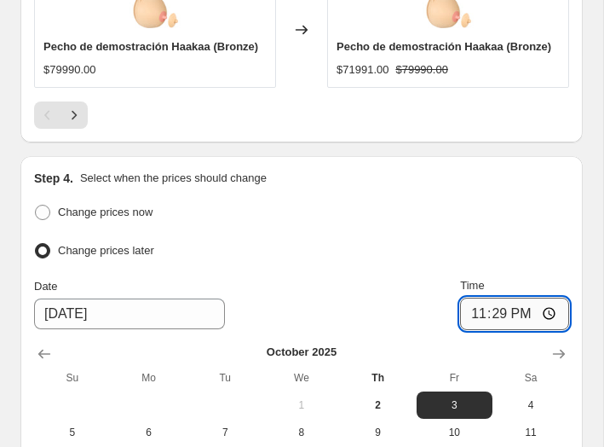
click at [470, 308] on input "23:29" at bounding box center [514, 313] width 109 height 32
type input "00:00"
click at [401, 200] on div "Change prices now" at bounding box center [301, 212] width 535 height 25
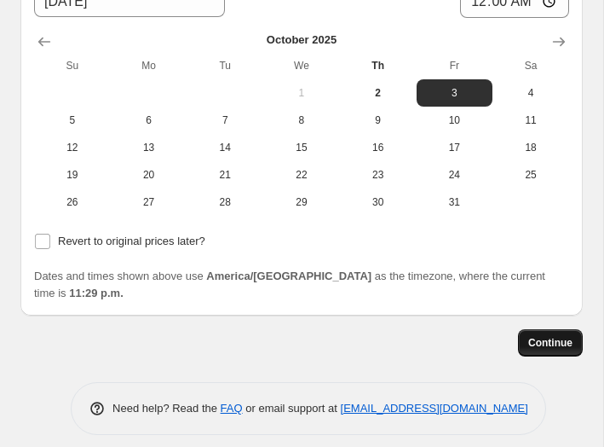
click at [566, 336] on span "Continue" at bounding box center [550, 343] width 44 height 14
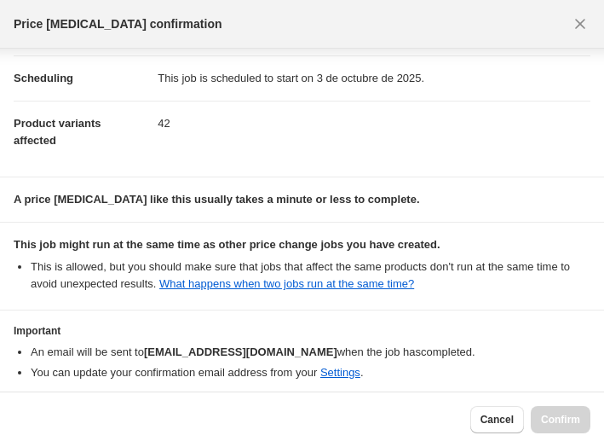
scroll to position [206, 0]
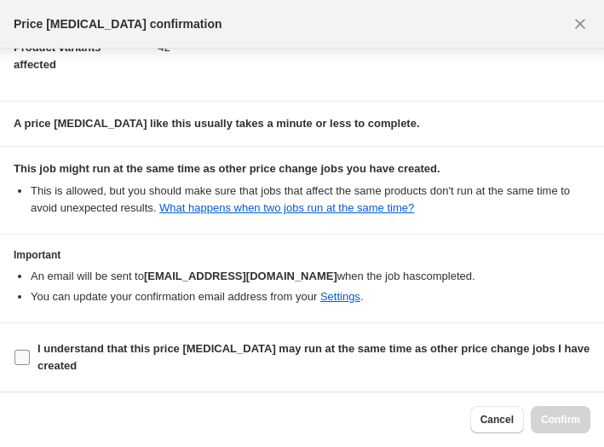
click at [332, 367] on span "I understand that this price [MEDICAL_DATA] may run at the same time as other p…" at bounding box center [313, 357] width 553 height 34
click at [30, 365] on input "I understand that this price [MEDICAL_DATA] may run at the same time as other p…" at bounding box center [21, 356] width 15 height 15
checkbox input "true"
click at [585, 426] on button "Confirm" at bounding box center [561, 419] width 60 height 27
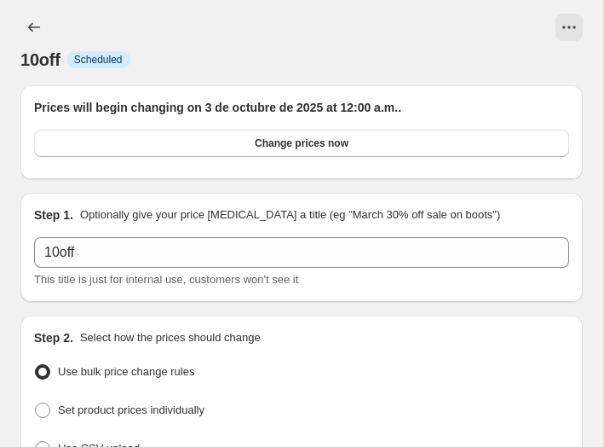
scroll to position [2256, 0]
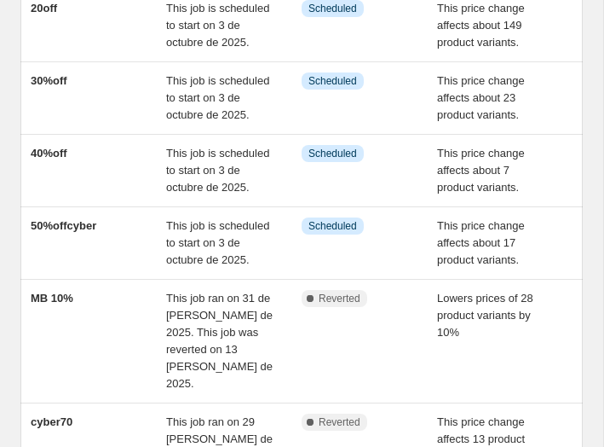
scroll to position [319, 0]
